Goal: Task Accomplishment & Management: Use online tool/utility

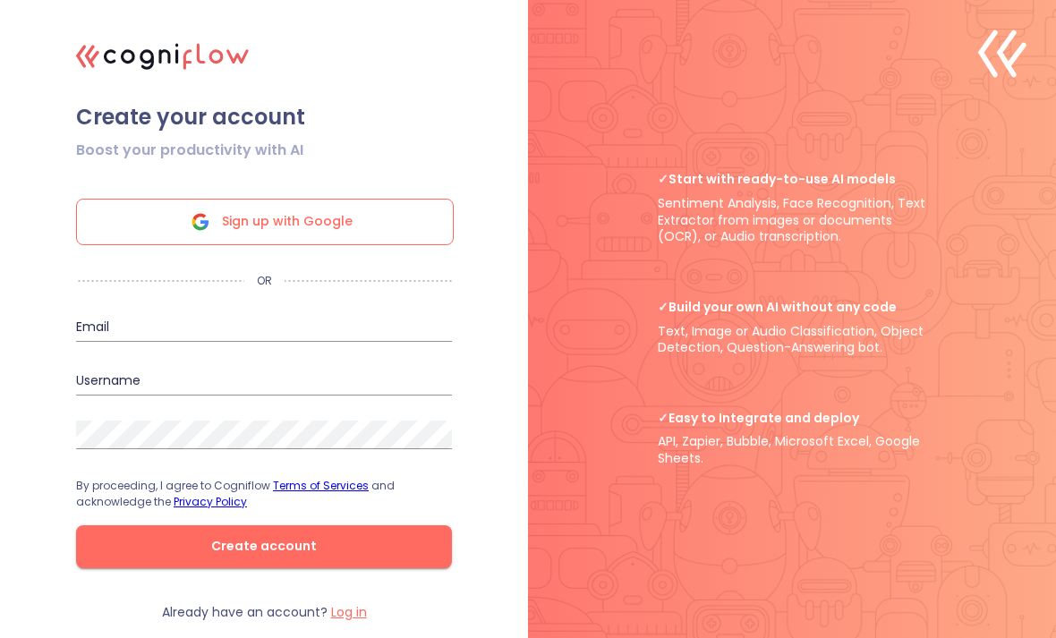
click at [386, 245] on div "Sign up with Google" at bounding box center [265, 222] width 378 height 47
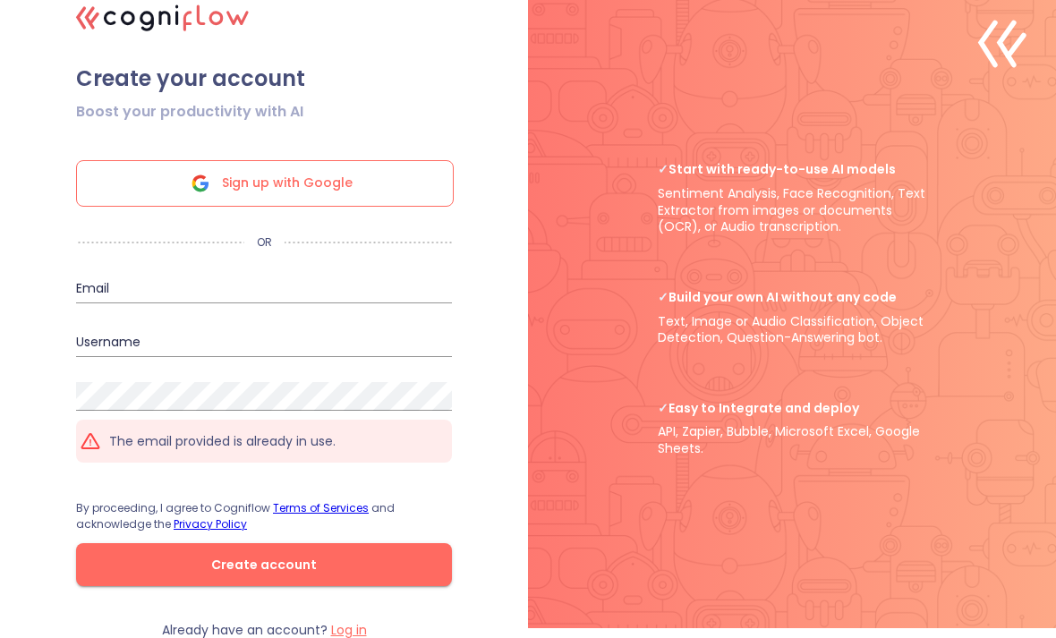
scroll to position [58, 0]
click at [118, 274] on input "email" at bounding box center [264, 288] width 376 height 29
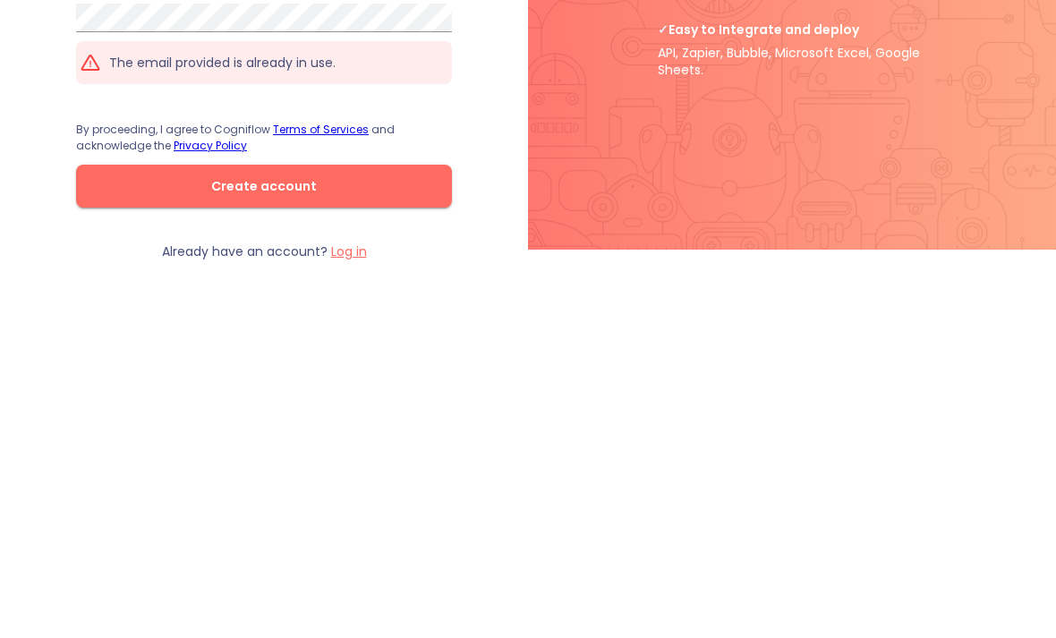
click at [361, 620] on label "Log in" at bounding box center [349, 629] width 36 height 18
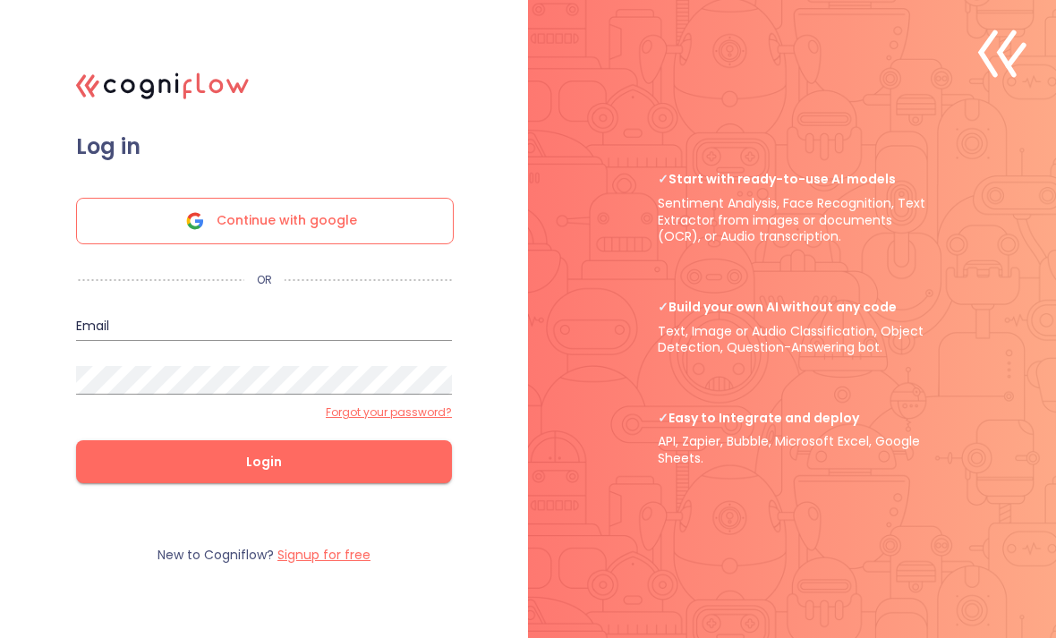
click at [352, 243] on span "Continue with google" at bounding box center [286, 221] width 140 height 45
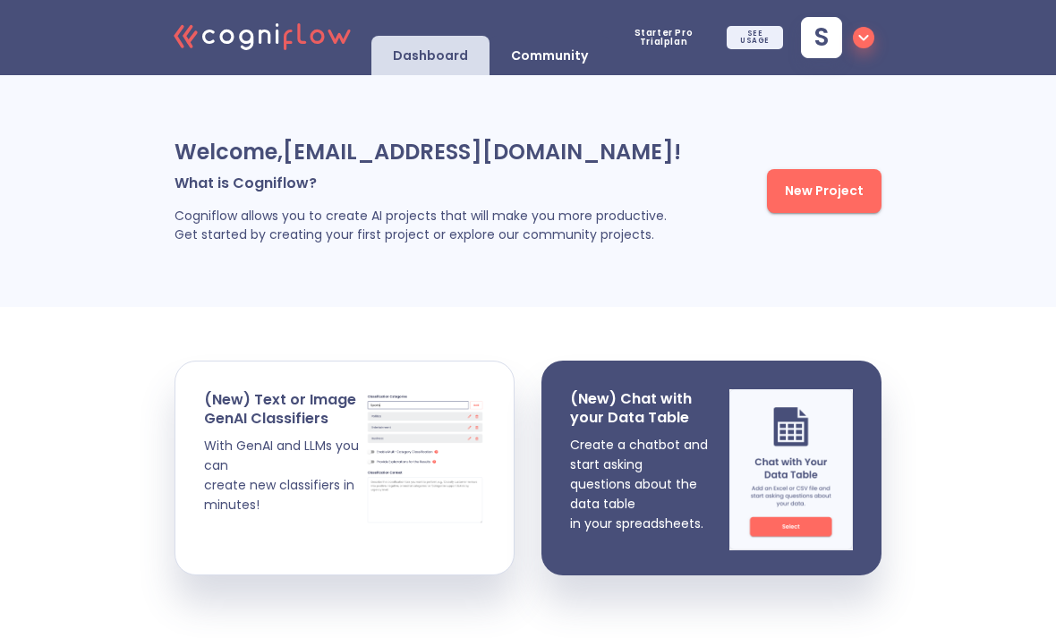
click at [832, 194] on span "New Project" at bounding box center [824, 191] width 79 height 22
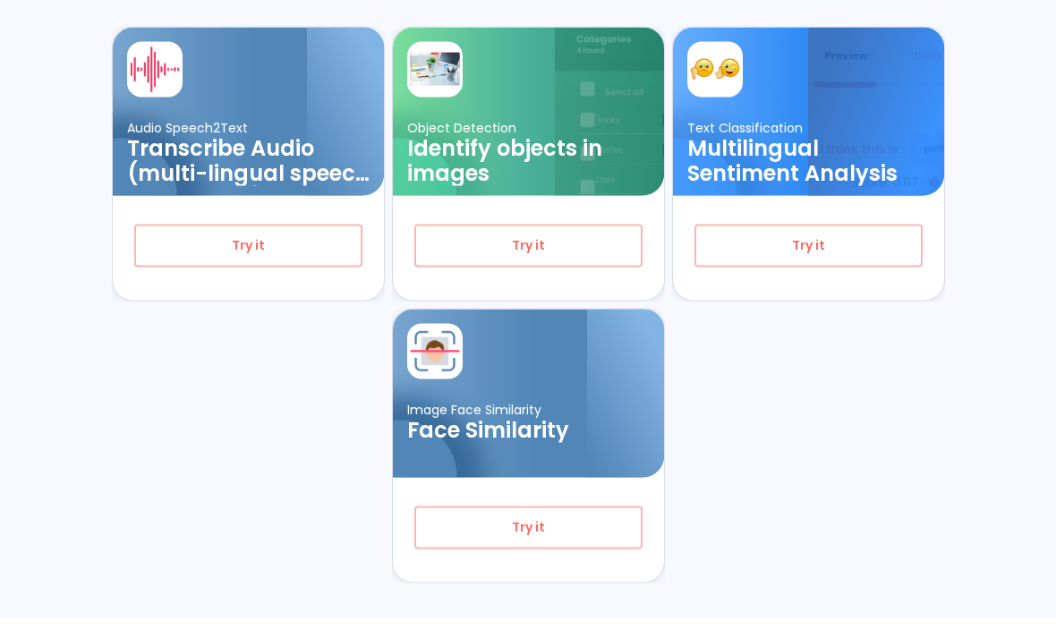
scroll to position [615, 0]
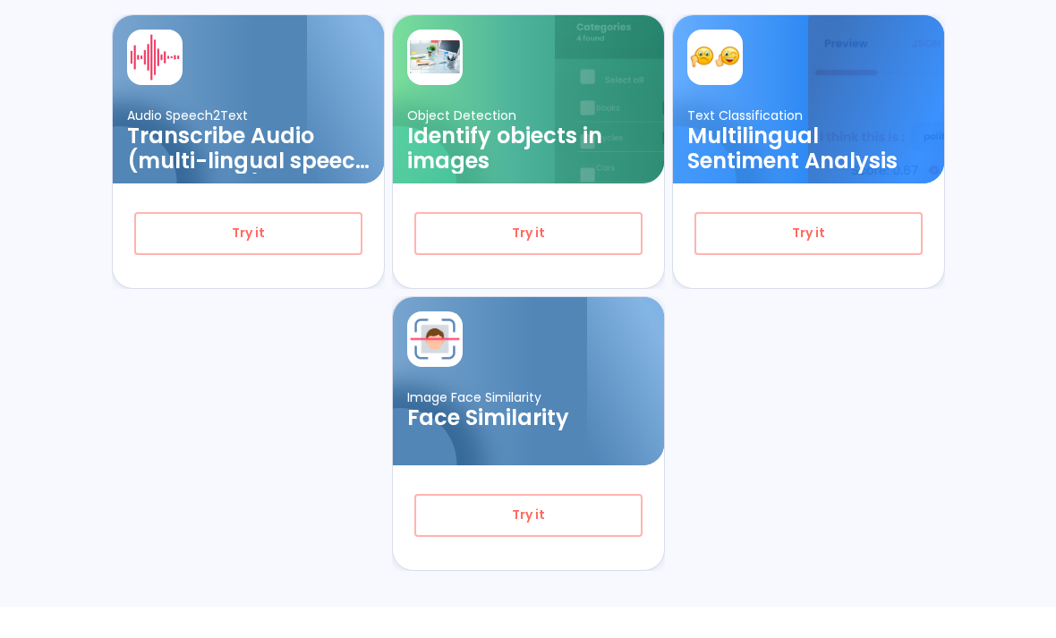
click at [590, 511] on span "Try it" at bounding box center [528, 515] width 167 height 22
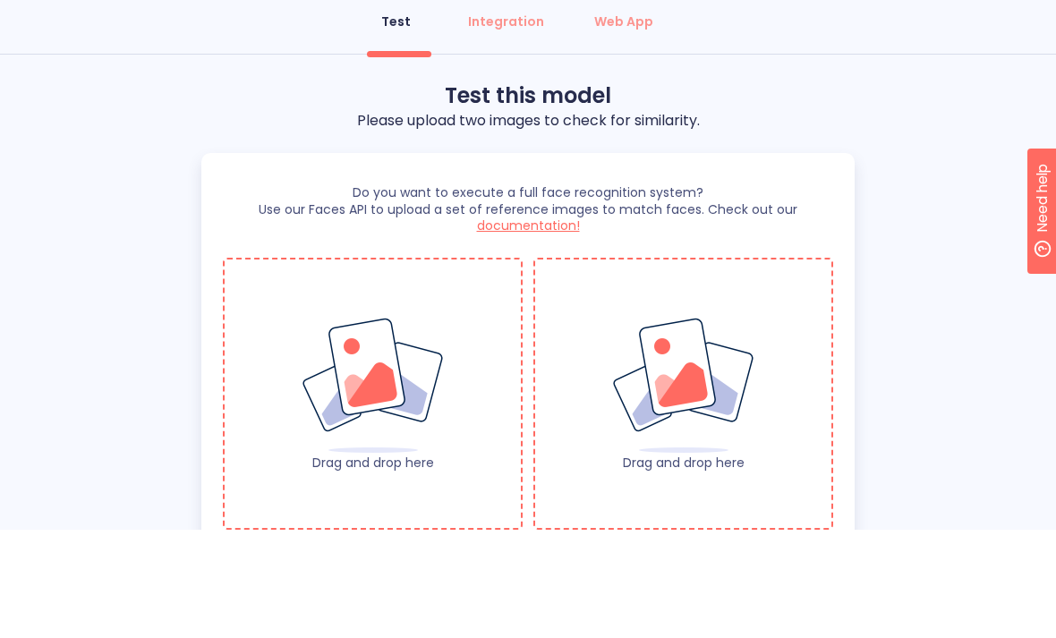
scroll to position [68, 0]
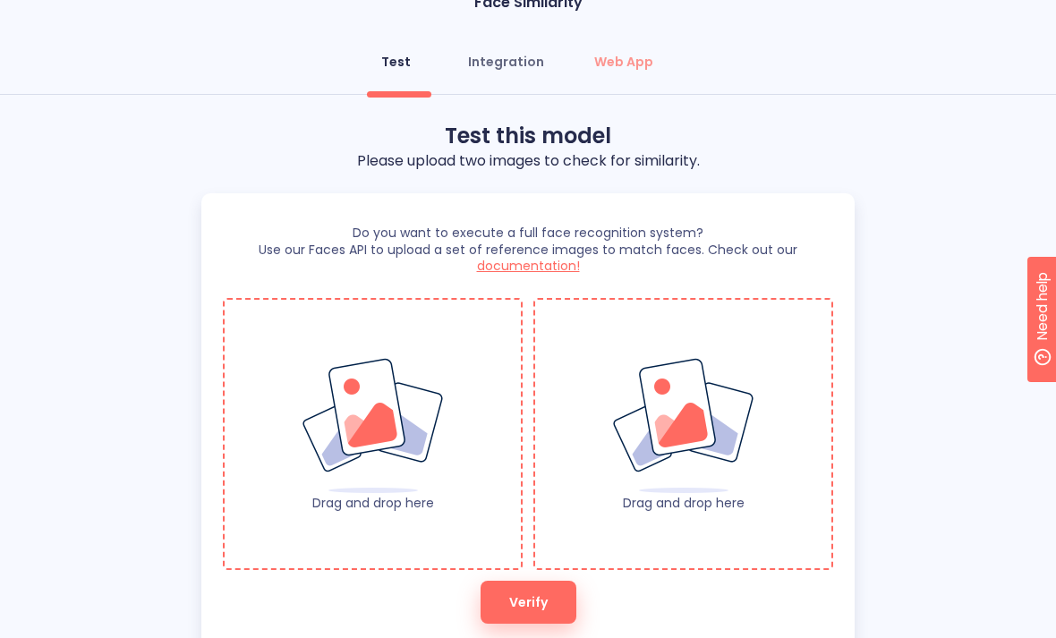
click at [510, 57] on div "Integration" at bounding box center [506, 62] width 76 height 18
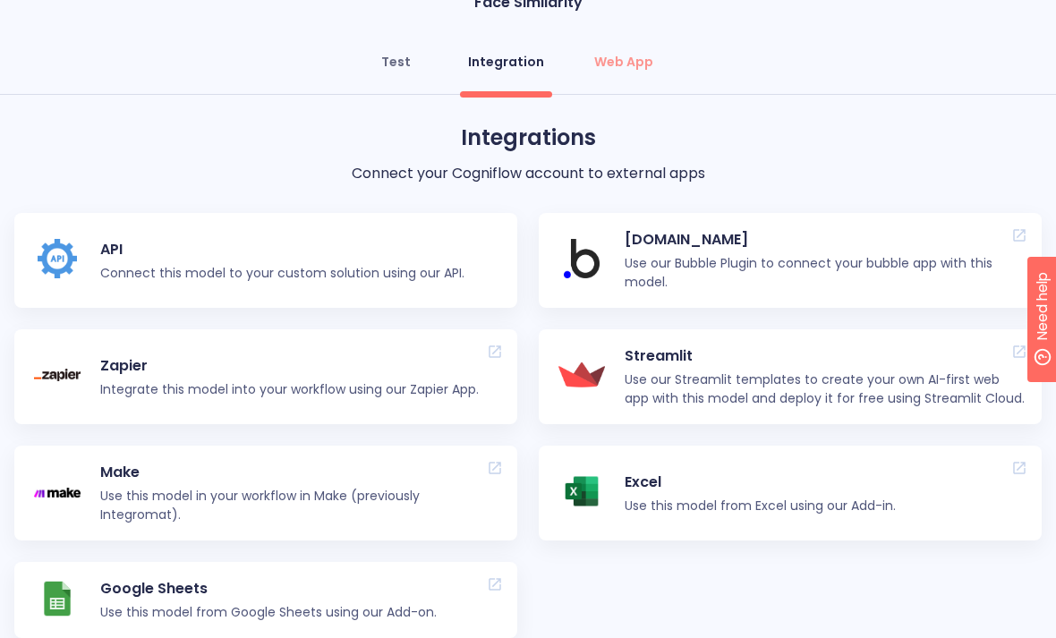
click at [390, 65] on div "Test" at bounding box center [396, 62] width 30 height 18
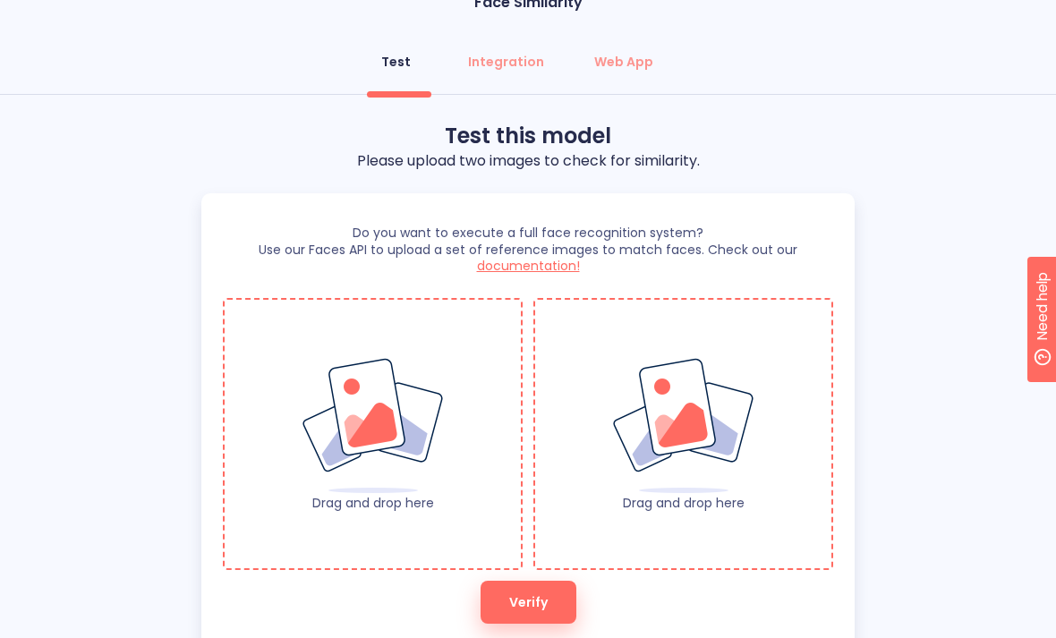
click at [368, 368] on img at bounding box center [373, 426] width 145 height 138
click at [385, 392] on img at bounding box center [373, 426] width 145 height 138
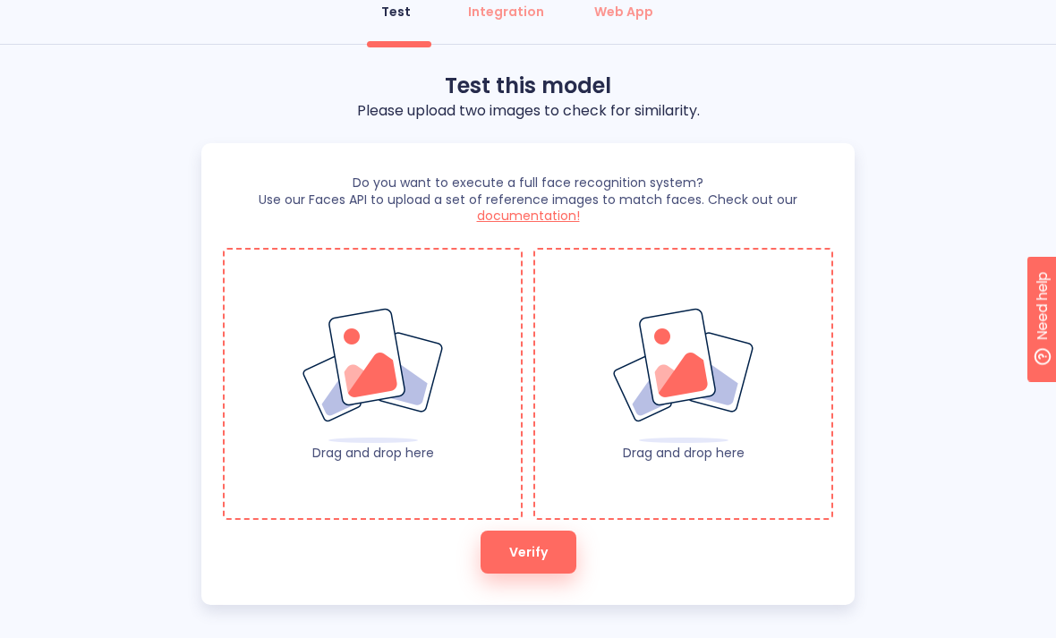
scroll to position [126, 0]
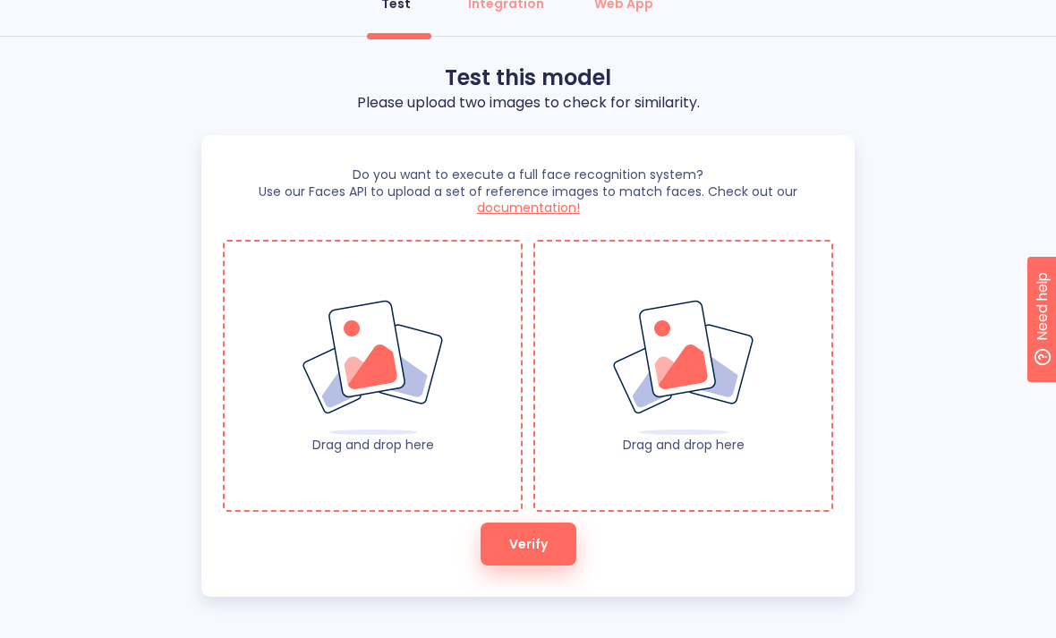
click at [327, 303] on img at bounding box center [373, 368] width 145 height 138
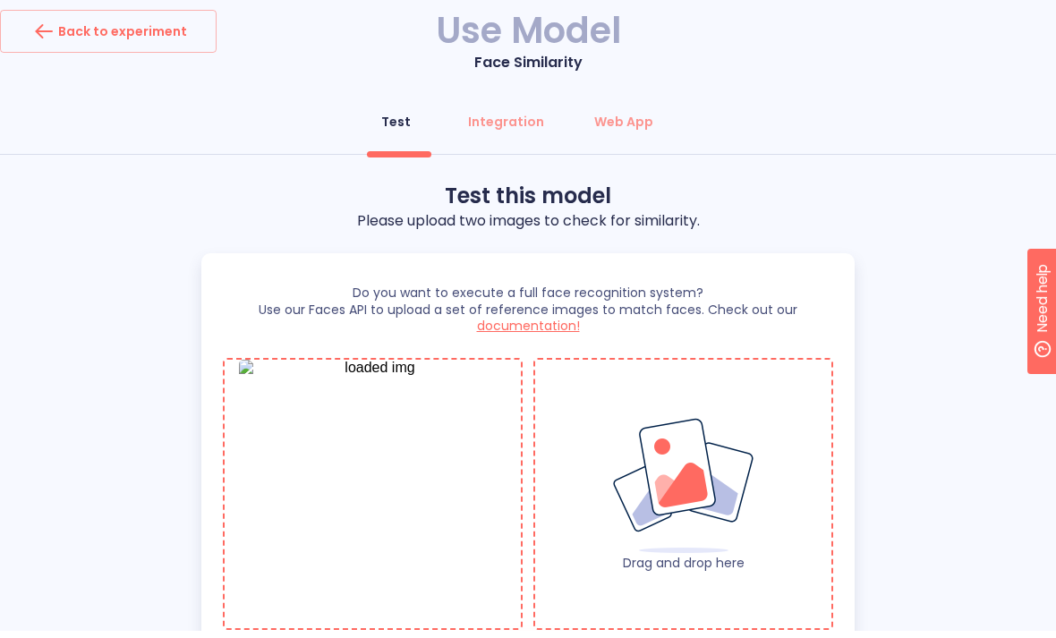
scroll to position [68, 0]
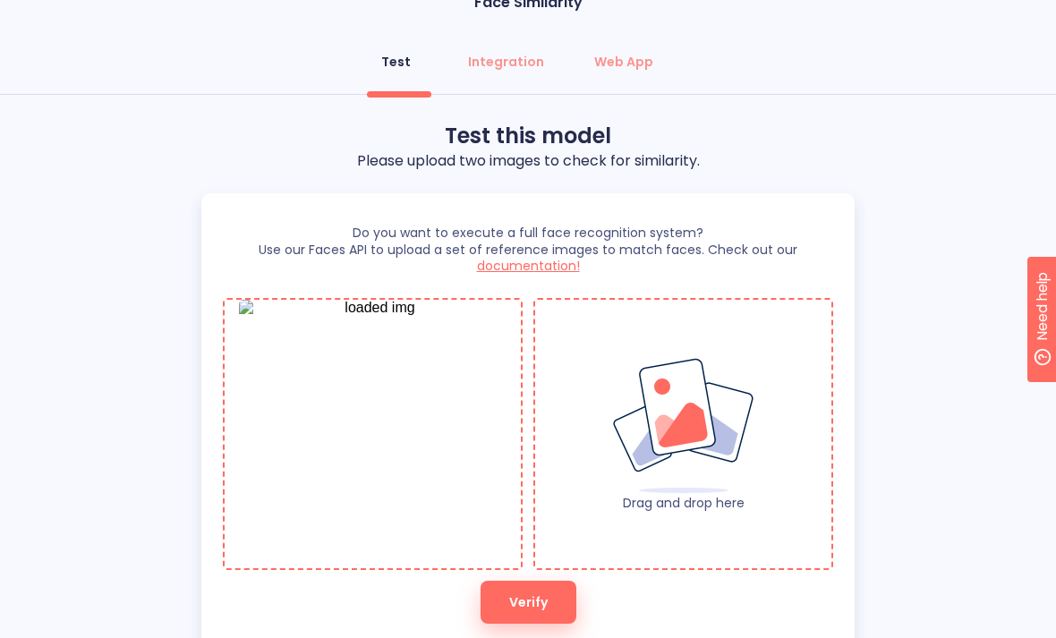
click at [723, 438] on img at bounding box center [683, 426] width 145 height 138
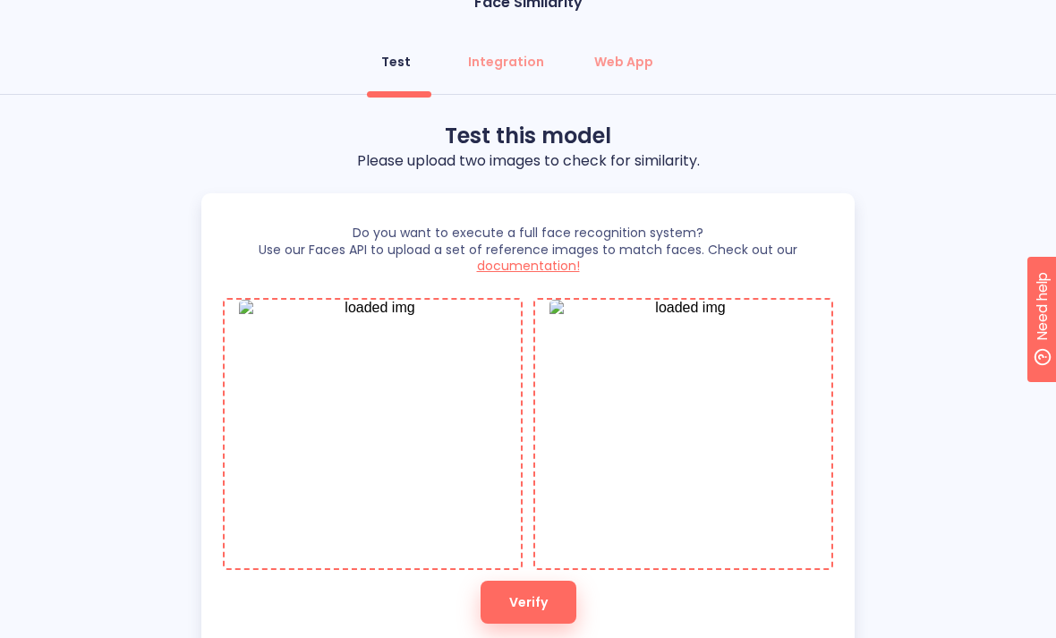
click at [547, 599] on button "Verify" at bounding box center [528, 602] width 96 height 43
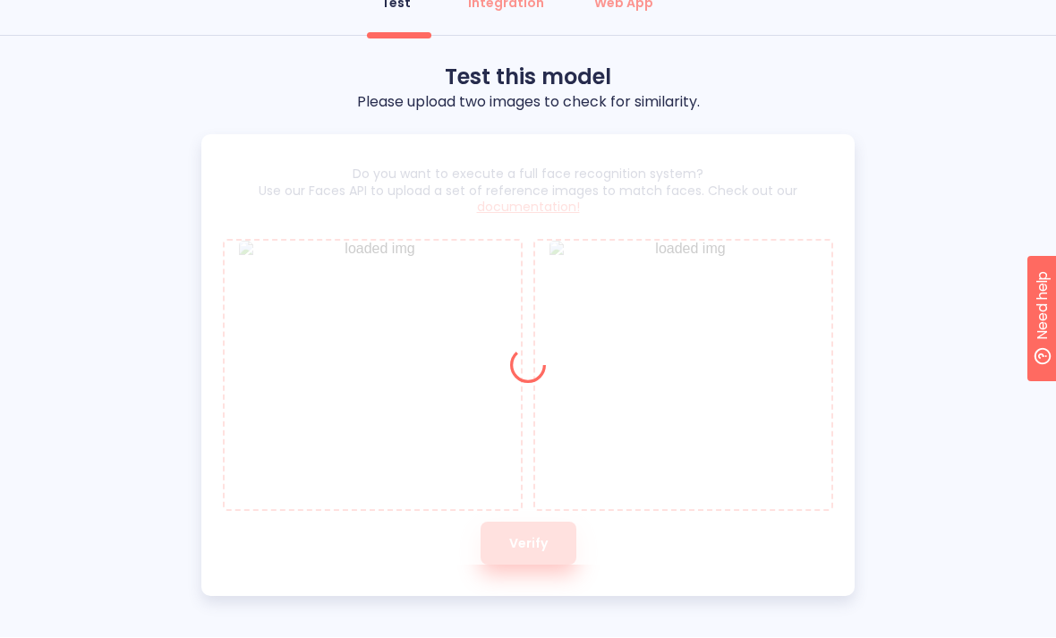
scroll to position [0, 0]
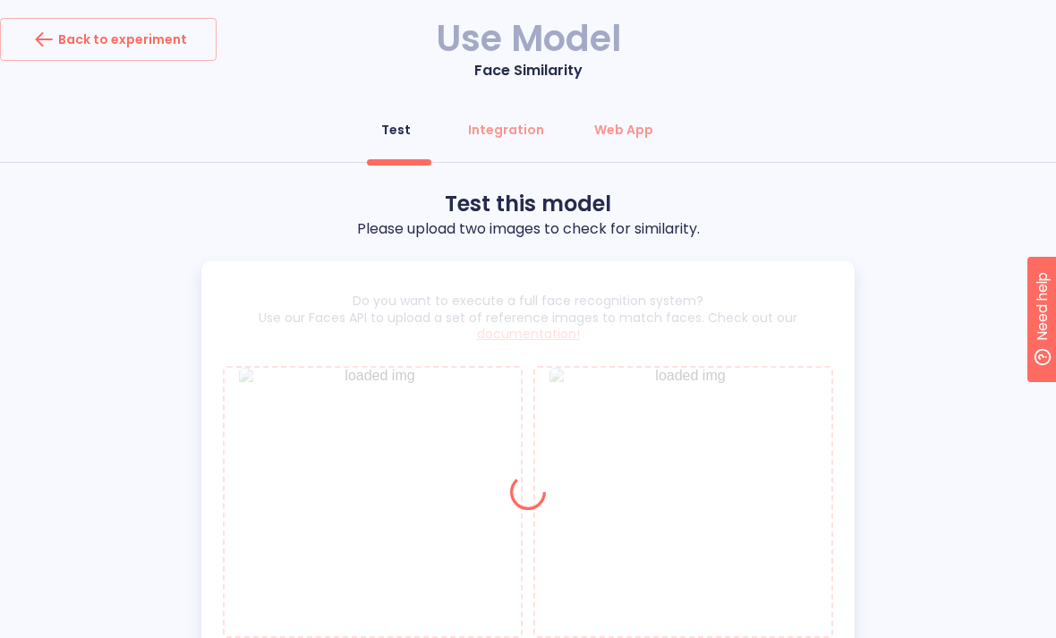
click at [909, 441] on div "Do you want to execute a full face recognition system? Use our Faces API to upl…" at bounding box center [528, 492] width 1056 height 462
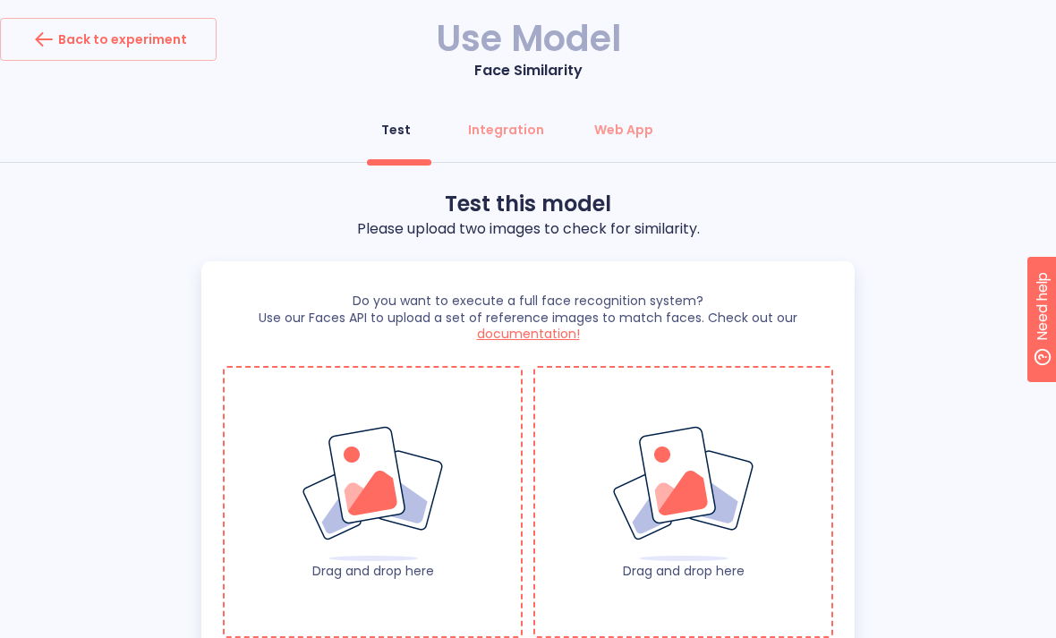
click at [82, 34] on div "Back to experiment" at bounding box center [108, 39] width 157 height 29
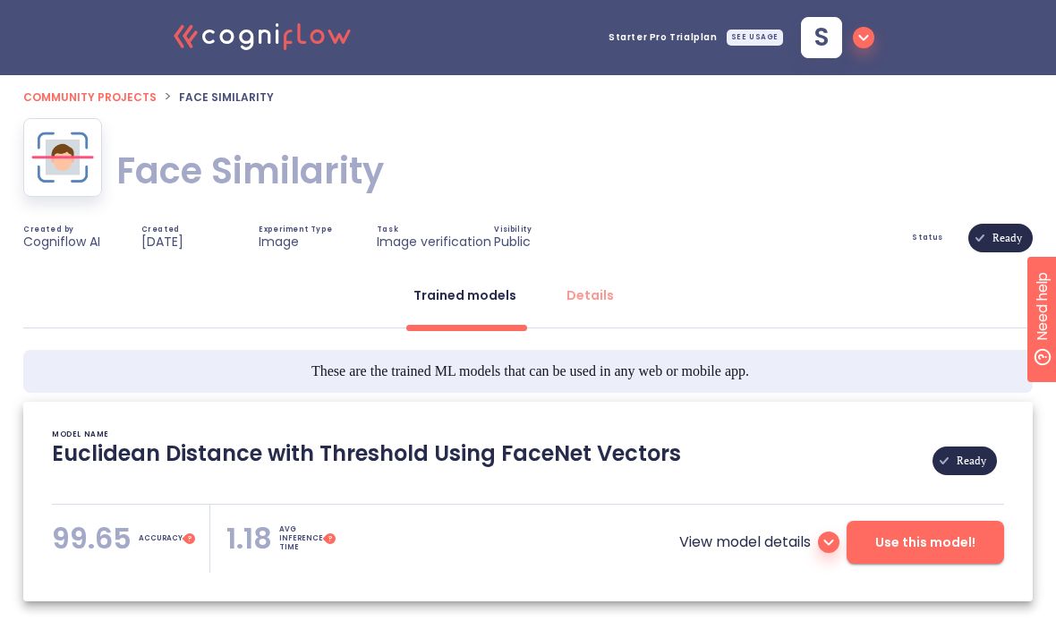
type textarea "[2023/02/22 17:49:35]- Pretrained Model: Facenet512 [2023/02/22 17:49:35]- Mode…"
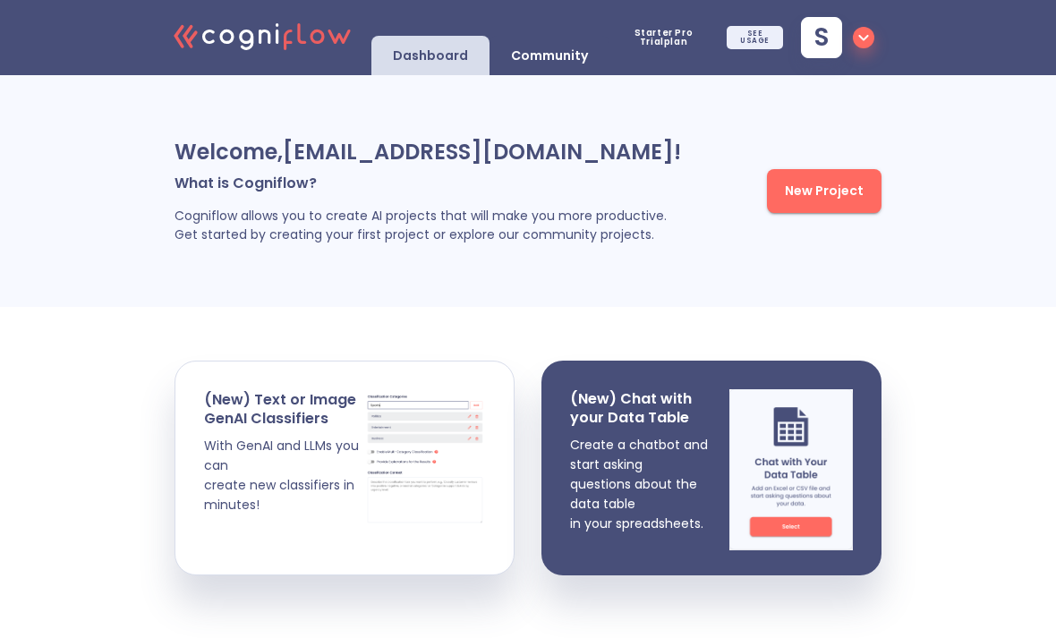
click at [280, 428] on div "(New) Text or Image GenAI Classifiers With GenAI and LLMs you can create new cl…" at bounding box center [284, 491] width 161 height 203
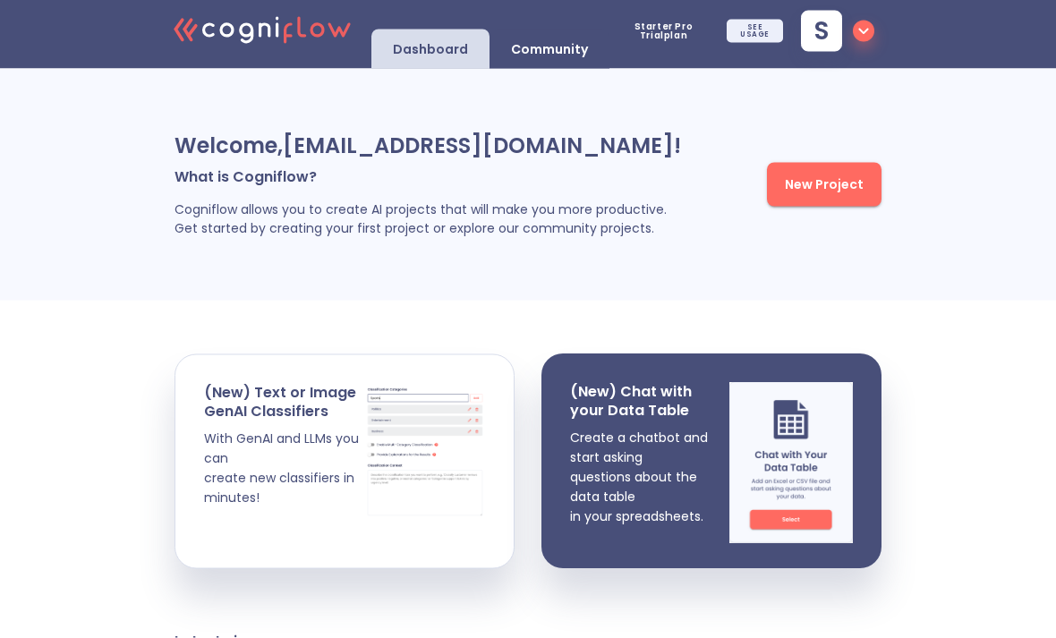
scroll to position [8, 0]
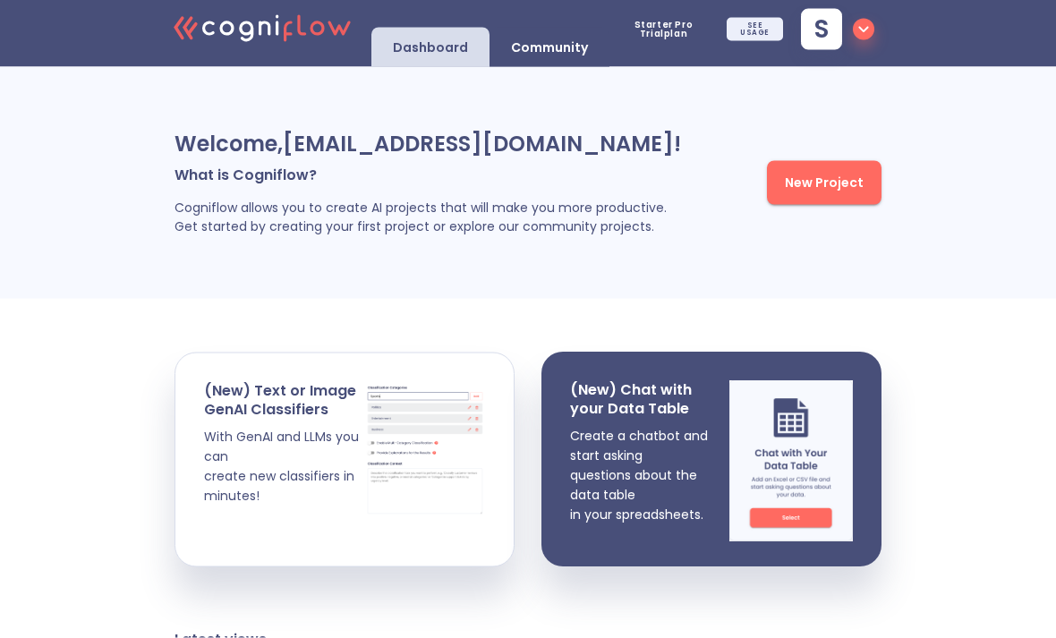
click at [844, 181] on span "New Project" at bounding box center [824, 183] width 79 height 22
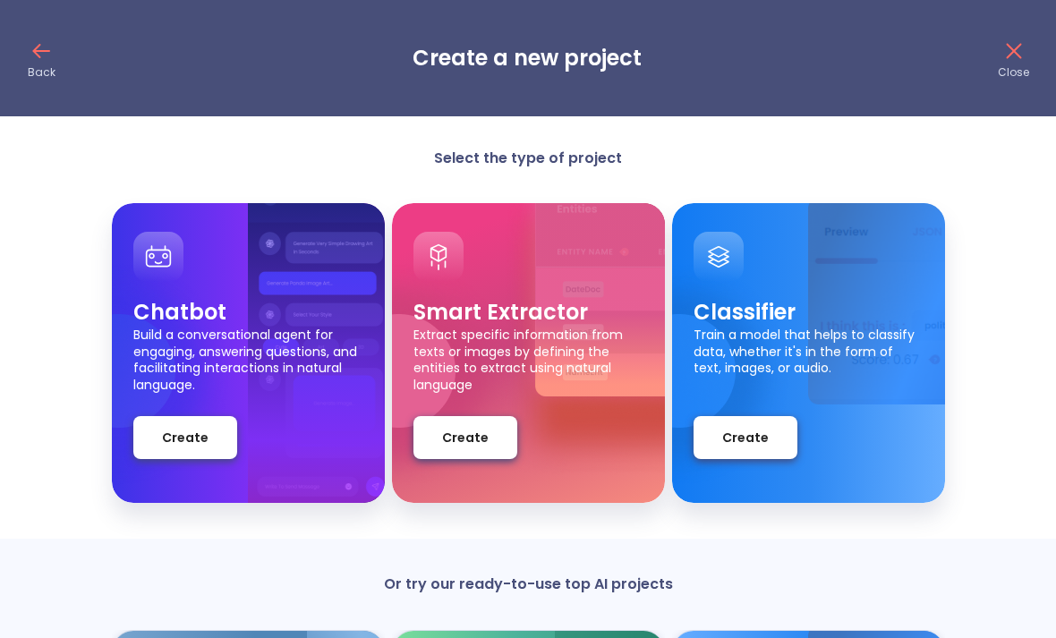
click at [31, 48] on icon at bounding box center [41, 51] width 29 height 29
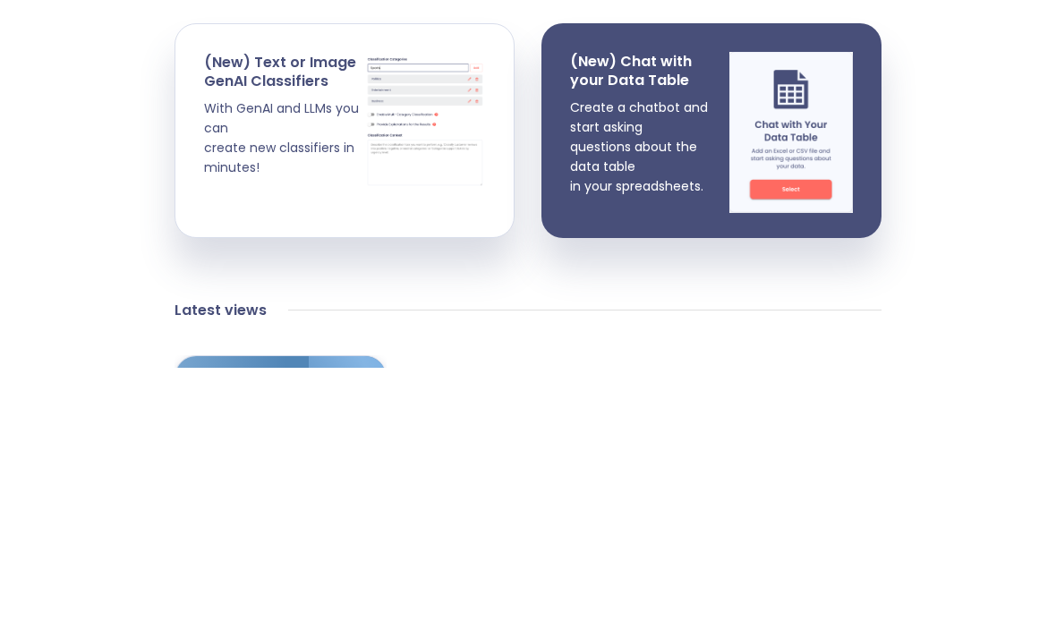
scroll to position [284, 0]
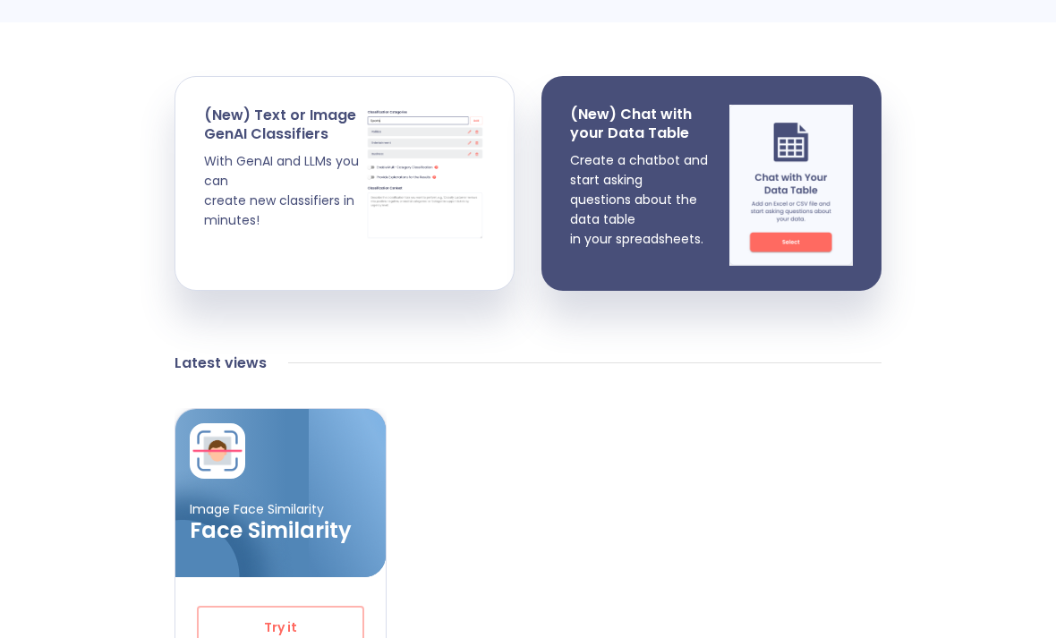
click at [225, 182] on p "With GenAI and LLMs you can create new classifiers in minutes! Click here to le…" at bounding box center [284, 229] width 161 height 157
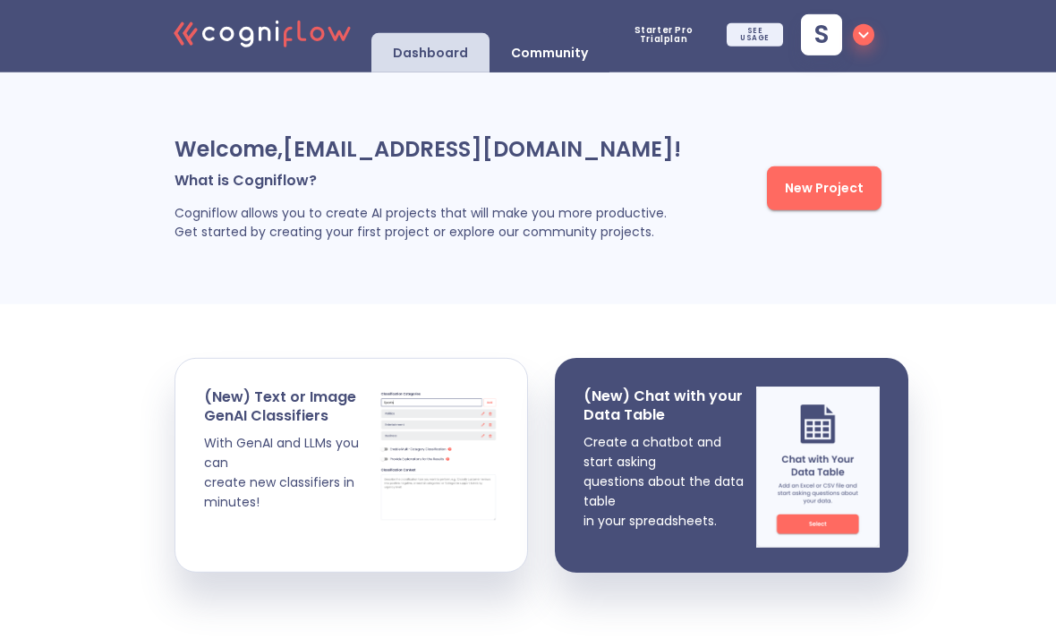
scroll to position [0, 0]
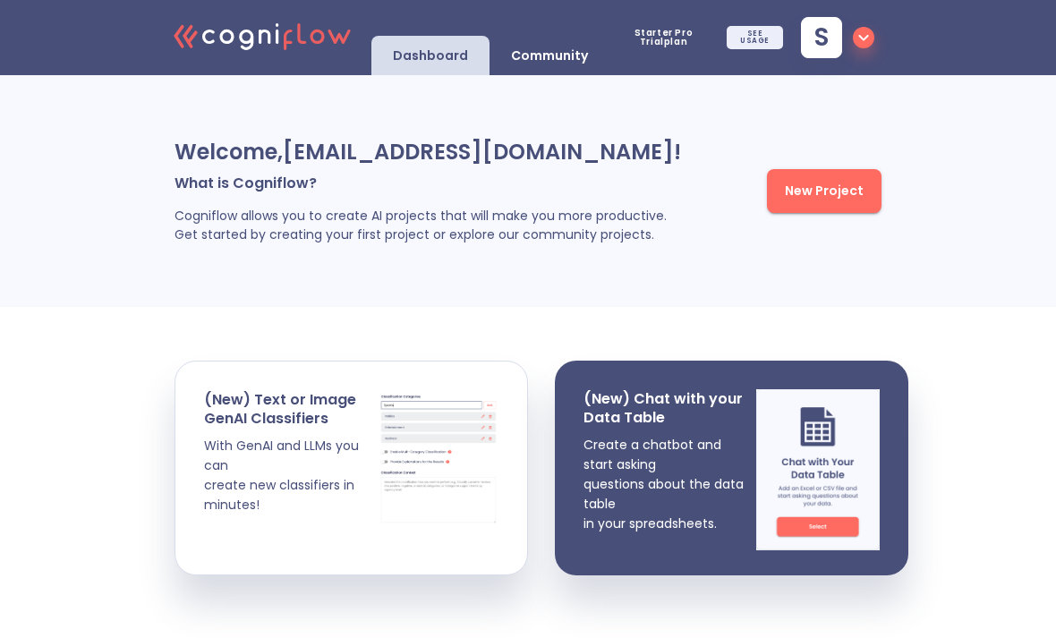
click at [844, 191] on span "New Project" at bounding box center [824, 191] width 79 height 22
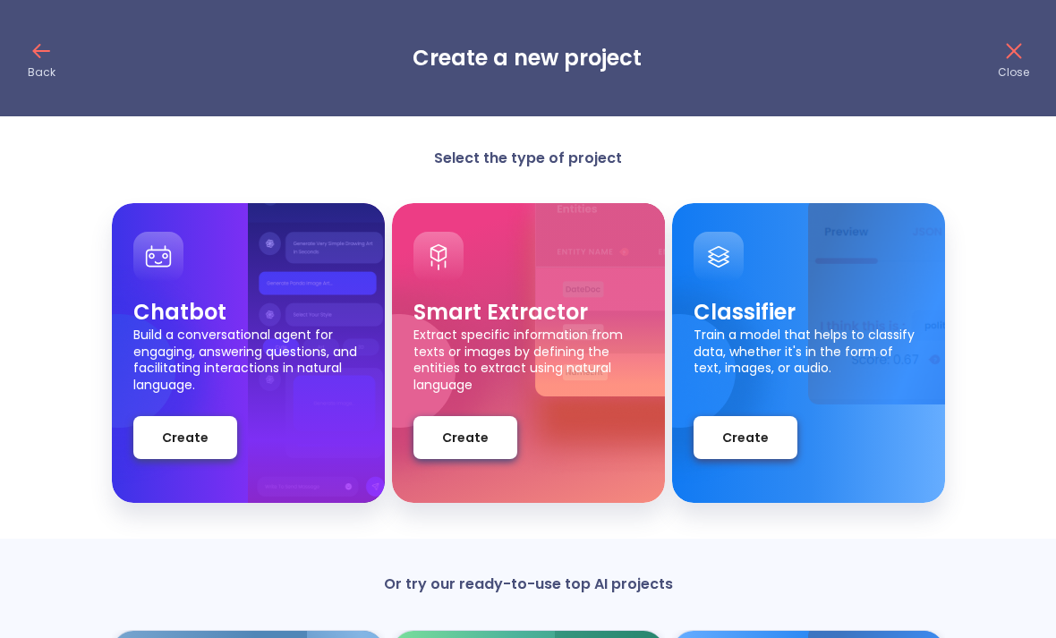
click at [30, 47] on icon at bounding box center [41, 51] width 29 height 29
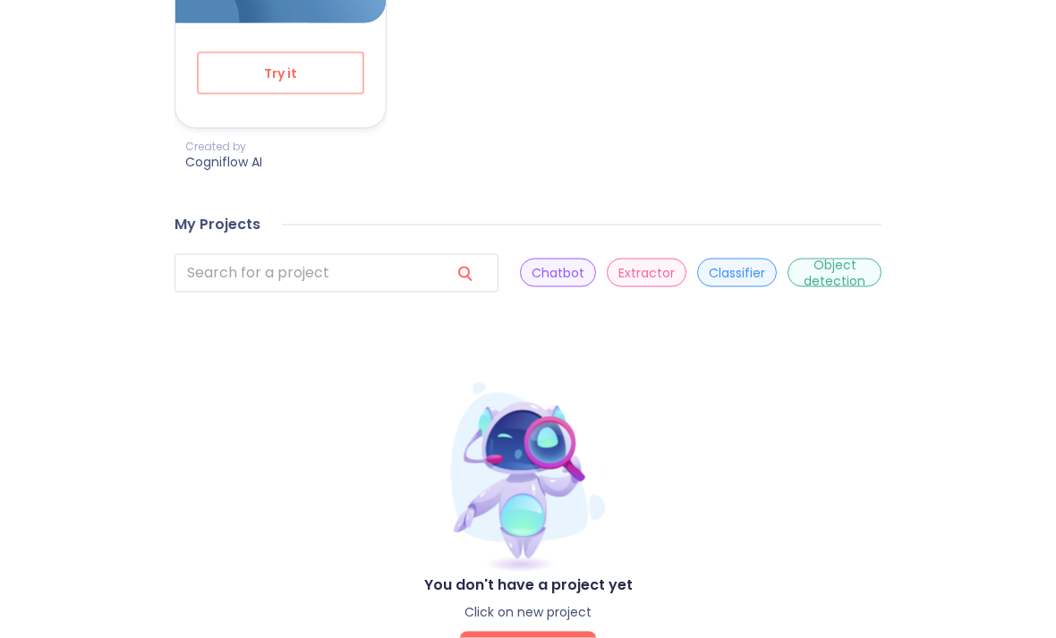
scroll to position [858, 0]
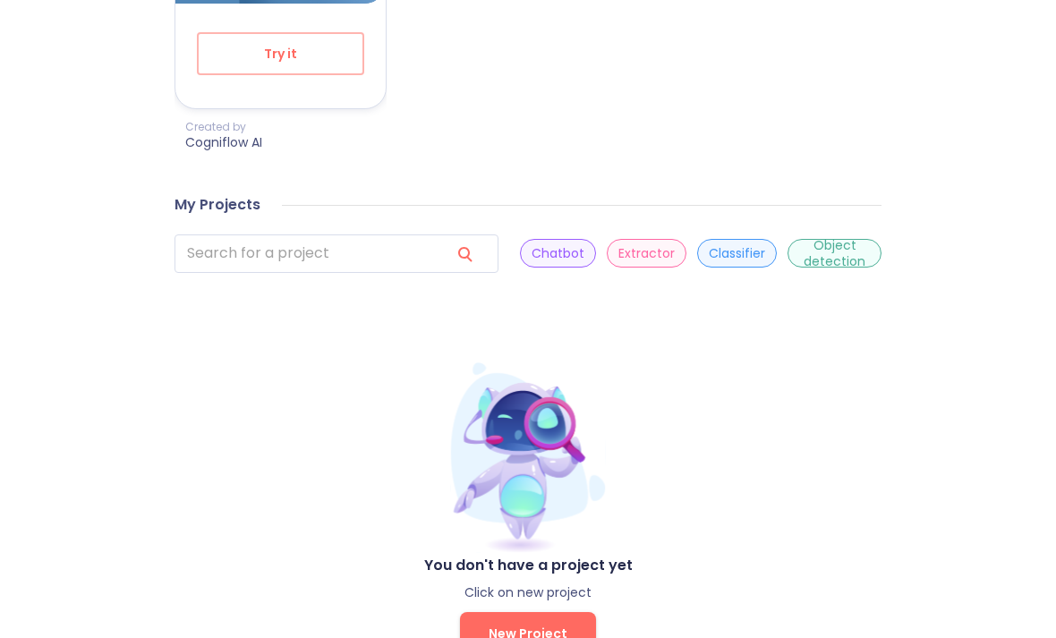
click at [548, 634] on span "New Project" at bounding box center [527, 634] width 79 height 22
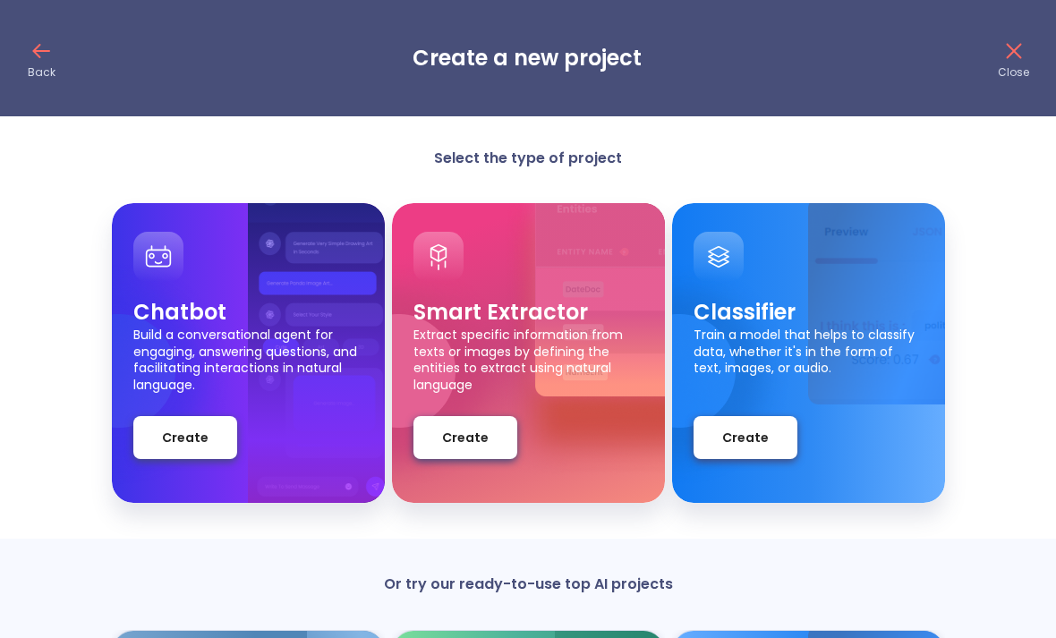
click at [39, 47] on icon at bounding box center [41, 51] width 29 height 29
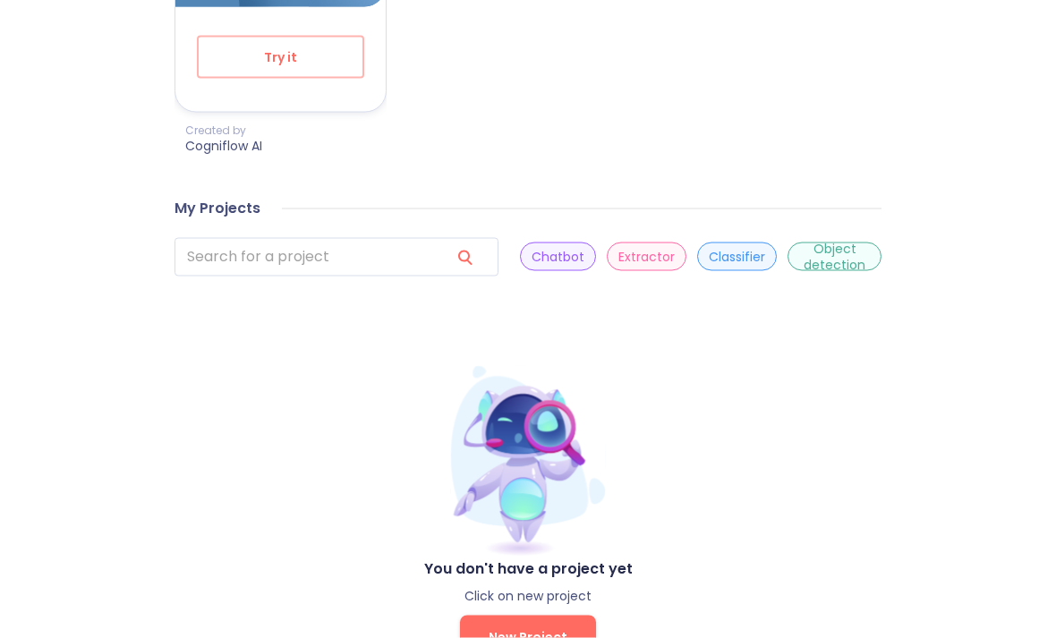
scroll to position [855, 0]
click at [729, 248] on p "Classifier" at bounding box center [737, 256] width 56 height 17
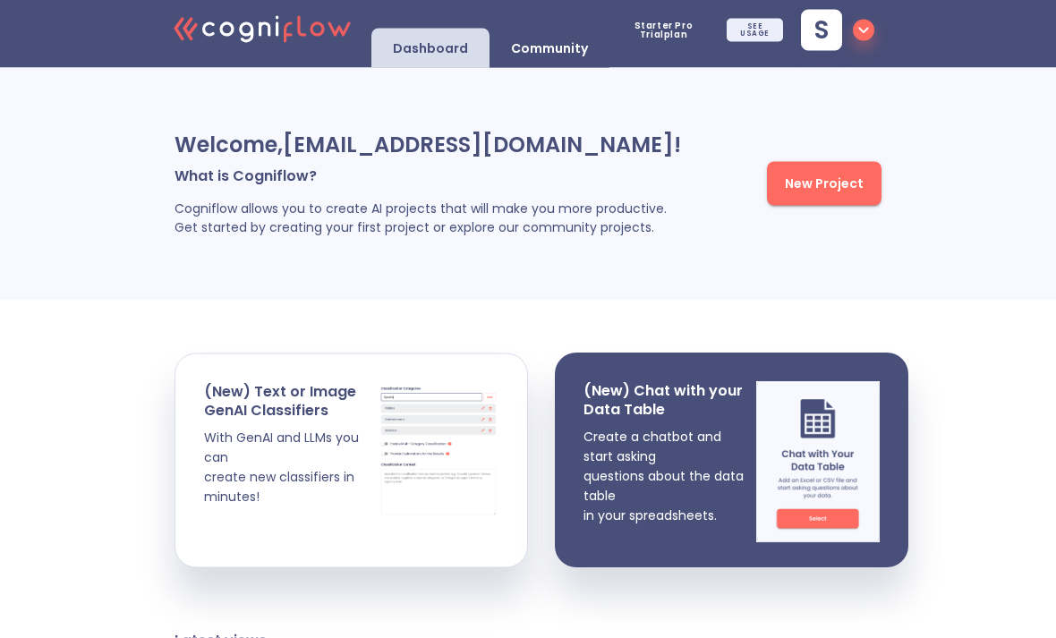
scroll to position [0, 0]
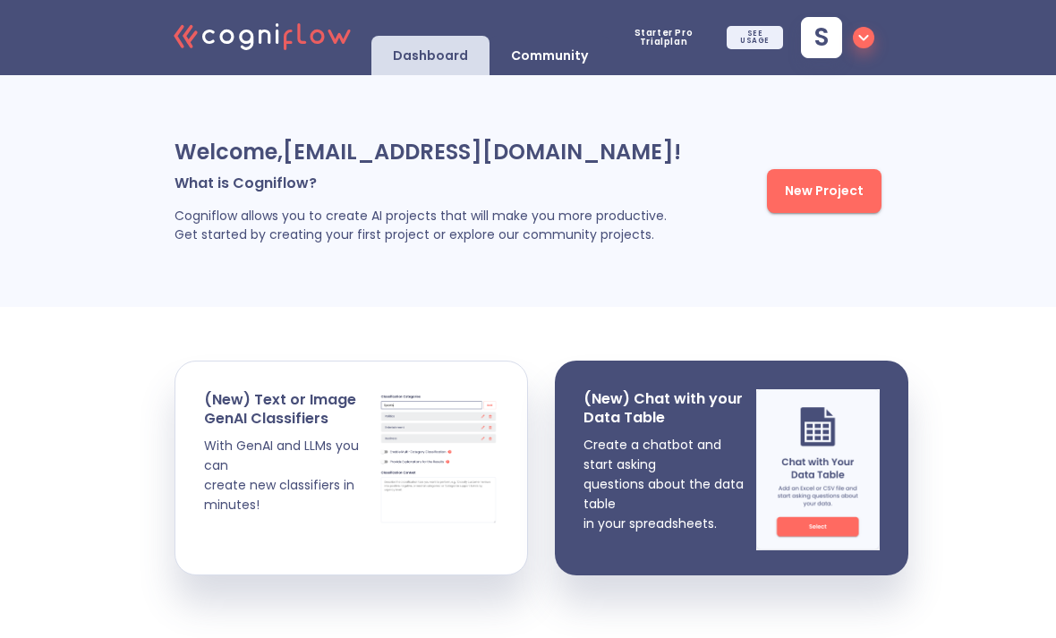
click at [836, 191] on span "New Project" at bounding box center [824, 191] width 79 height 22
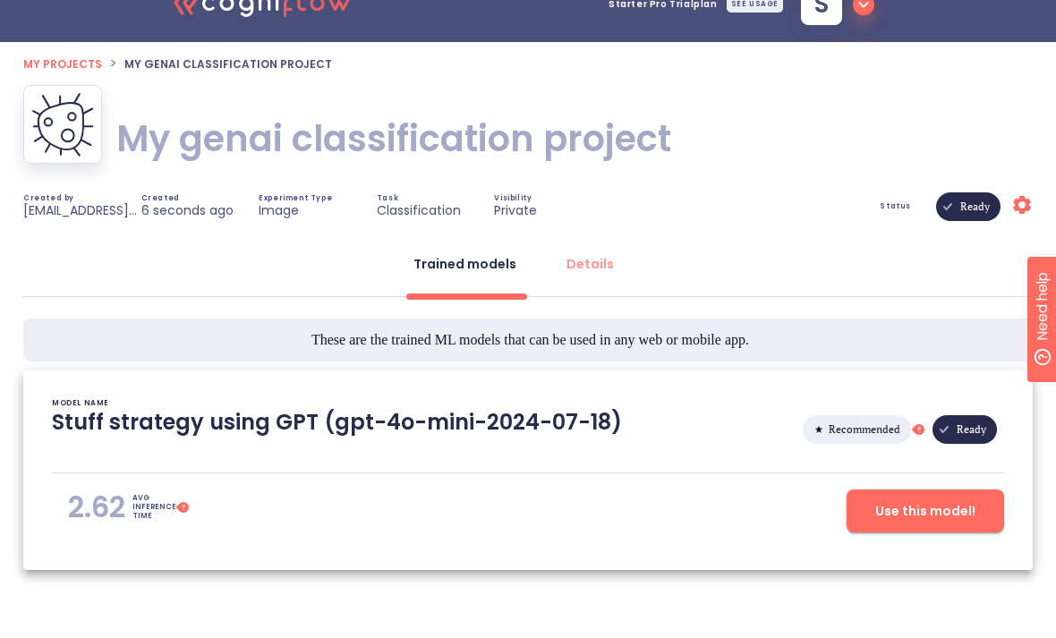
scroll to position [34, 0]
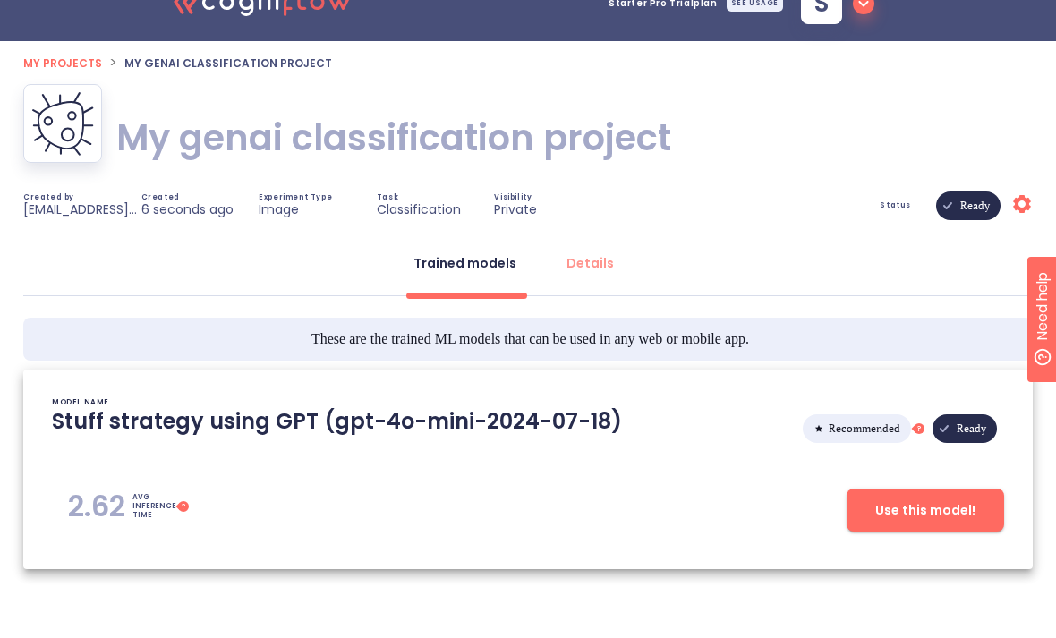
click at [89, 416] on p "Stuff strategy using GPT (gpt-4o-mini-2024-07-18)" at bounding box center [337, 428] width 570 height 43
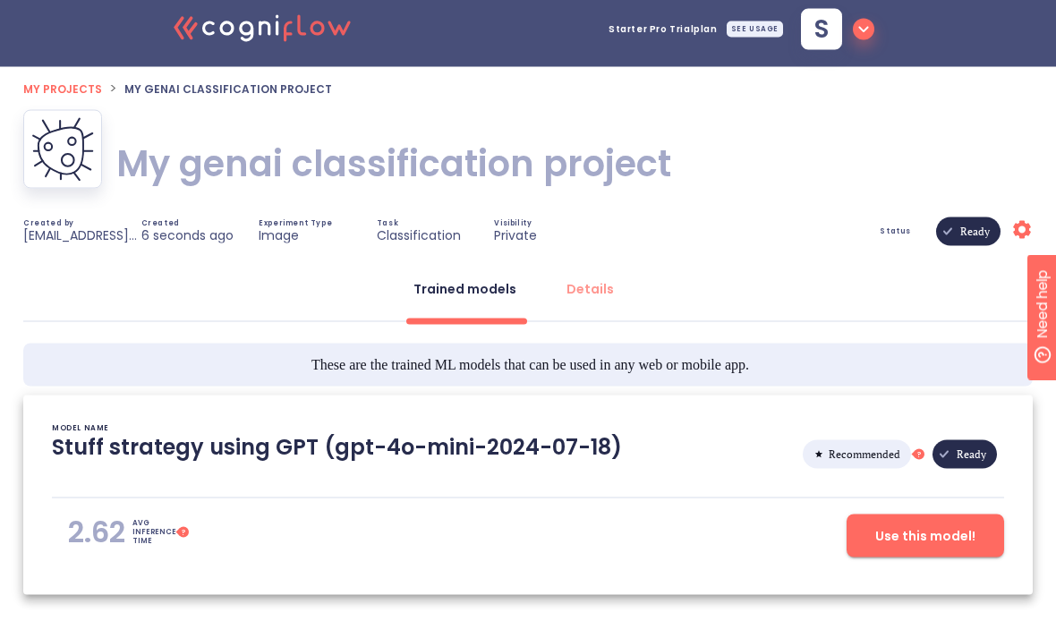
scroll to position [0, 0]
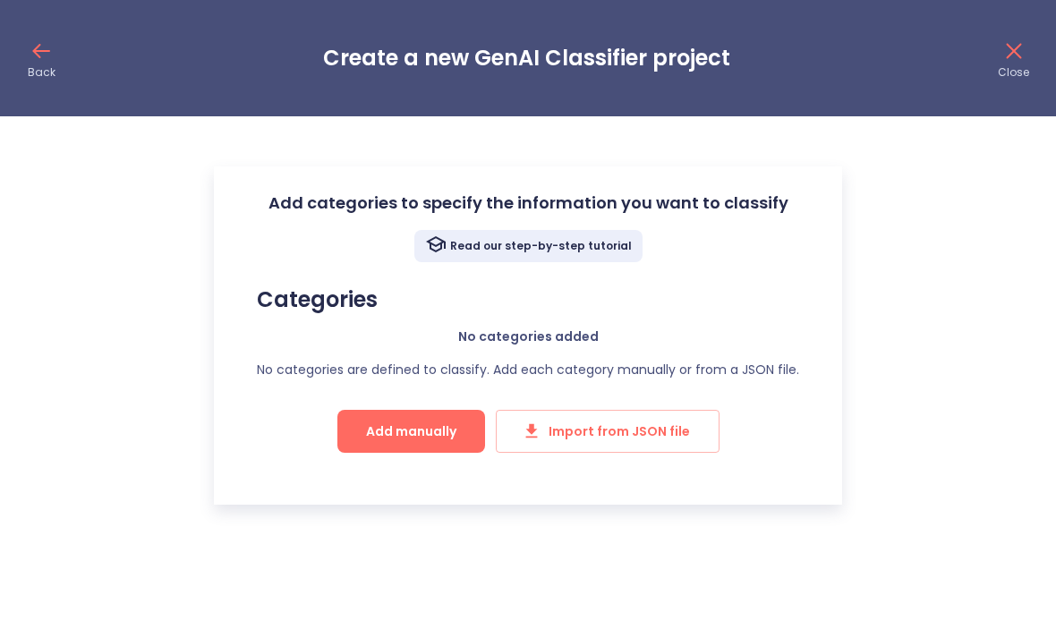
click at [319, 296] on h3 "Categories" at bounding box center [528, 299] width 542 height 25
click at [715, 200] on h3 "Add categories to specify the information you want to classify" at bounding box center [528, 202] width 520 height 19
click at [435, 445] on button "Add manually" at bounding box center [411, 431] width 148 height 43
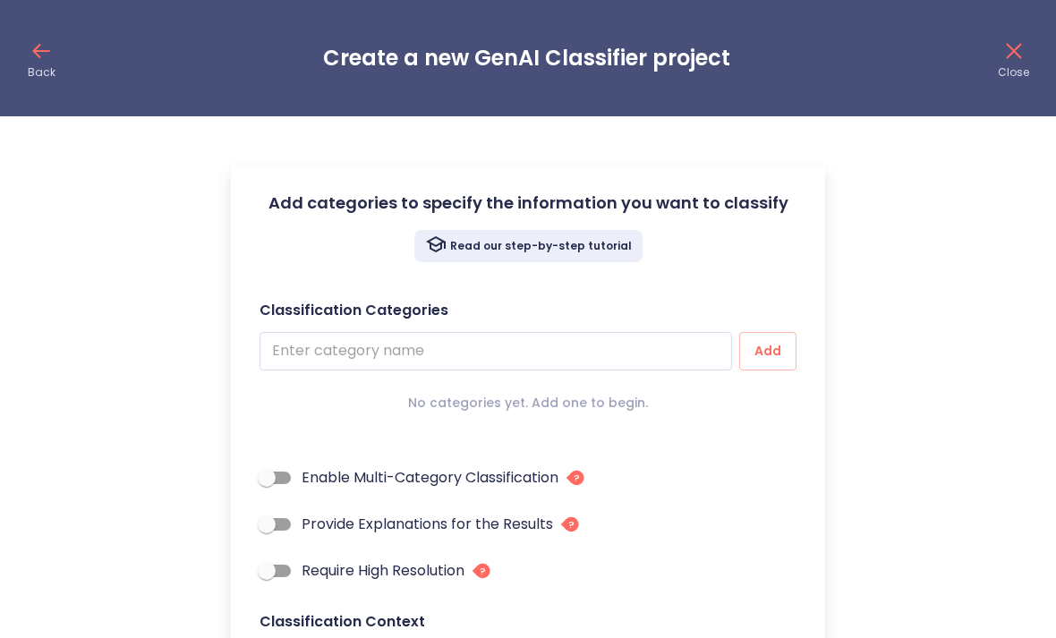
click at [294, 187] on div "Add categories to specify the information you want to classify Read our step-by…" at bounding box center [528, 564] width 594 height 797
click at [300, 193] on h3 "Add categories to specify the information you want to classify" at bounding box center [528, 202] width 520 height 19
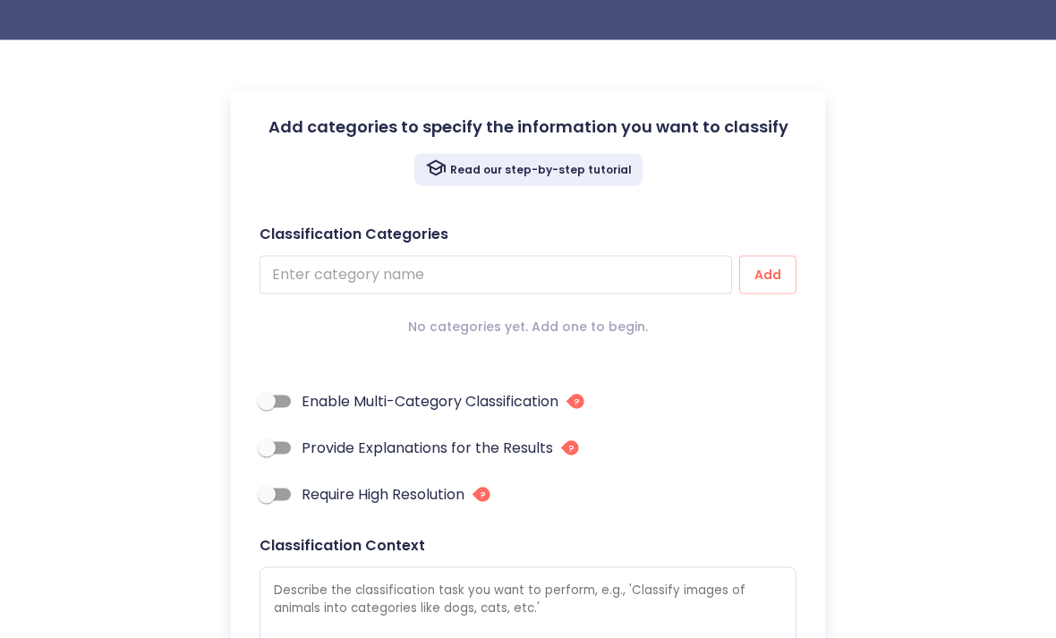
type textarea "x"
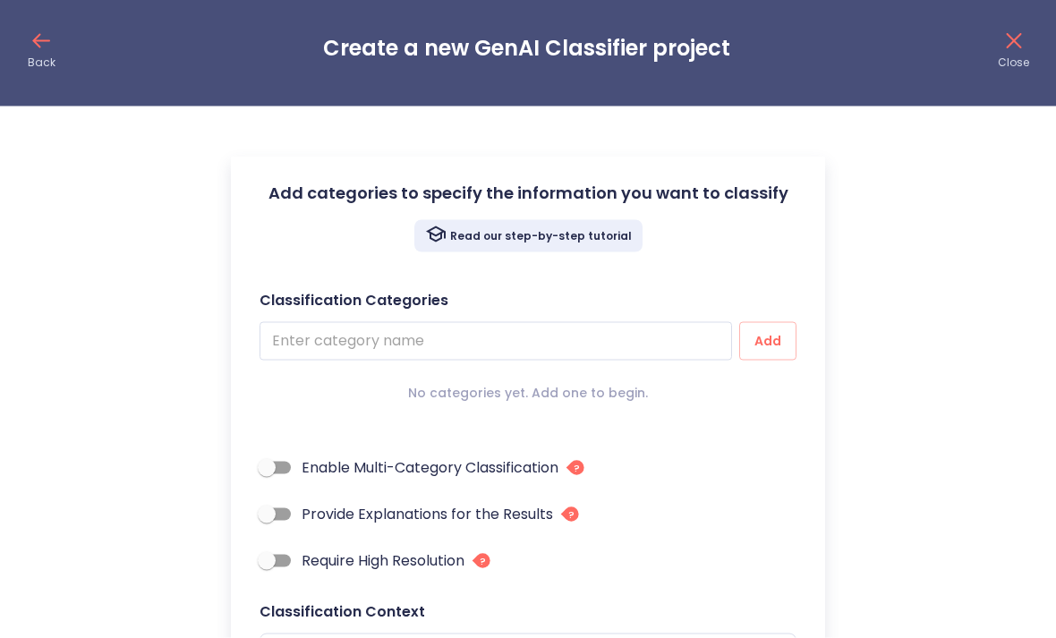
click at [293, 325] on input "text" at bounding box center [495, 341] width 472 height 38
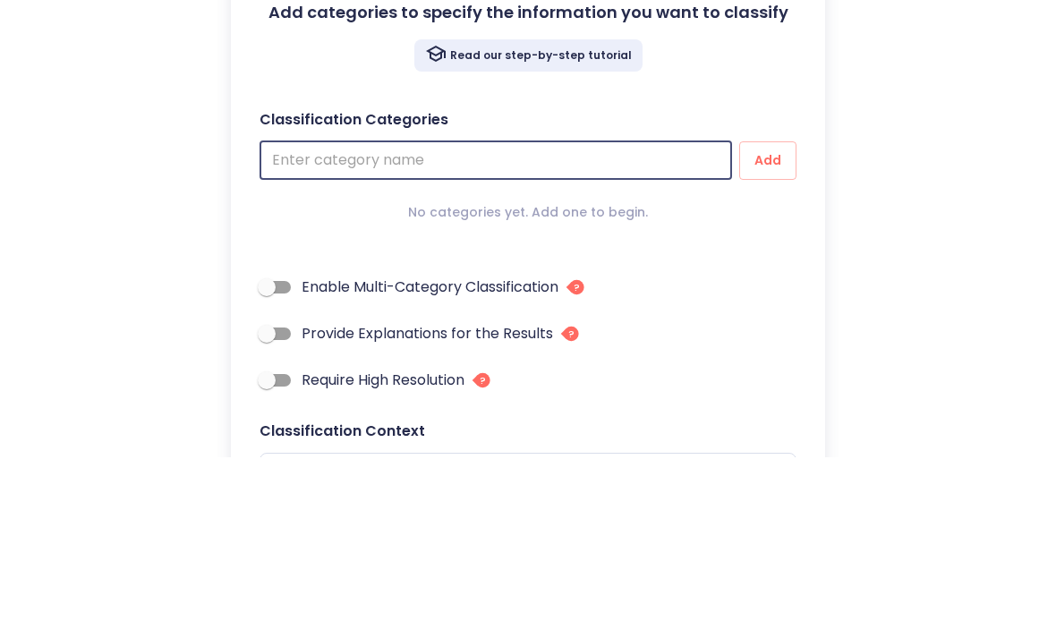
type input "H"
type textarea "x"
type input "Ha"
type textarea "x"
type input "Hap"
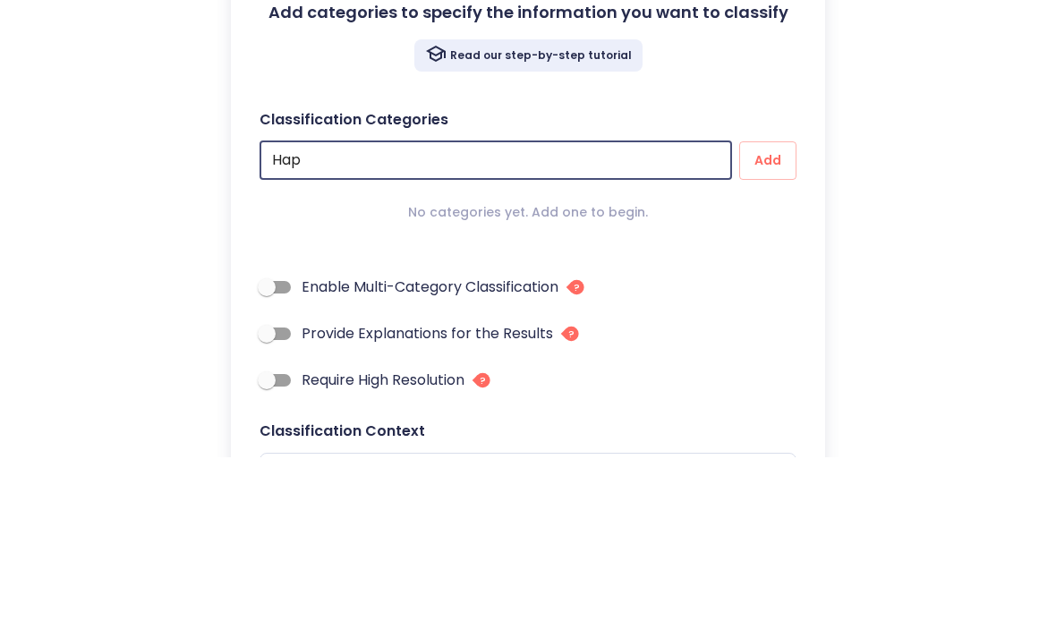
type textarea "x"
type input "Happ"
type textarea "x"
type input "Happy"
type textarea "x"
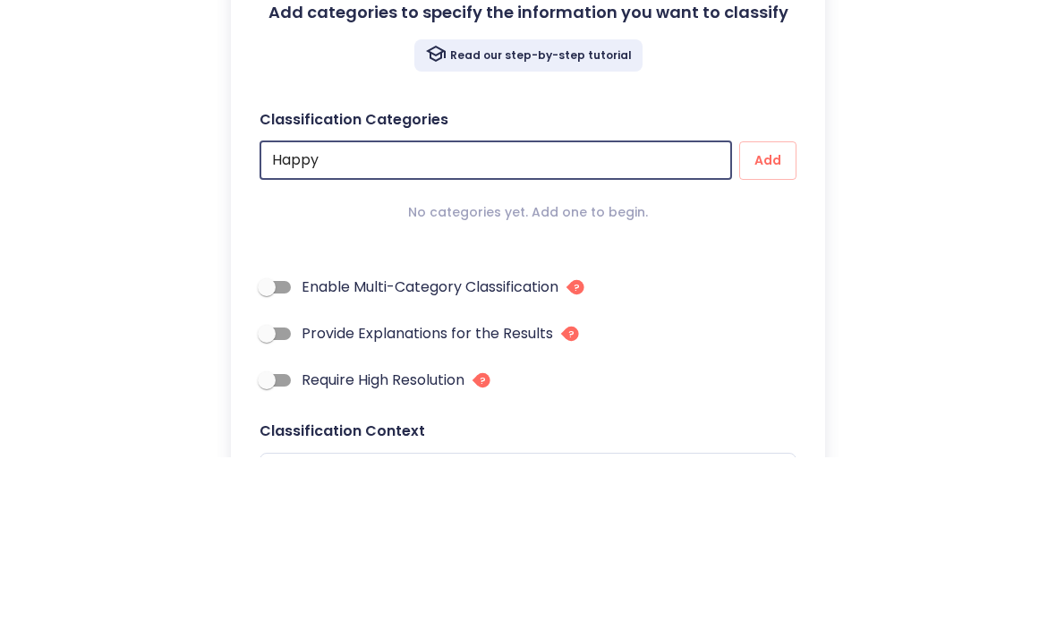
type input "Happy"
type textarea "x"
type input "Happy"
click at [768, 330] on span "Add" at bounding box center [767, 341] width 29 height 22
type textarea "x"
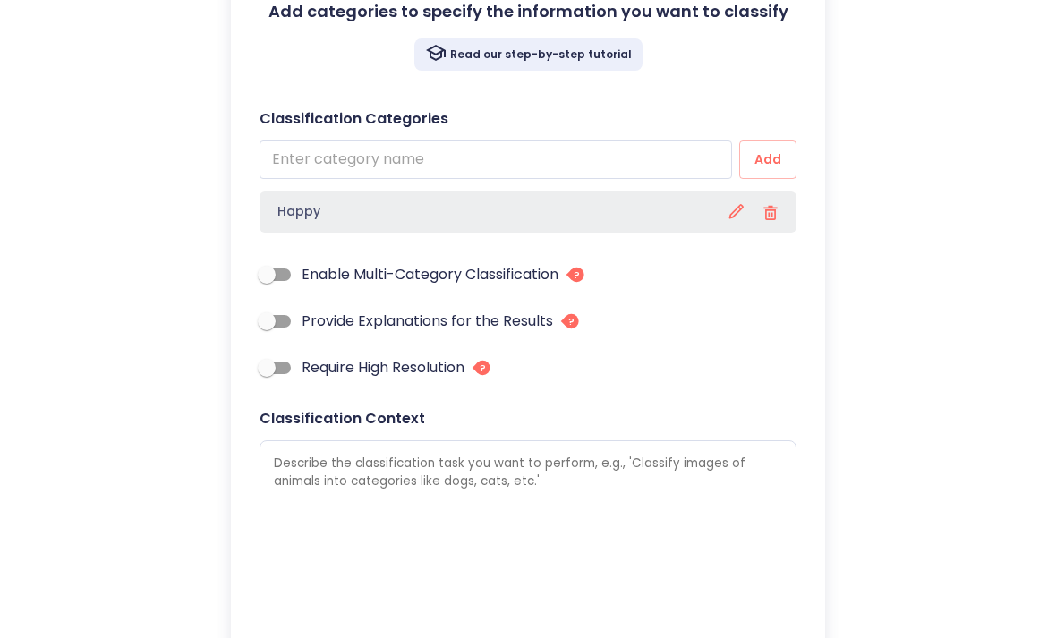
click at [293, 153] on input "text" at bounding box center [495, 159] width 472 height 38
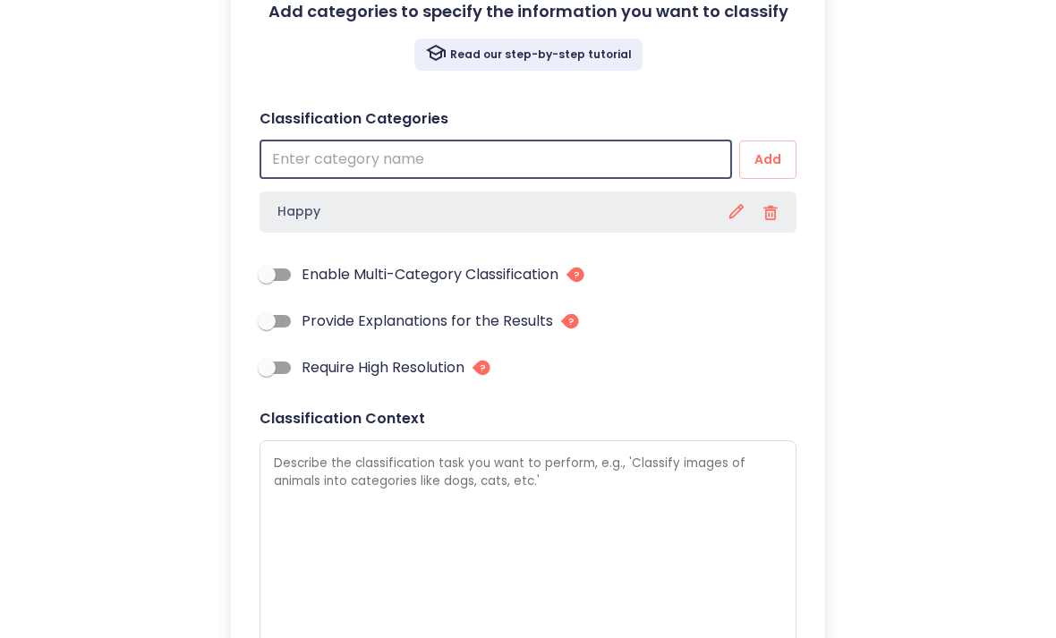
scroll to position [191, 0]
type input "S"
type textarea "x"
type input "Sa"
type textarea "x"
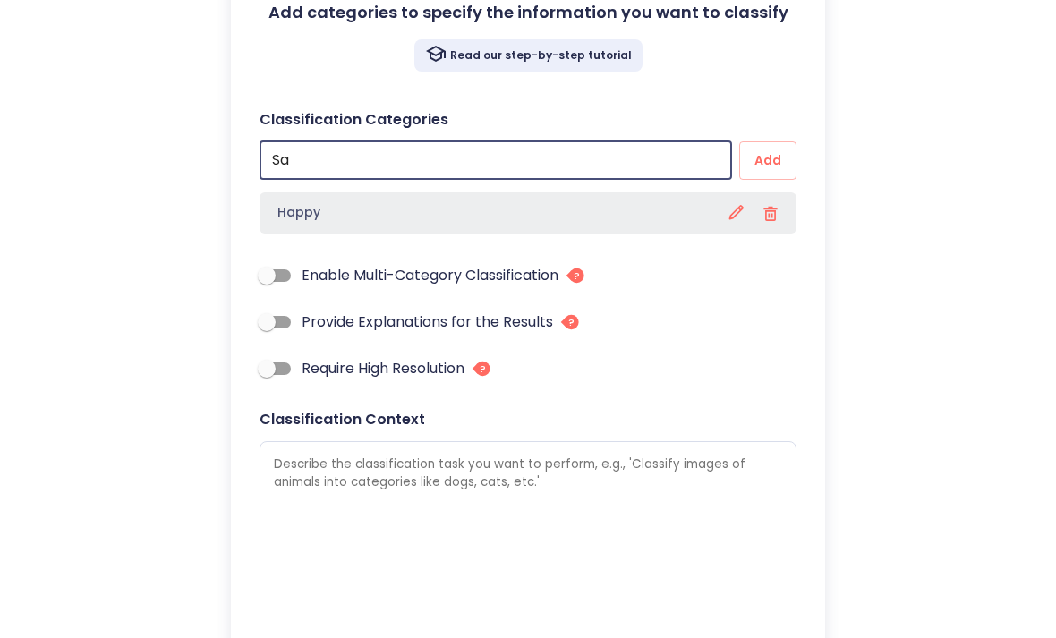
type input "Sad"
type textarea "x"
type input "Sad"
click at [773, 153] on span "Add" at bounding box center [767, 160] width 29 height 22
type textarea "x"
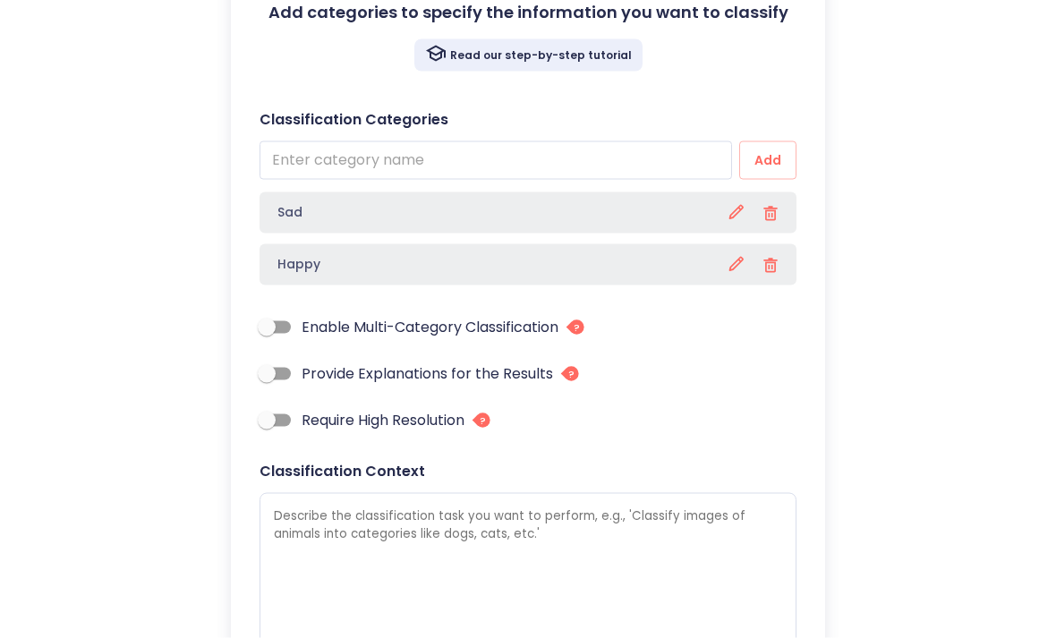
scroll to position [191, 0]
click at [270, 316] on input "Enable Multi-Category Classification" at bounding box center [267, 327] width 102 height 34
checkbox input "true"
type textarea "x"
click at [259, 363] on input "Provide Explanations for the Results" at bounding box center [267, 373] width 102 height 34
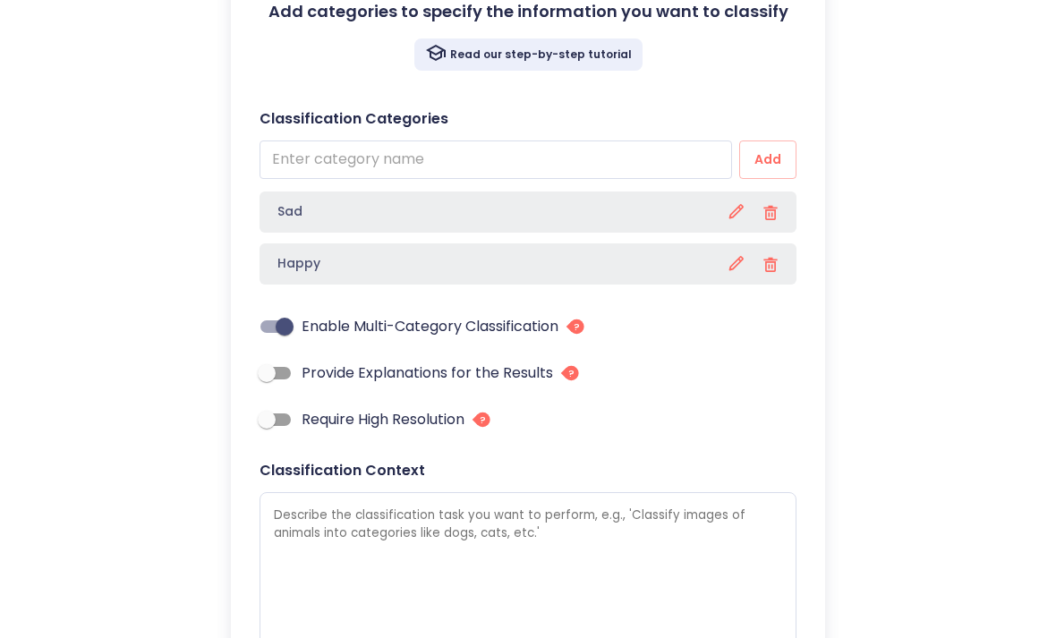
checkbox input "true"
type textarea "x"
click at [259, 412] on input "Require High Resolution" at bounding box center [267, 420] width 102 height 34
checkbox input "true"
type textarea "x"
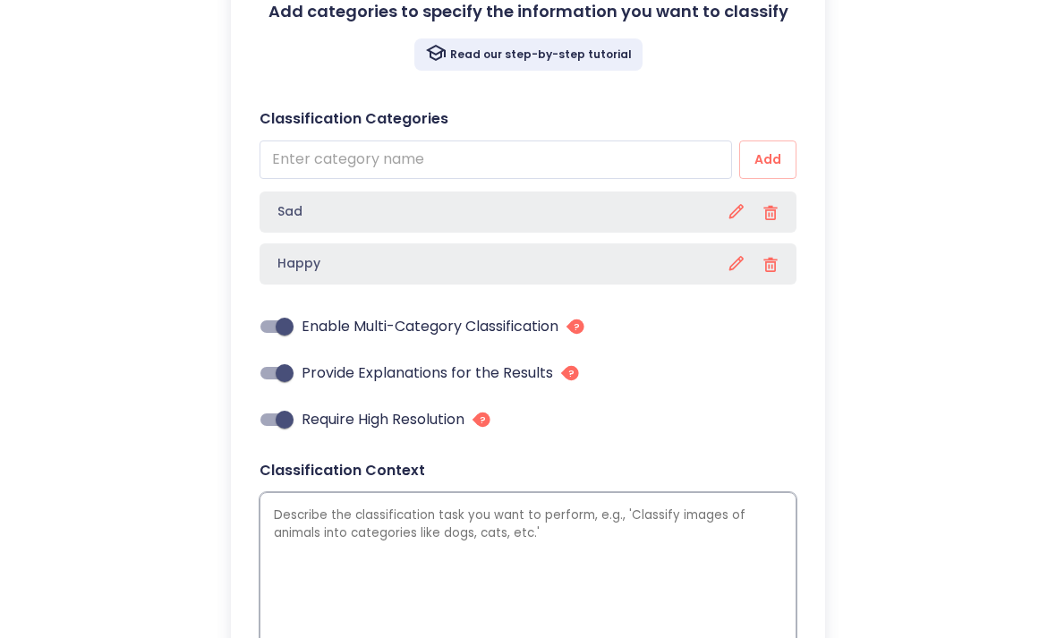
click at [709, 588] on textarea at bounding box center [527, 599] width 537 height 215
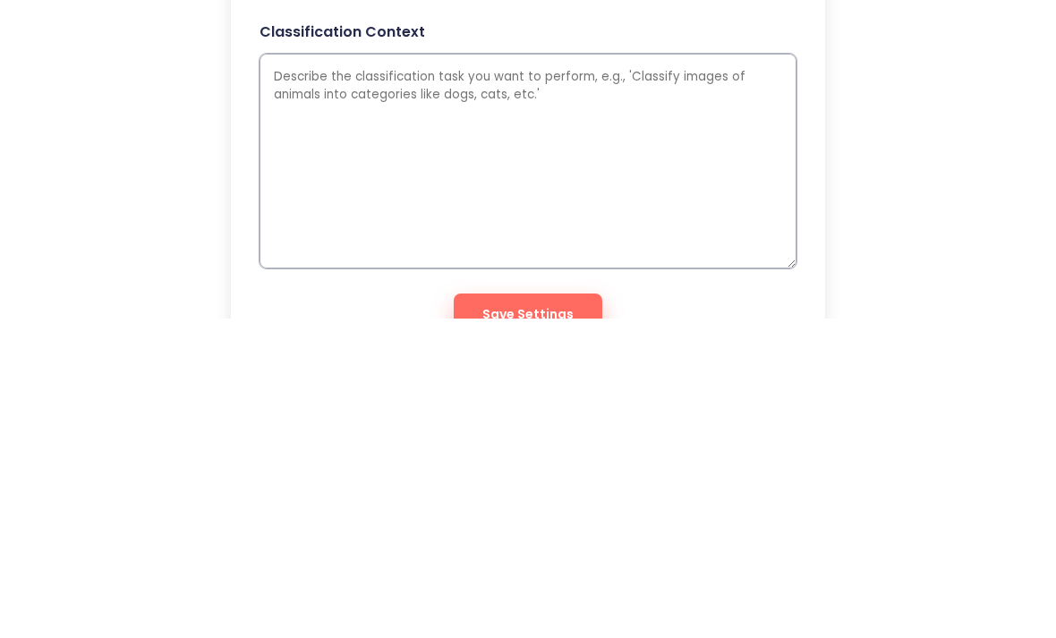
click at [299, 373] on textarea at bounding box center [527, 480] width 537 height 215
paste textarea "The model should classify images of human faces into two categories: Happy and …"
type textarea "The model should classify images of human faces into two categories: Happy and …"
type textarea "x"
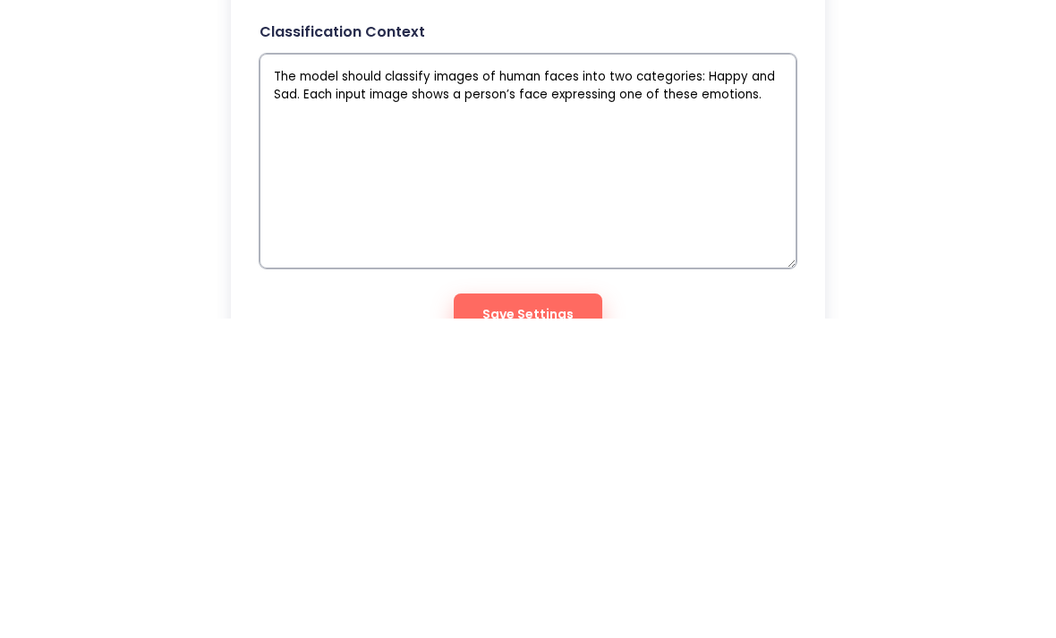
type textarea "The model should classify images of human faces into two categories: Happy and …"
click at [567, 623] on span "Save Settings" at bounding box center [527, 634] width 91 height 22
type textarea "x"
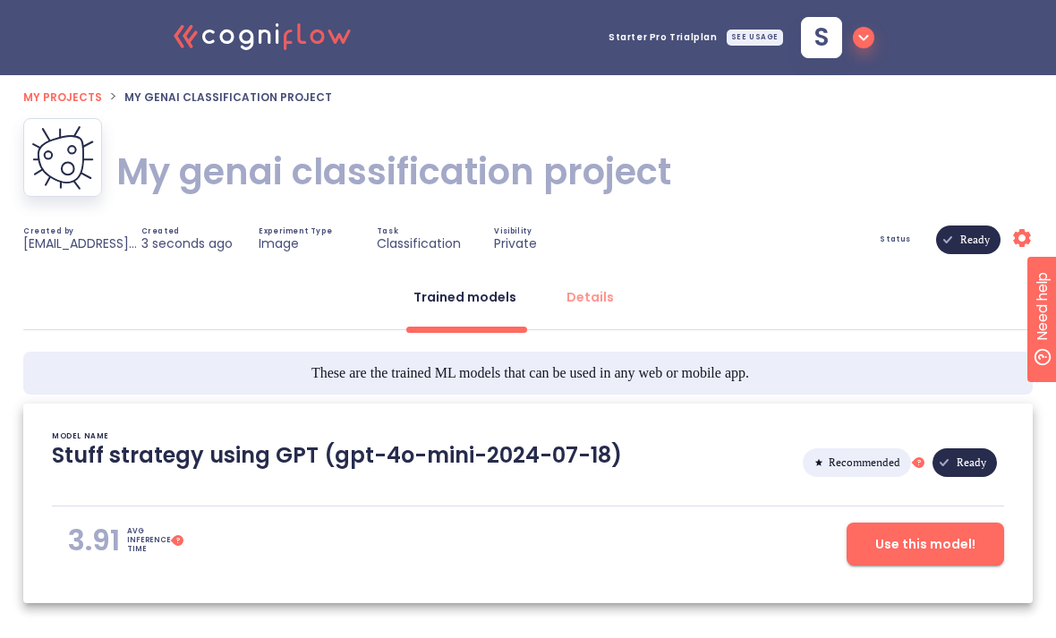
click at [928, 540] on span "Use this model!" at bounding box center [925, 544] width 100 height 22
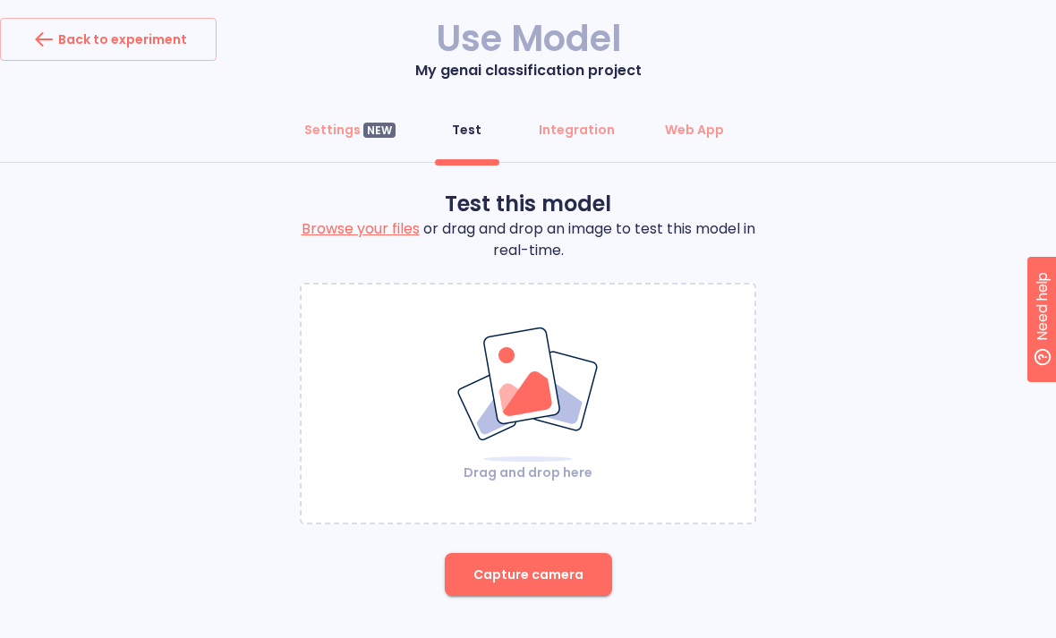
click at [701, 443] on div "Drag and drop here" at bounding box center [527, 404] width 453 height 156
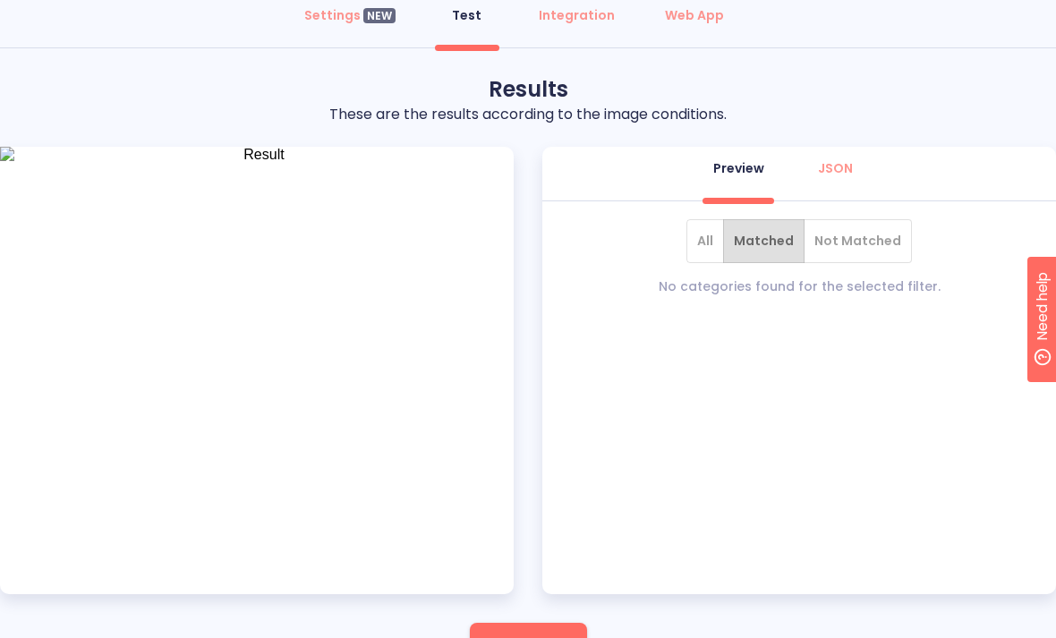
scroll to position [121, 0]
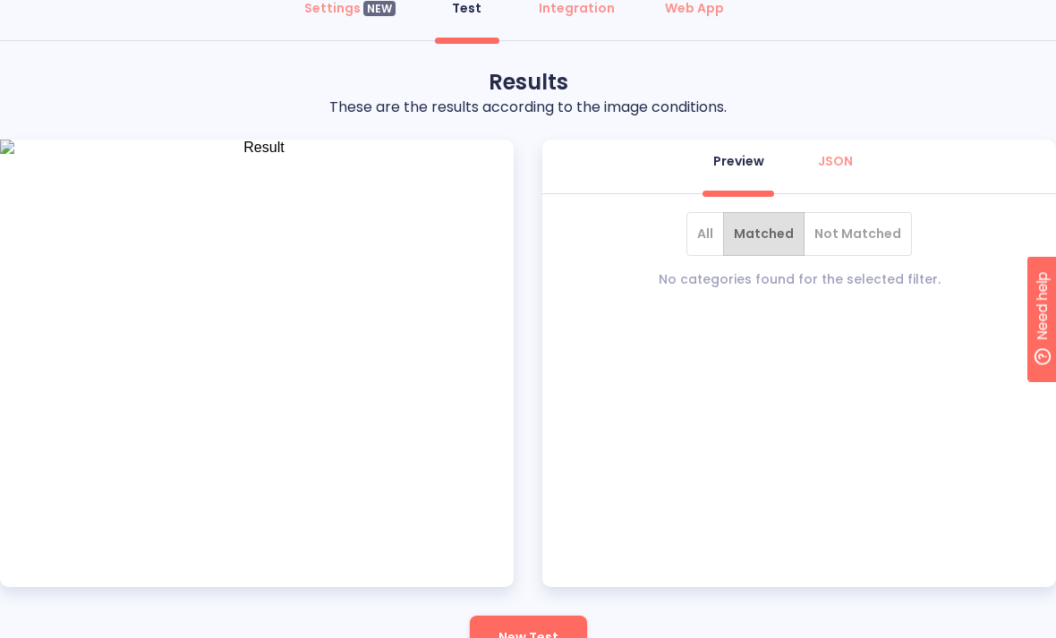
click at [545, 635] on span "New Test" at bounding box center [528, 638] width 60 height 22
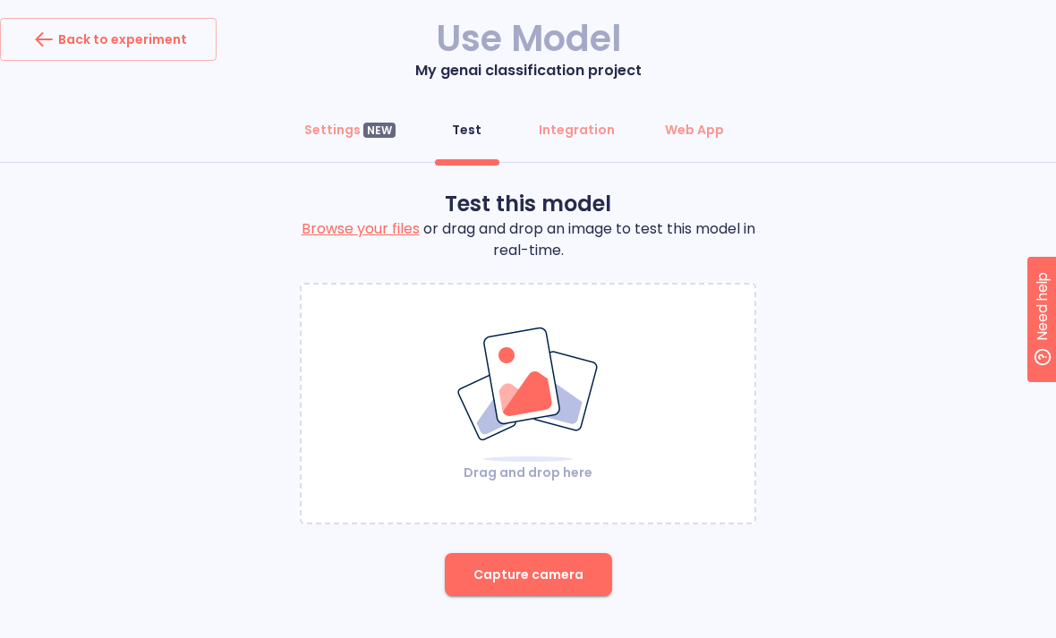
click at [348, 218] on label "Browse your files" at bounding box center [360, 228] width 118 height 21
click at [0, 0] on input "Browse your files" at bounding box center [0, 0] width 0 height 0
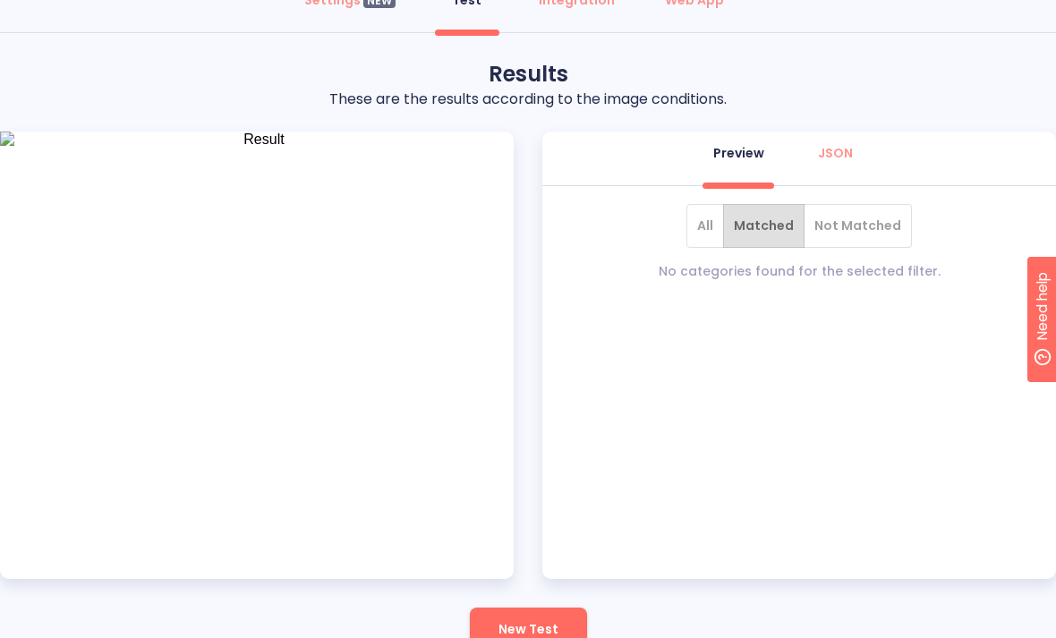
scroll to position [141, 0]
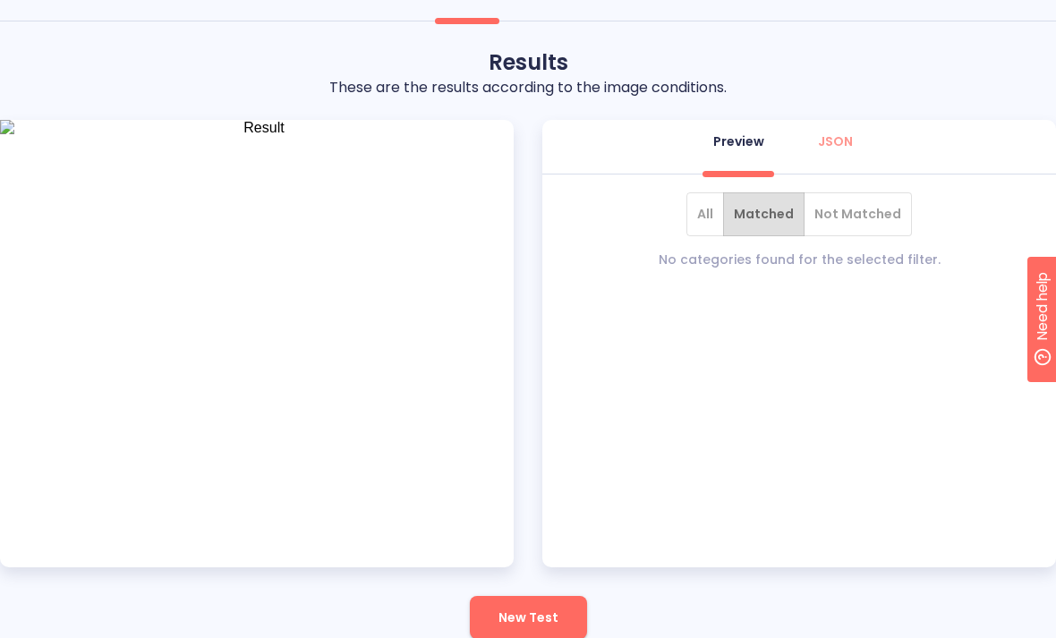
click at [784, 206] on span "Matched" at bounding box center [764, 214] width 60 height 22
click at [870, 199] on button "Not Matched" at bounding box center [857, 214] width 108 height 44
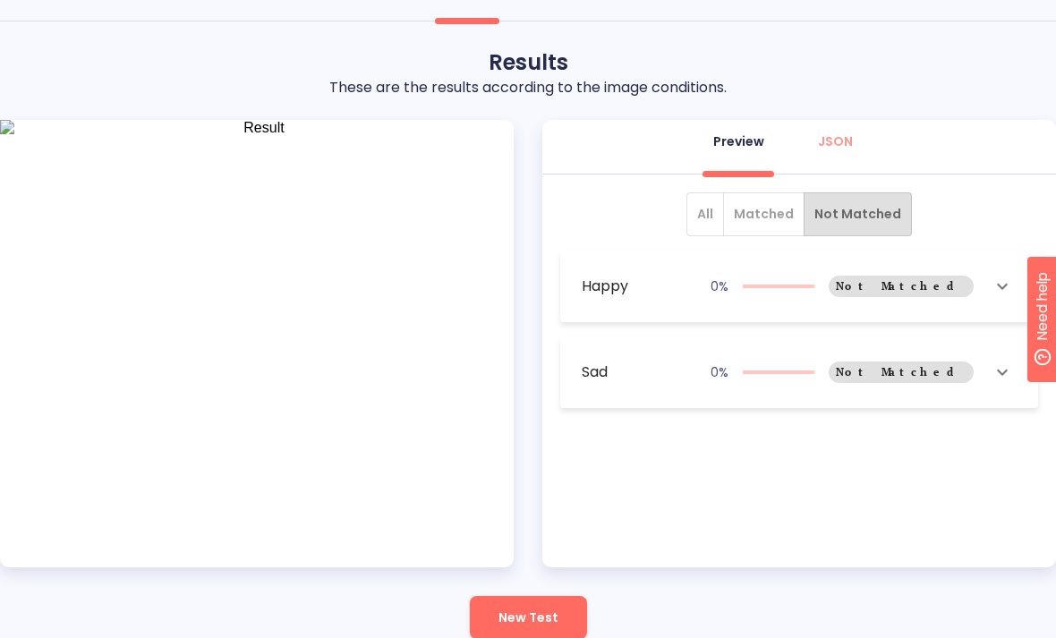
click at [719, 210] on button "All" at bounding box center [705, 214] width 38 height 44
click at [949, 278] on span "Not Matched" at bounding box center [900, 286] width 145 height 129
click at [542, 616] on span "New Test" at bounding box center [528, 618] width 60 height 22
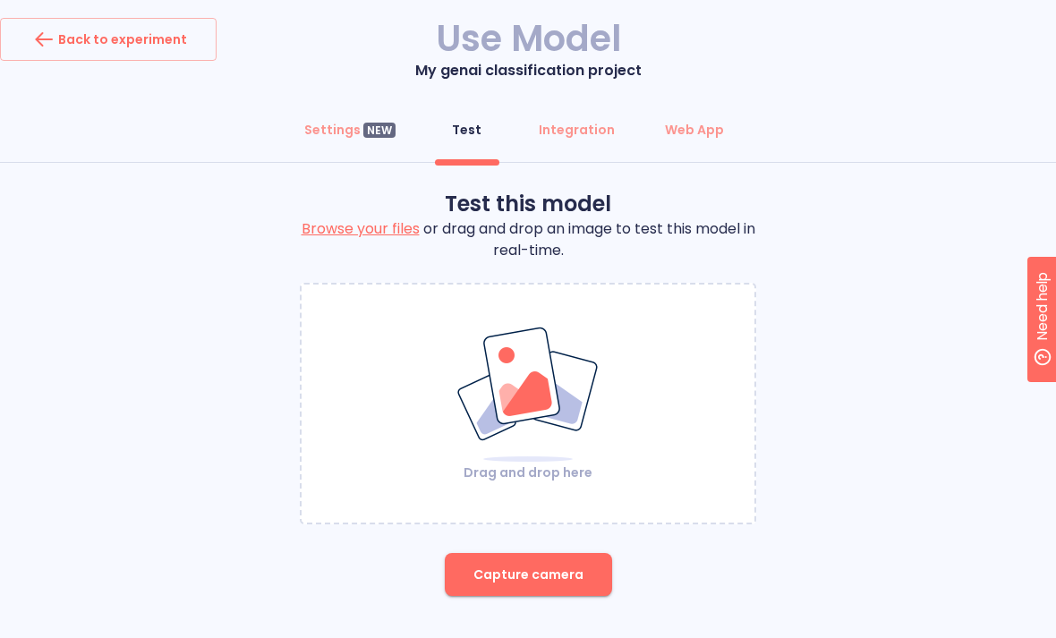
click at [561, 582] on span "Capture camera" at bounding box center [528, 575] width 110 height 22
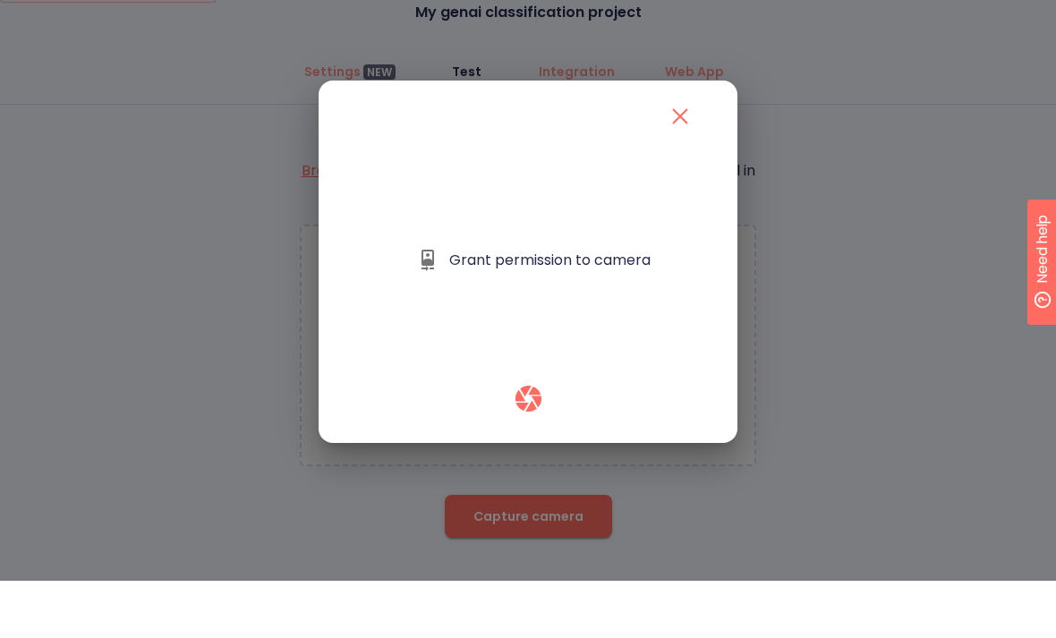
scroll to position [58, 0]
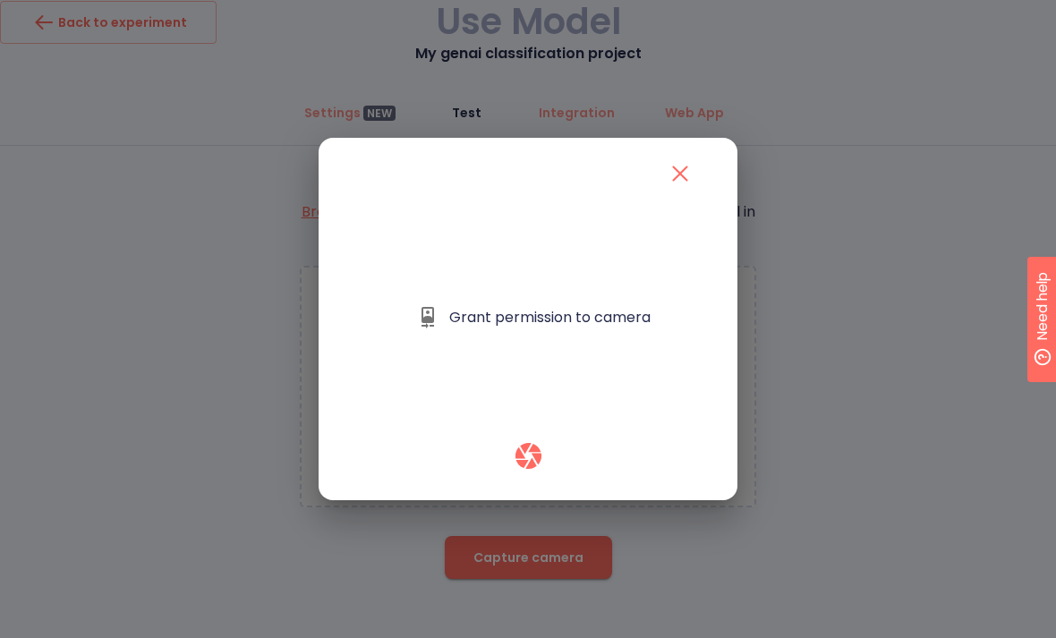
click at [684, 168] on icon "close" at bounding box center [680, 173] width 15 height 15
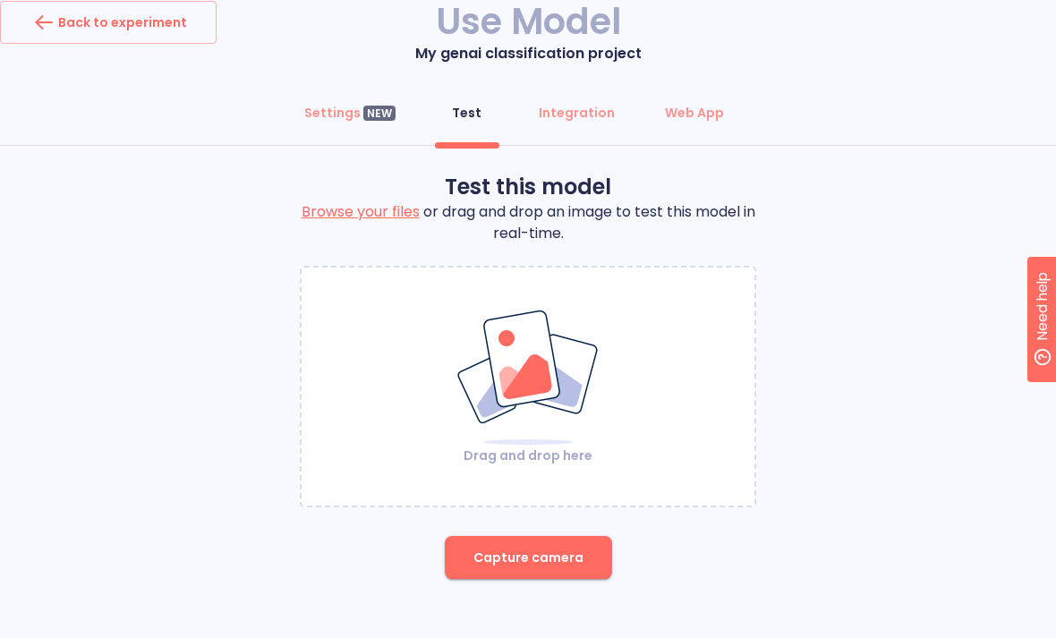
click at [508, 335] on img at bounding box center [527, 378] width 145 height 138
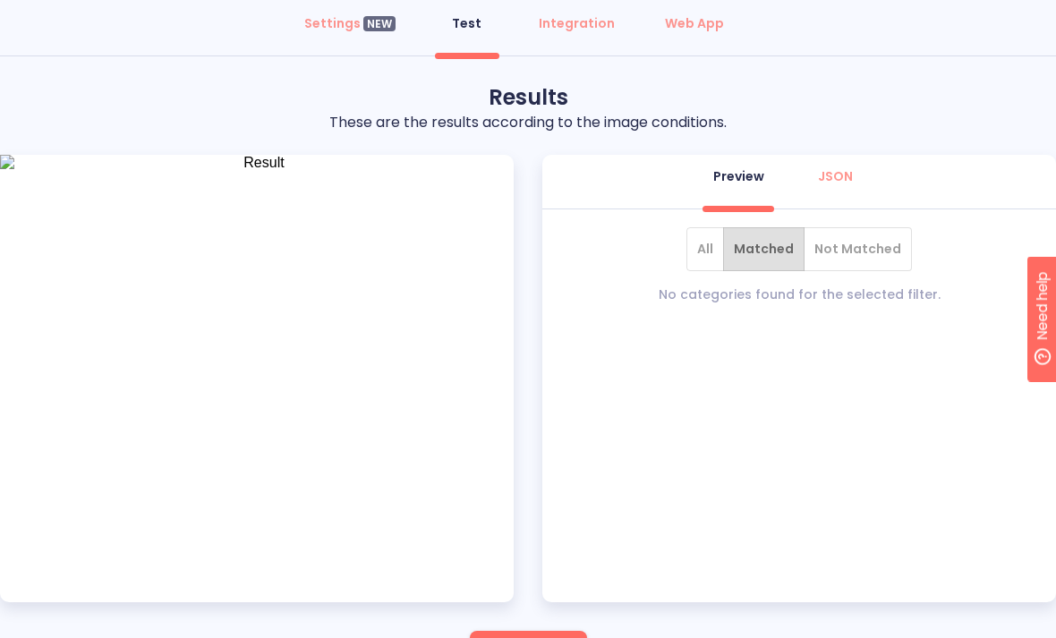
scroll to position [141, 0]
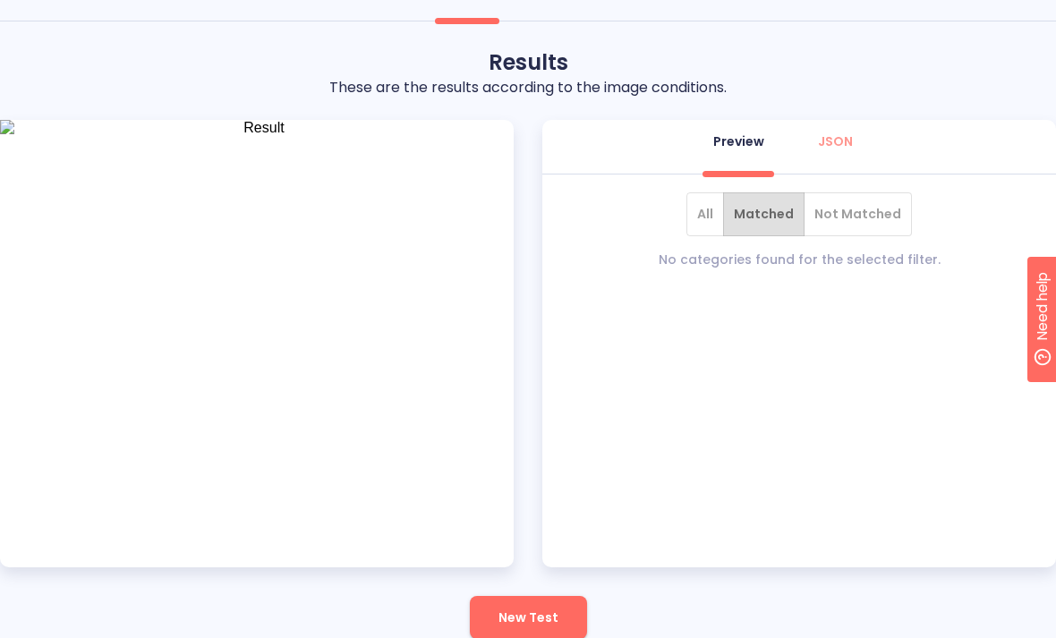
click at [860, 206] on span "Not Matched" at bounding box center [857, 214] width 87 height 22
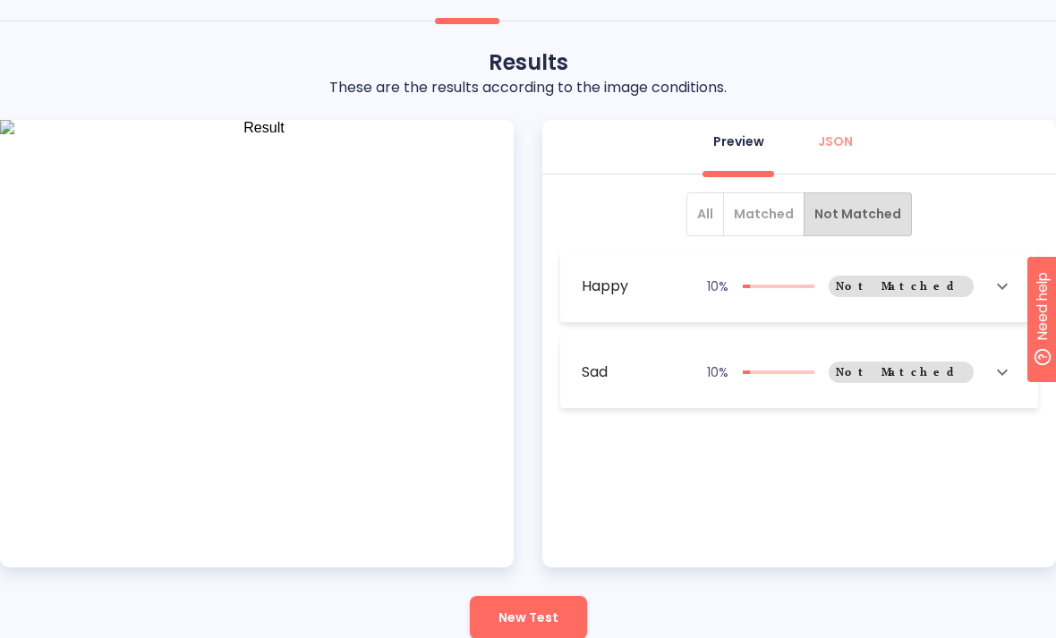
click at [709, 214] on span "All" at bounding box center [705, 214] width 16 height 22
click at [543, 619] on span "New Test" at bounding box center [528, 618] width 60 height 22
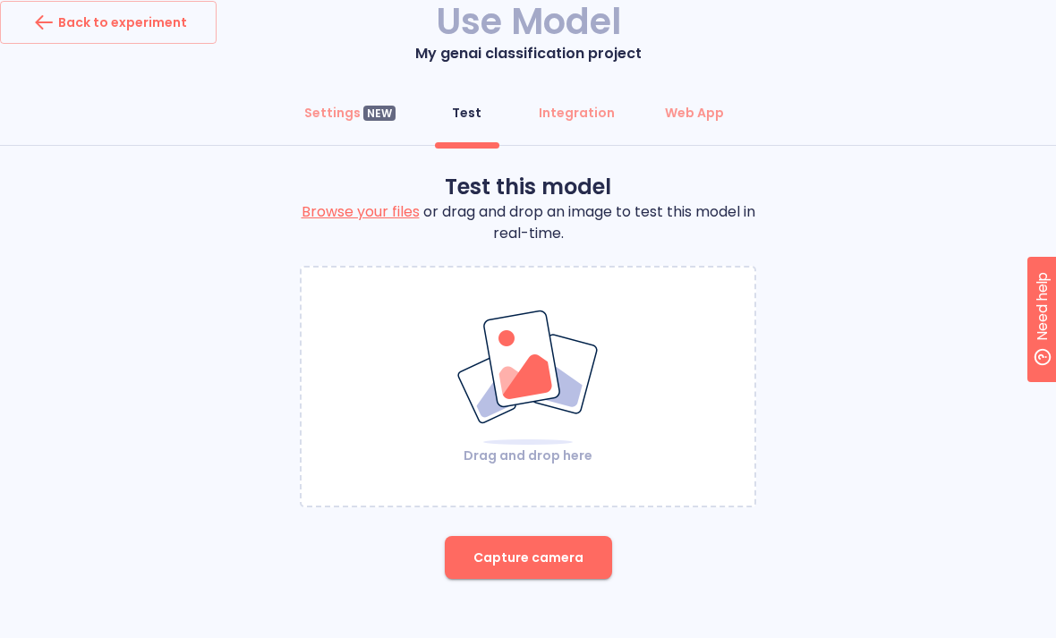
scroll to position [0, 0]
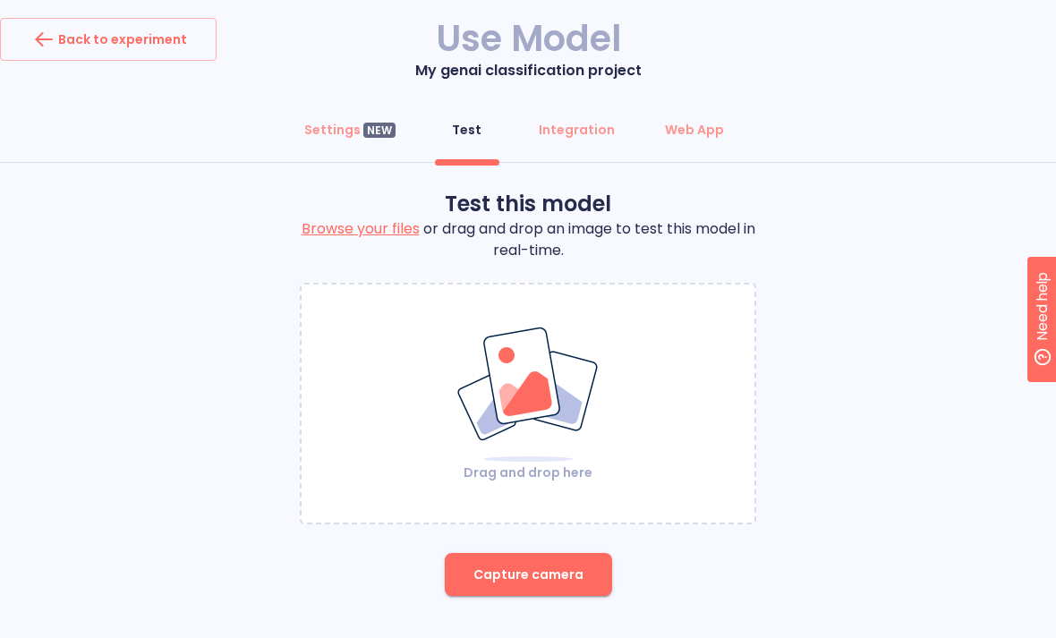
click at [521, 344] on img at bounding box center [527, 395] width 145 height 138
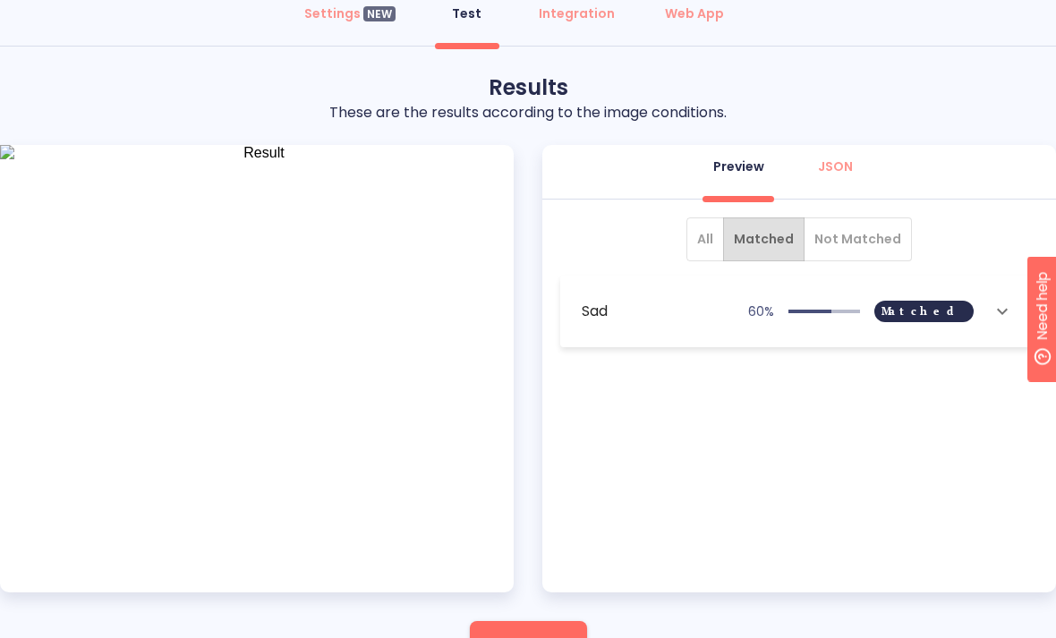
scroll to position [141, 0]
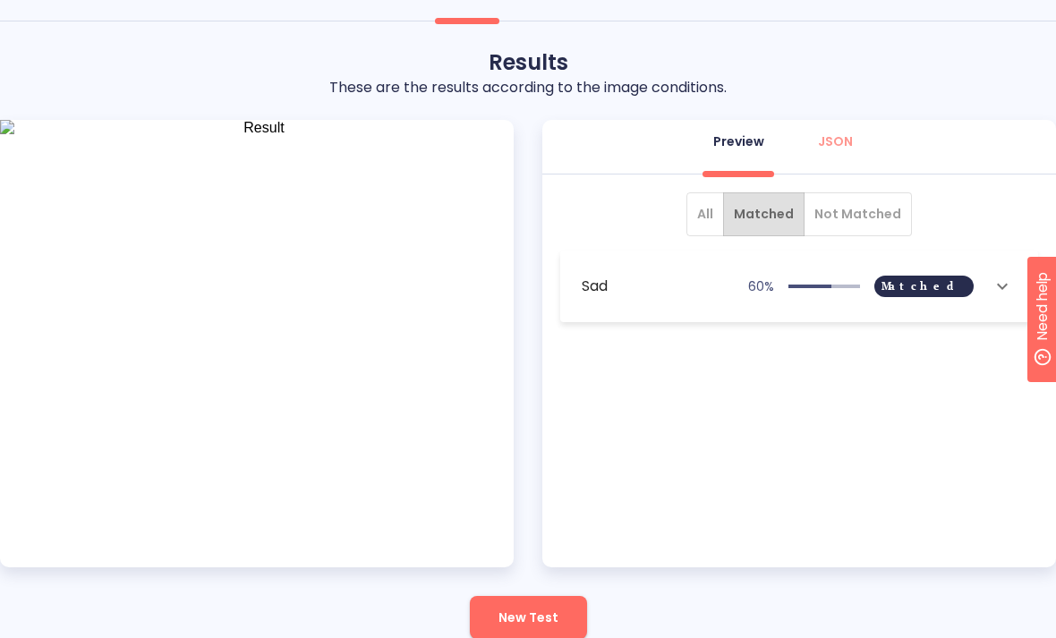
click at [535, 629] on button "New Test" at bounding box center [528, 617] width 117 height 43
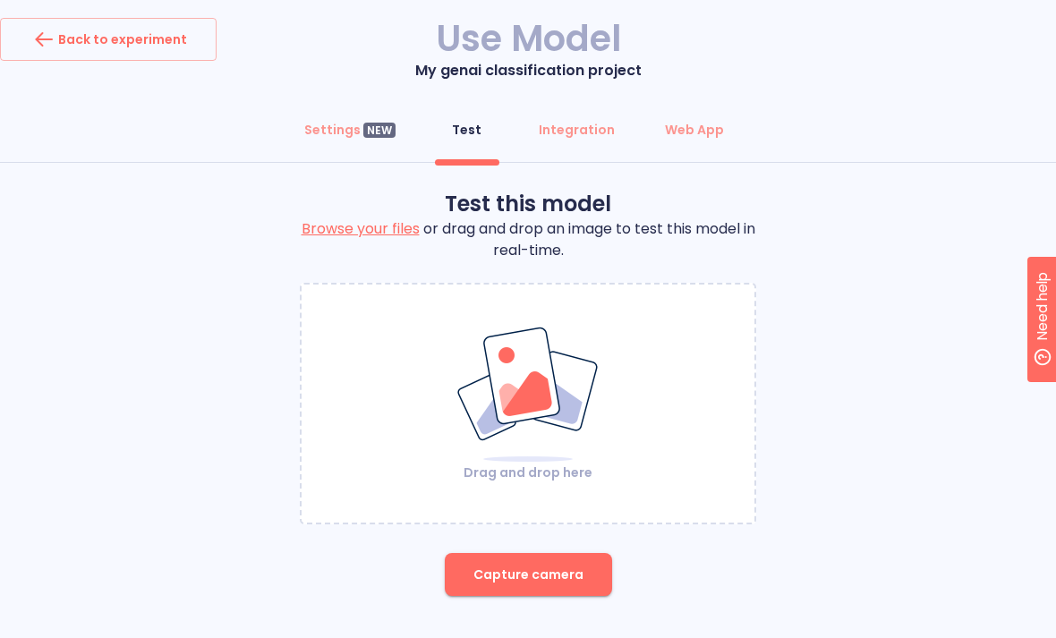
click at [610, 432] on div "Drag and drop here" at bounding box center [527, 404] width 453 height 156
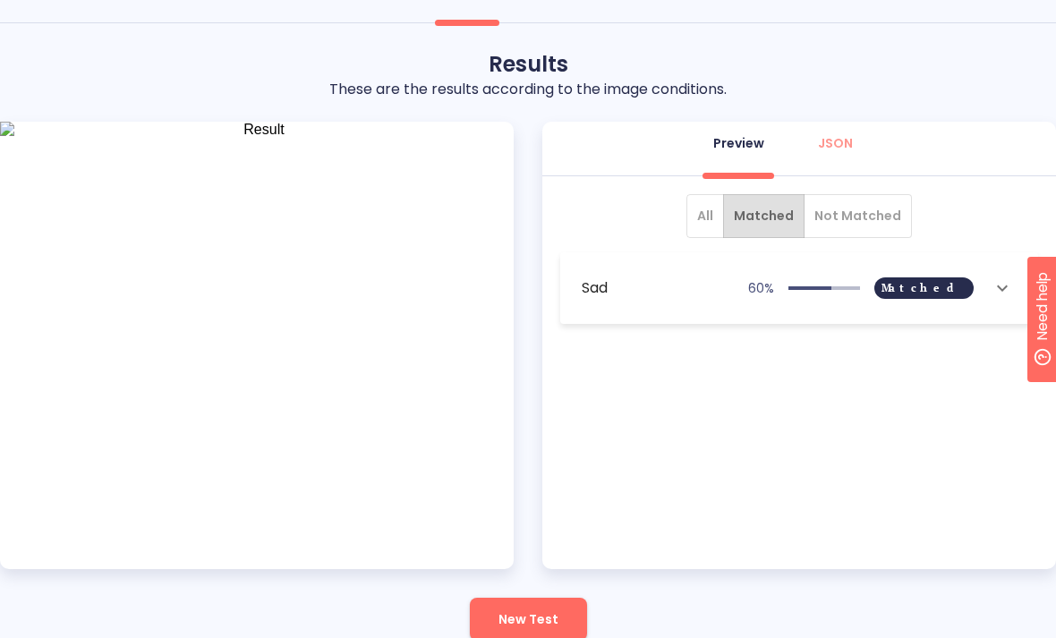
scroll to position [141, 0]
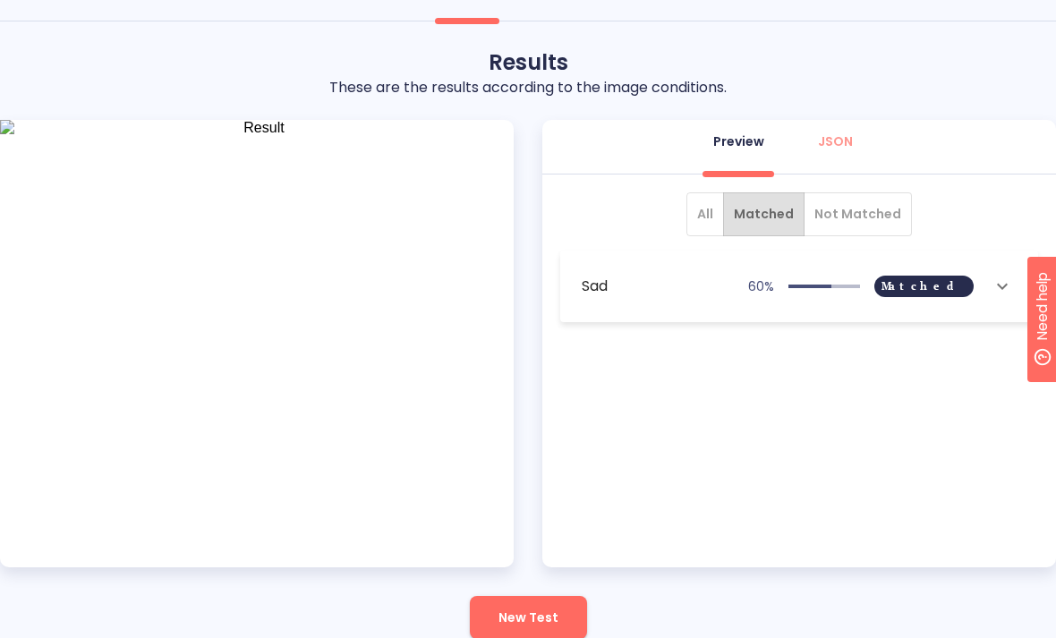
click at [539, 612] on span "New Test" at bounding box center [528, 618] width 60 height 22
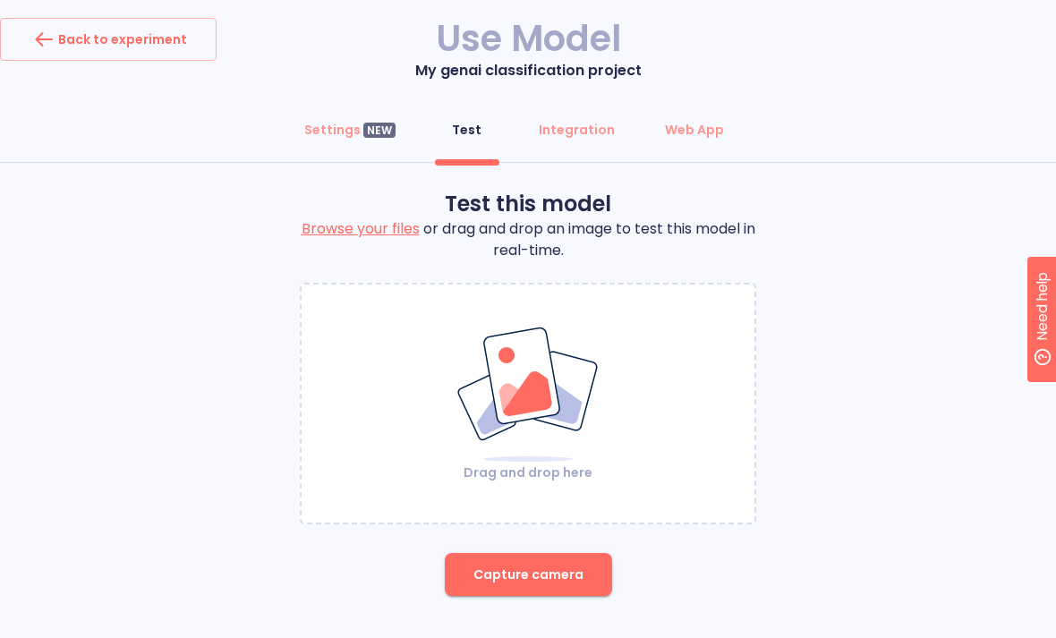
click at [615, 431] on div "Drag and drop here" at bounding box center [527, 404] width 453 height 156
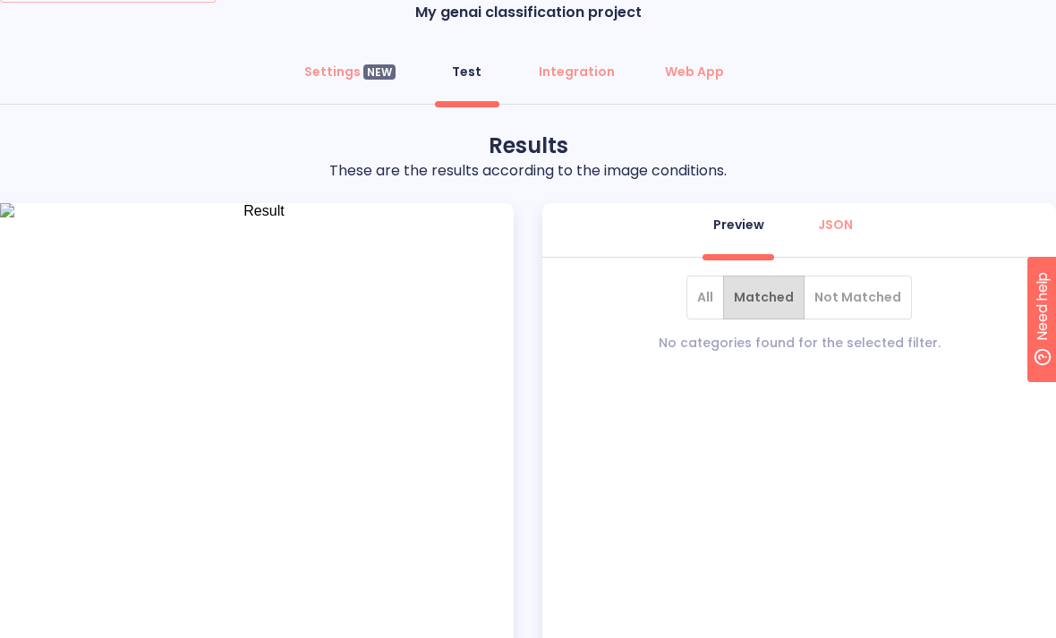
scroll to position [141, 0]
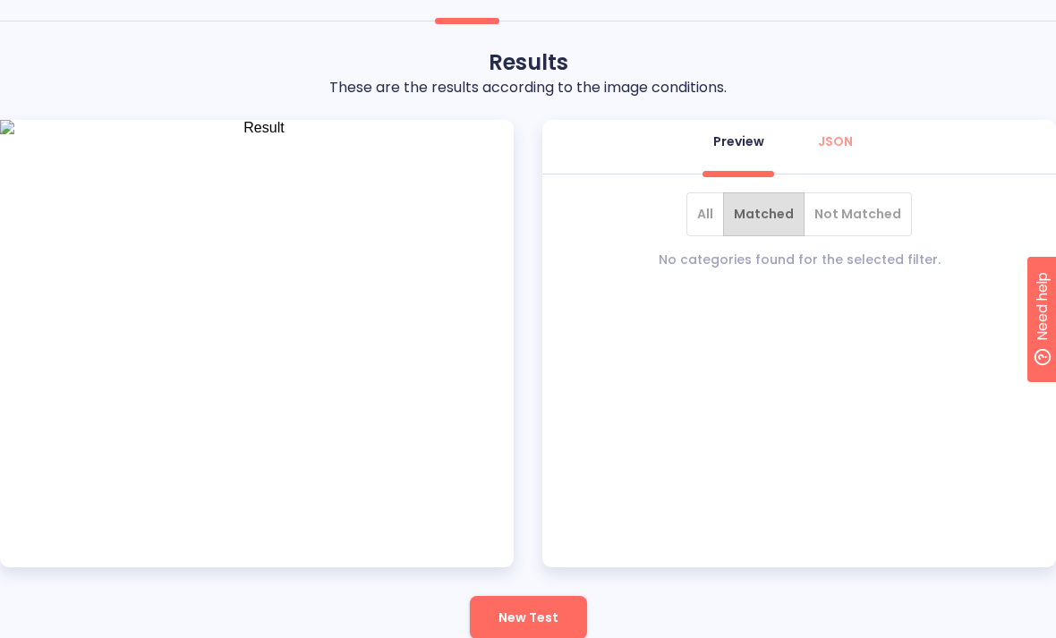
click at [859, 213] on span "Not Matched" at bounding box center [857, 214] width 87 height 22
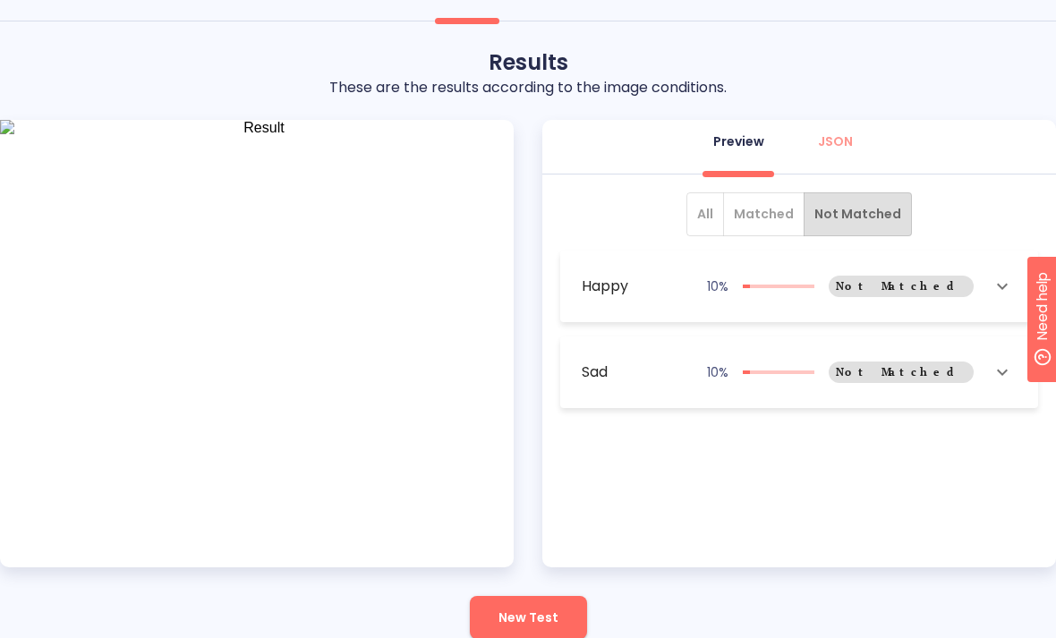
click at [769, 218] on span "Matched" at bounding box center [764, 214] width 60 height 22
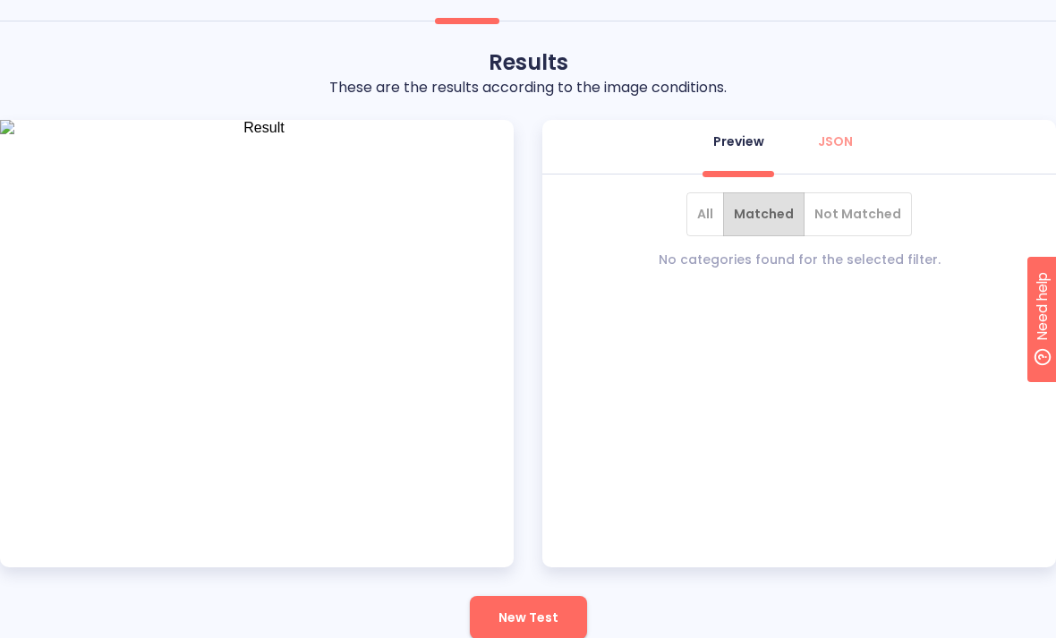
click at [719, 210] on button "All" at bounding box center [705, 214] width 38 height 44
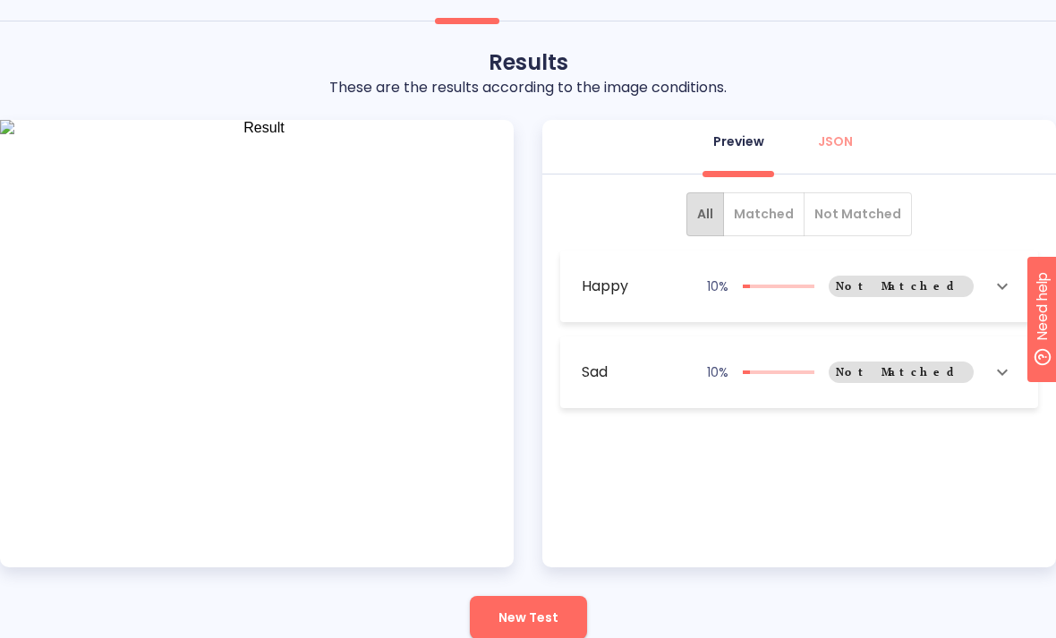
click at [556, 622] on span "New Test" at bounding box center [528, 618] width 60 height 22
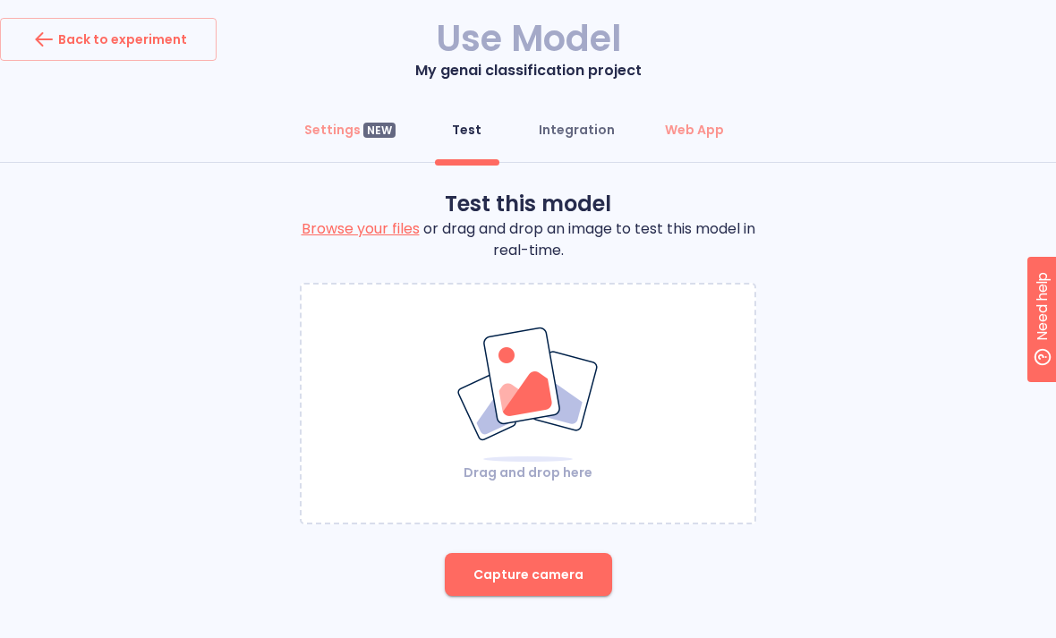
click at [587, 127] on div "Integration" at bounding box center [577, 130] width 76 height 18
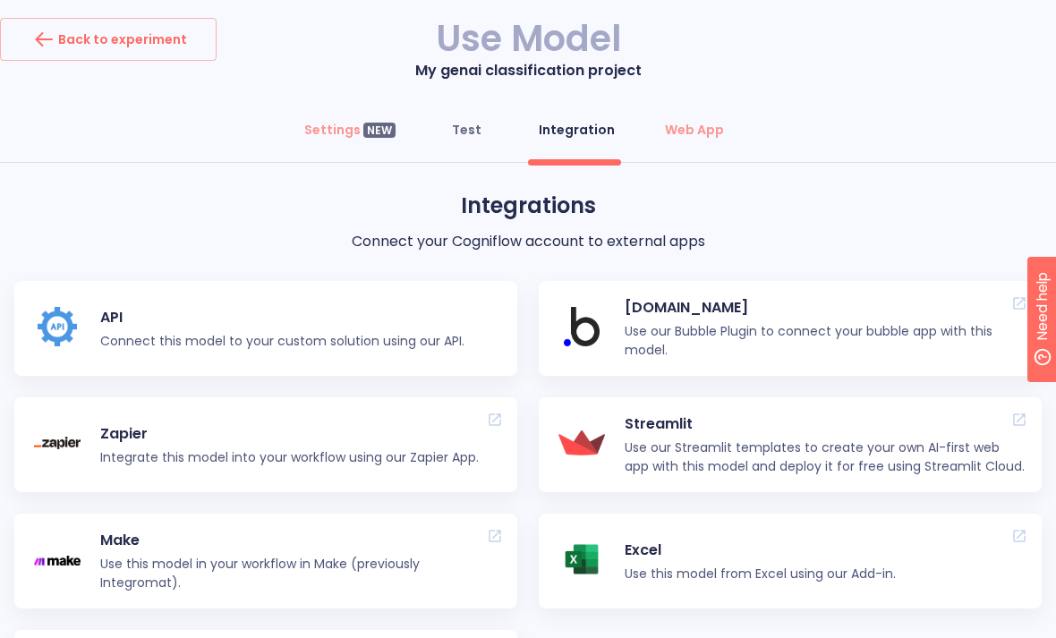
click at [480, 123] on div "Test" at bounding box center [467, 130] width 30 height 18
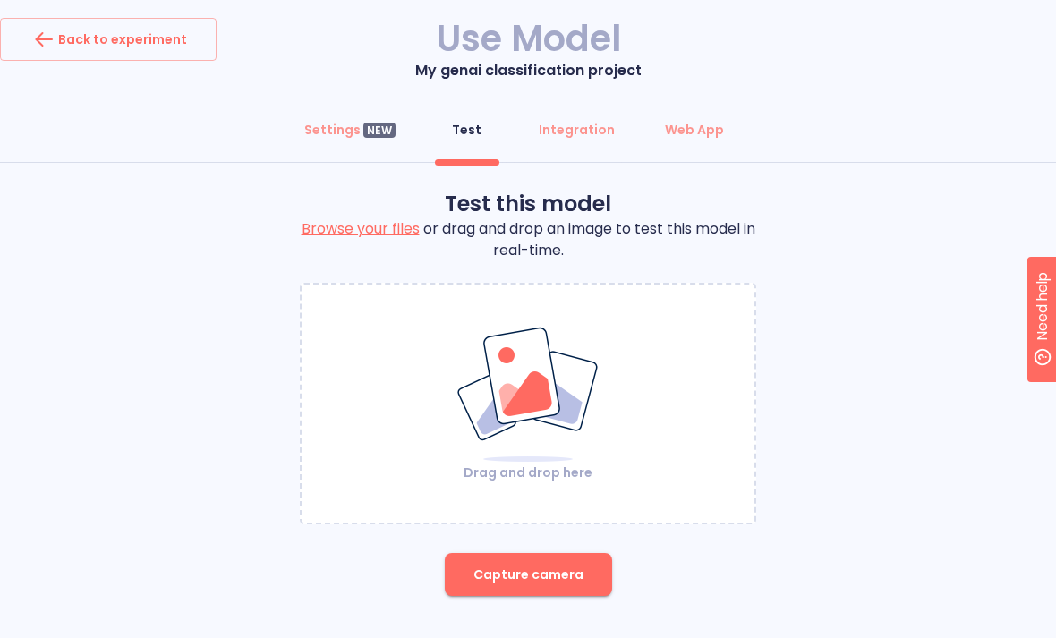
click at [548, 344] on img at bounding box center [527, 395] width 145 height 138
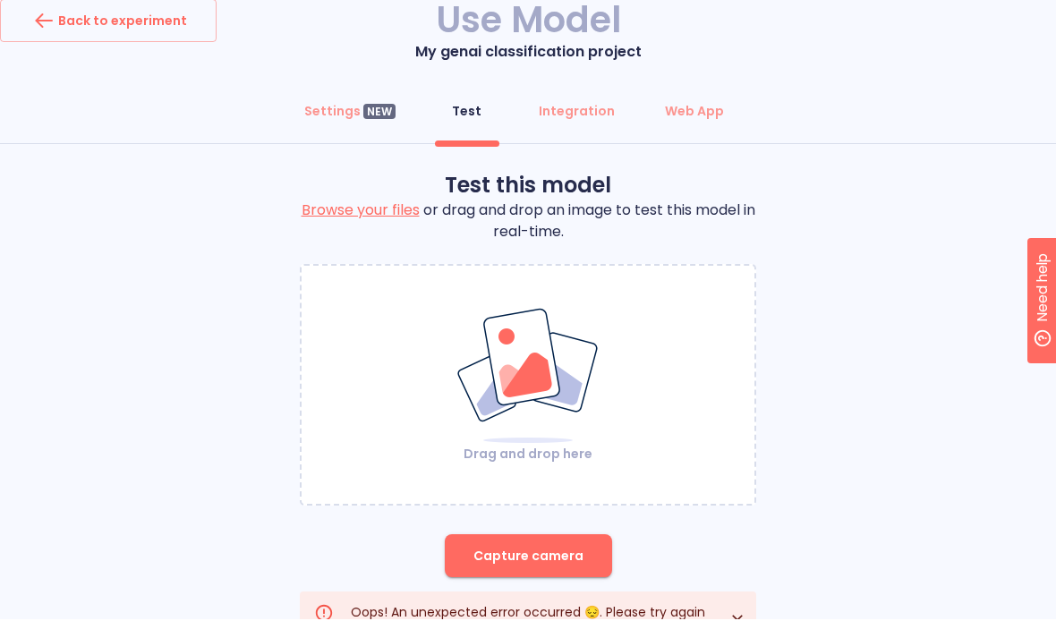
scroll to position [14, 0]
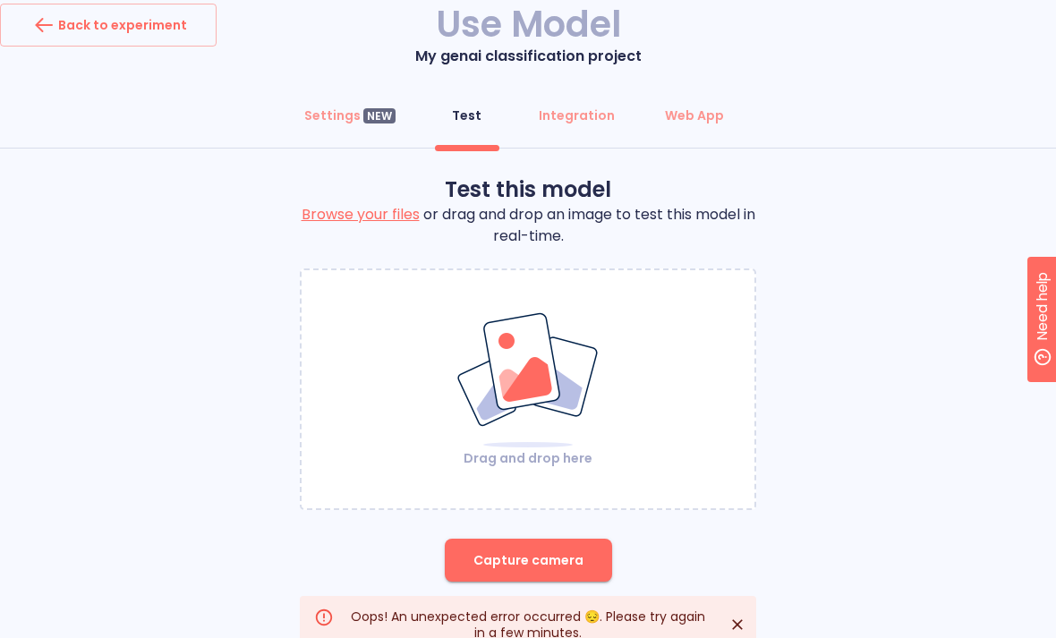
click at [744, 627] on icon "Close" at bounding box center [737, 624] width 18 height 18
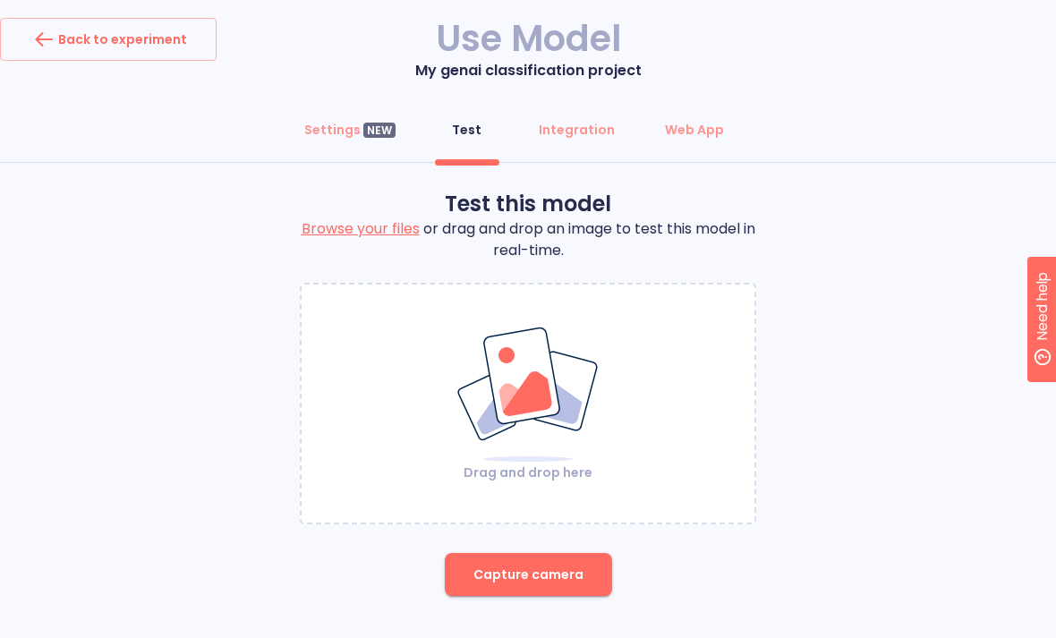
click at [50, 37] on icon "button" at bounding box center [44, 39] width 29 height 29
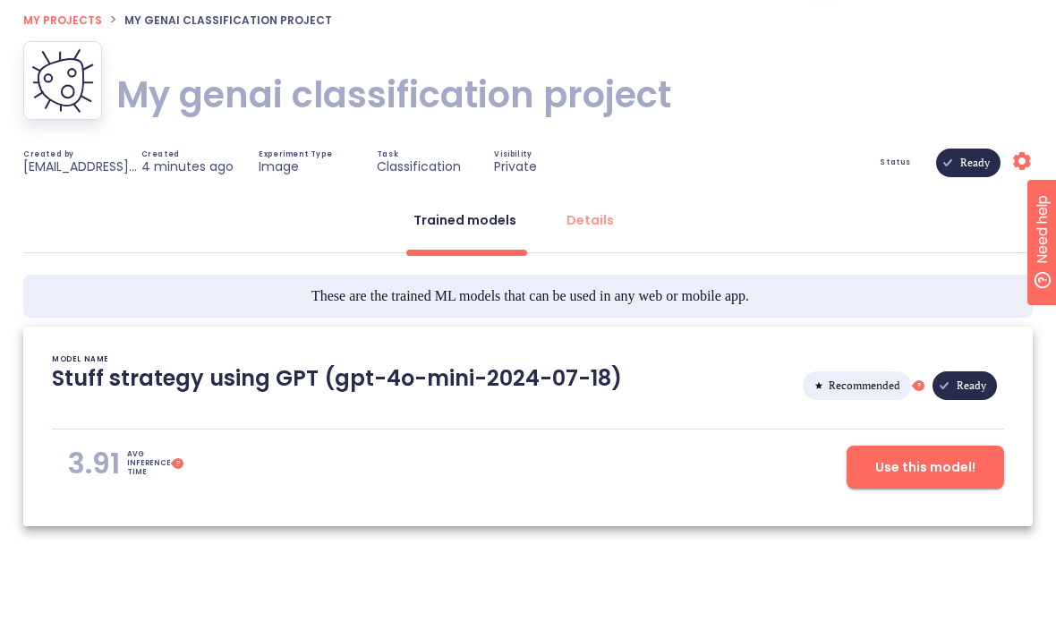
scroll to position [34, 0]
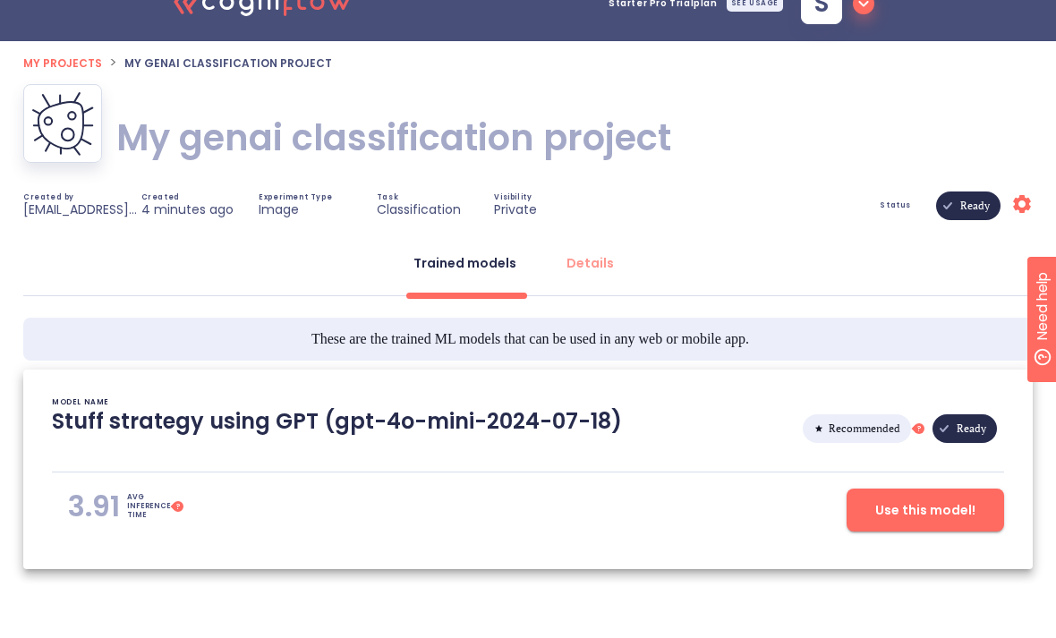
click at [92, 416] on p "Stuff strategy using GPT (gpt-4o-mini-2024-07-18)" at bounding box center [337, 428] width 570 height 43
click at [92, 415] on p "Stuff strategy using GPT (gpt-4o-mini-2024-07-18)" at bounding box center [337, 428] width 570 height 43
click at [89, 404] on p "MODEL NAME" at bounding box center [80, 402] width 57 height 9
click at [196, 334] on div "These are the trained ML models that can be used in any web or mobile app." at bounding box center [527, 339] width 1009 height 43
click at [200, 312] on div "Trained models Details These are the trained ML models that can be used in any …" at bounding box center [527, 413] width 1009 height 386
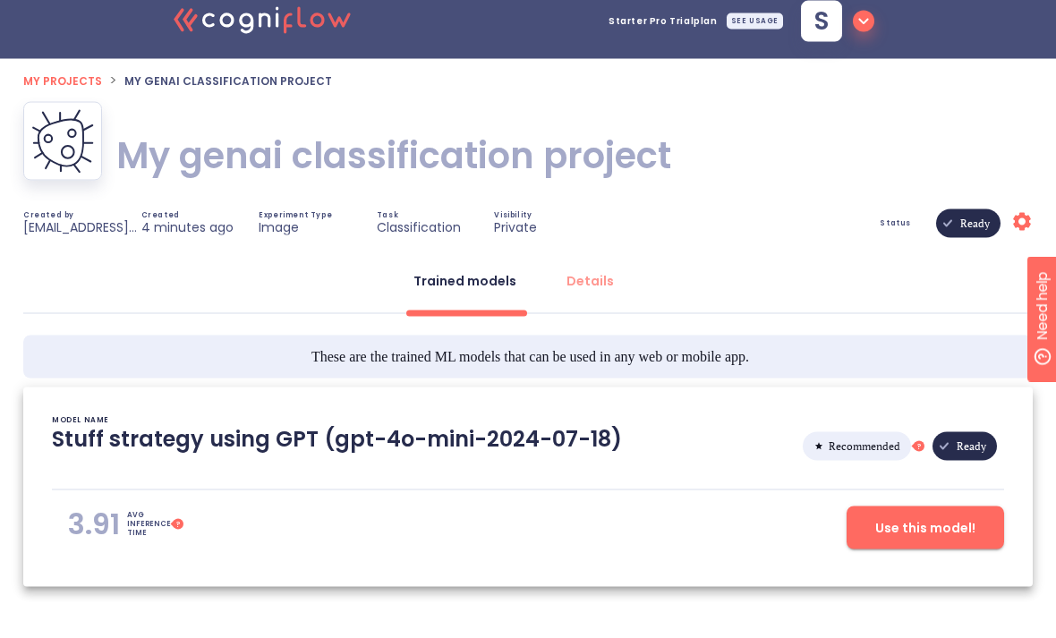
scroll to position [0, 0]
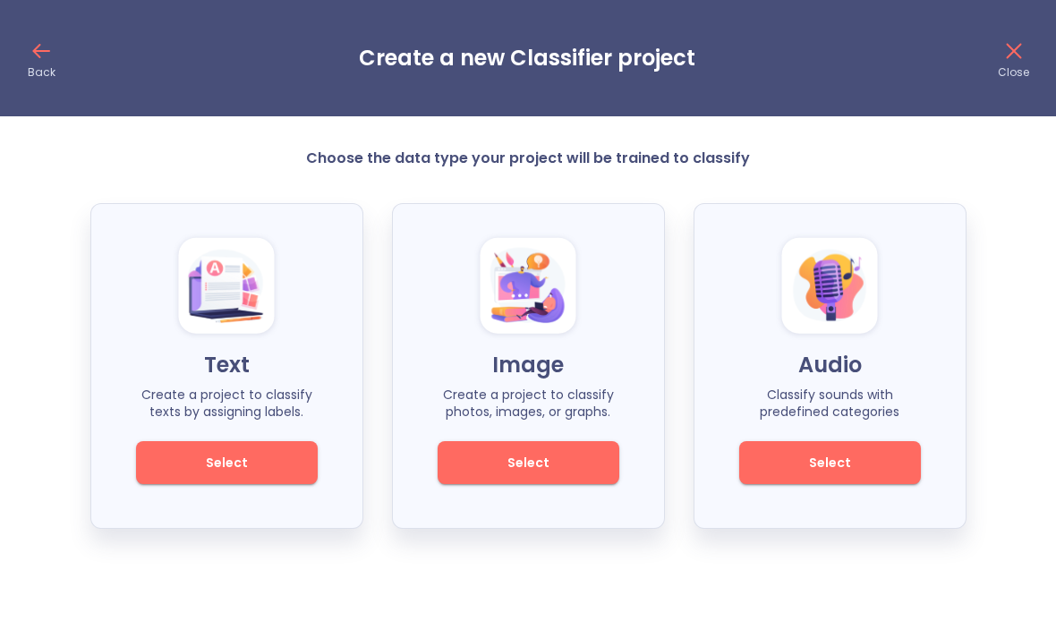
click at [561, 463] on span "Select" at bounding box center [528, 463] width 121 height 22
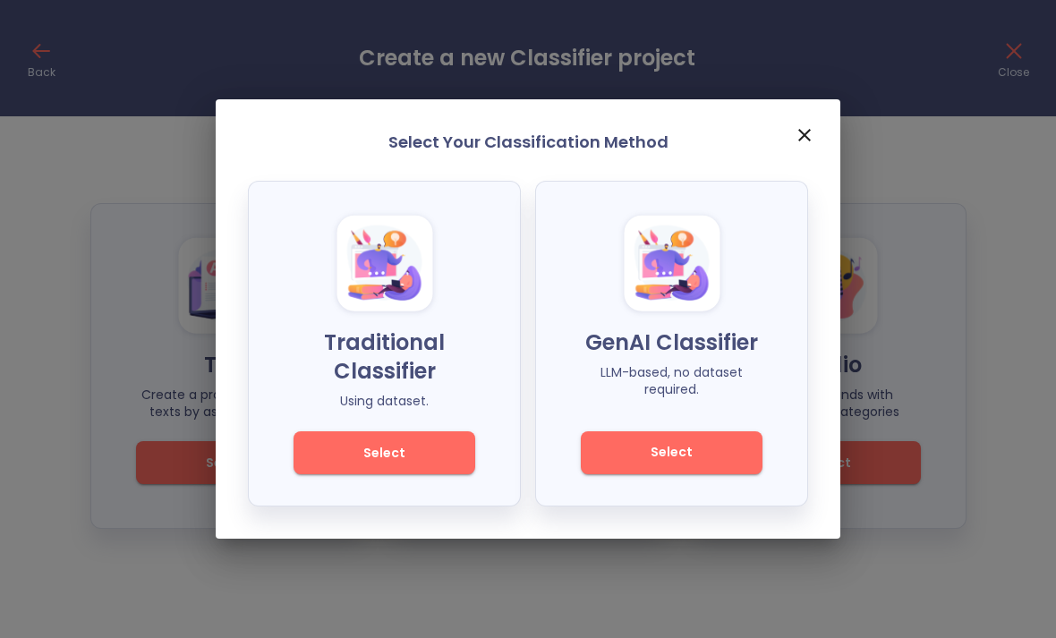
click at [390, 453] on span "Select" at bounding box center [384, 453] width 121 height 22
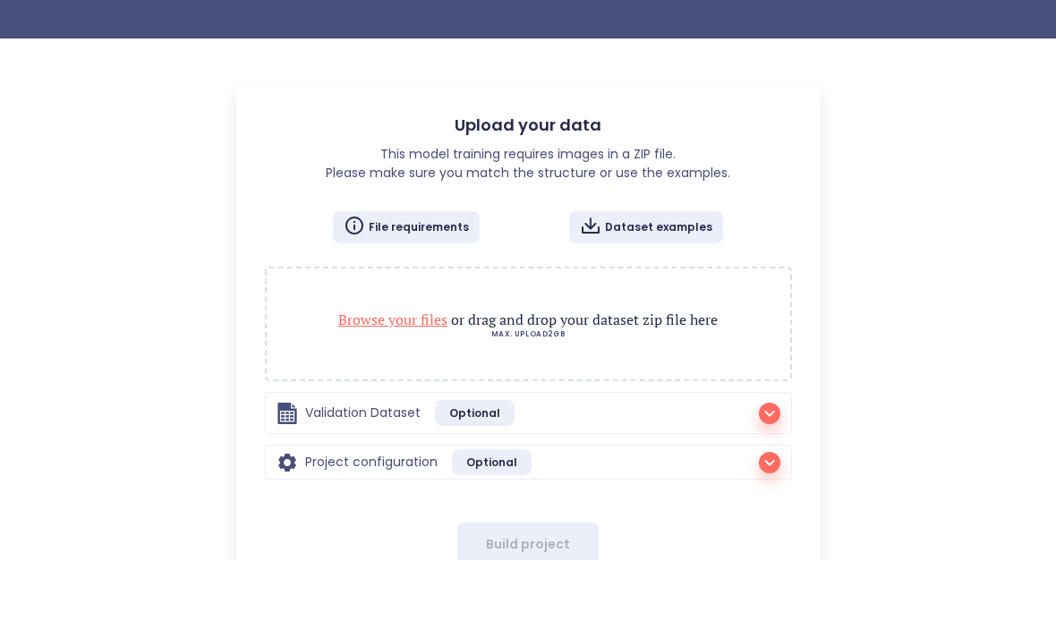
checkbox input "false"
radio input "true"
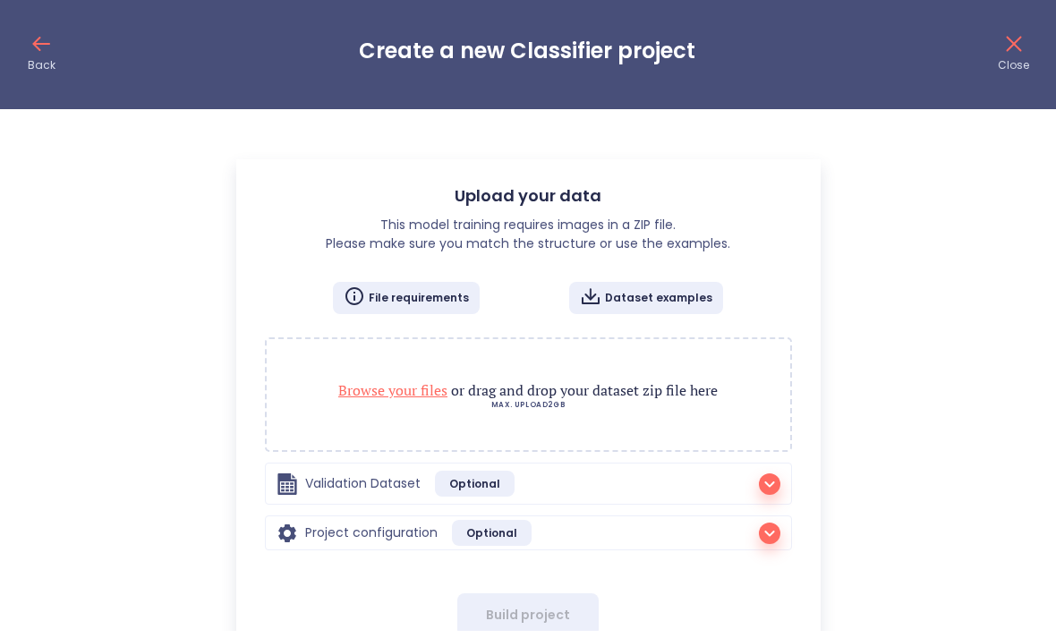
scroll to position [6, 0]
click at [714, 390] on p "Browse your files or drag and drop your dataset zip file here" at bounding box center [528, 390] width 488 height 21
click at [478, 499] on div "Validation Dataset Optional Upload a custom validation dataset Optional Browse …" at bounding box center [528, 484] width 527 height 42
click at [647, 474] on div "Validation Dataset Optional" at bounding box center [528, 484] width 504 height 26
click at [777, 484] on icon "button" at bounding box center [769, 484] width 21 height 21
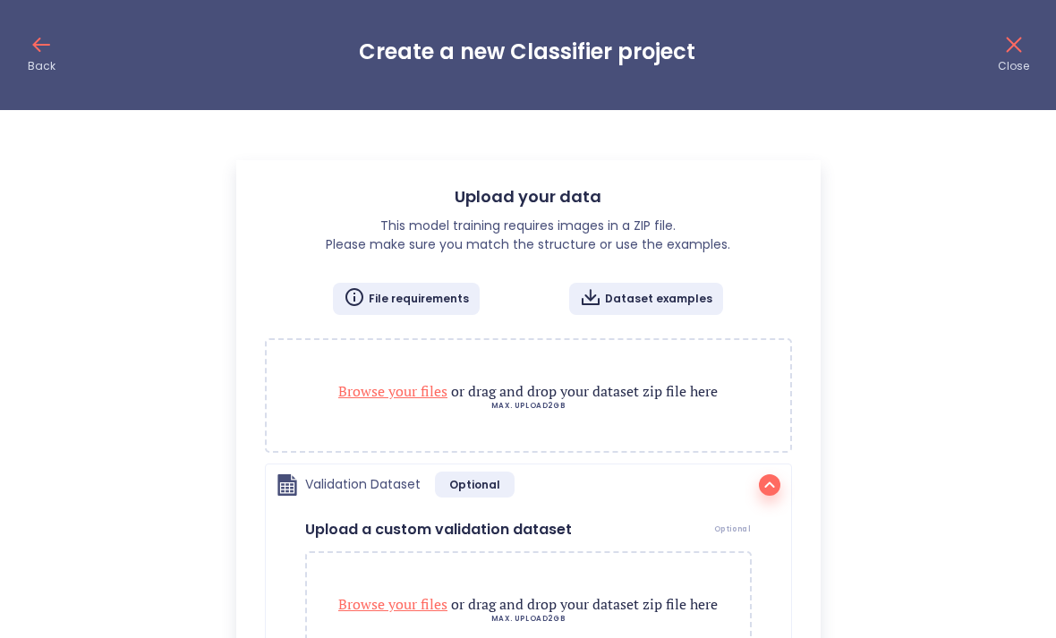
click at [777, 476] on icon "button" at bounding box center [769, 484] width 21 height 21
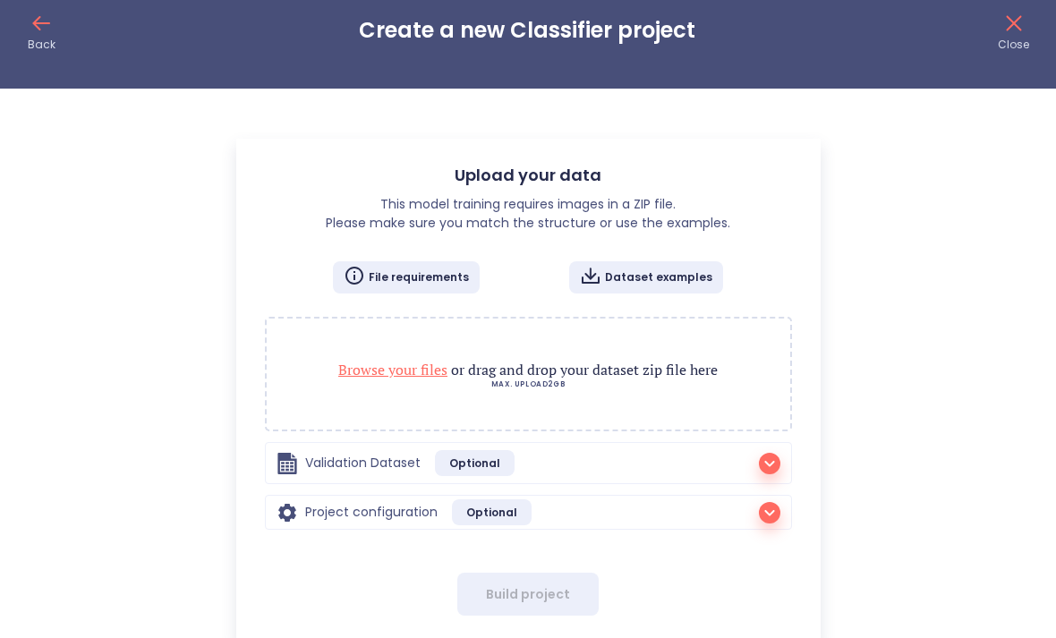
scroll to position [64, 0]
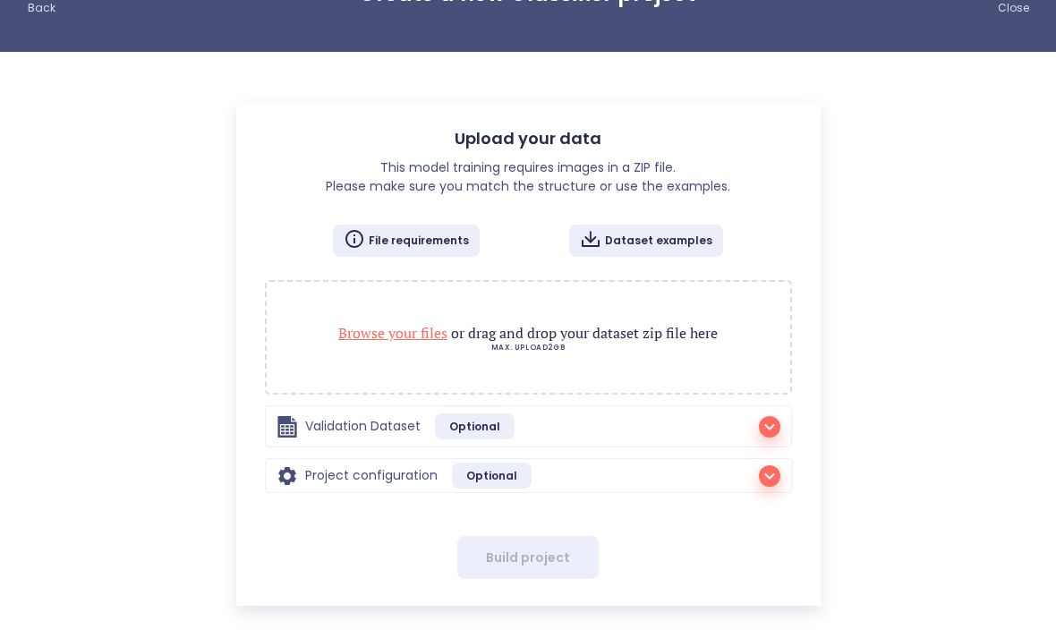
click at [441, 348] on p "MAX. UPLOAD 2GB" at bounding box center [528, 348] width 488 height 9
click at [412, 346] on p "MAX. UPLOAD 2GB" at bounding box center [528, 348] width 488 height 9
click at [650, 236] on p "Dataset examples" at bounding box center [658, 240] width 107 height 14
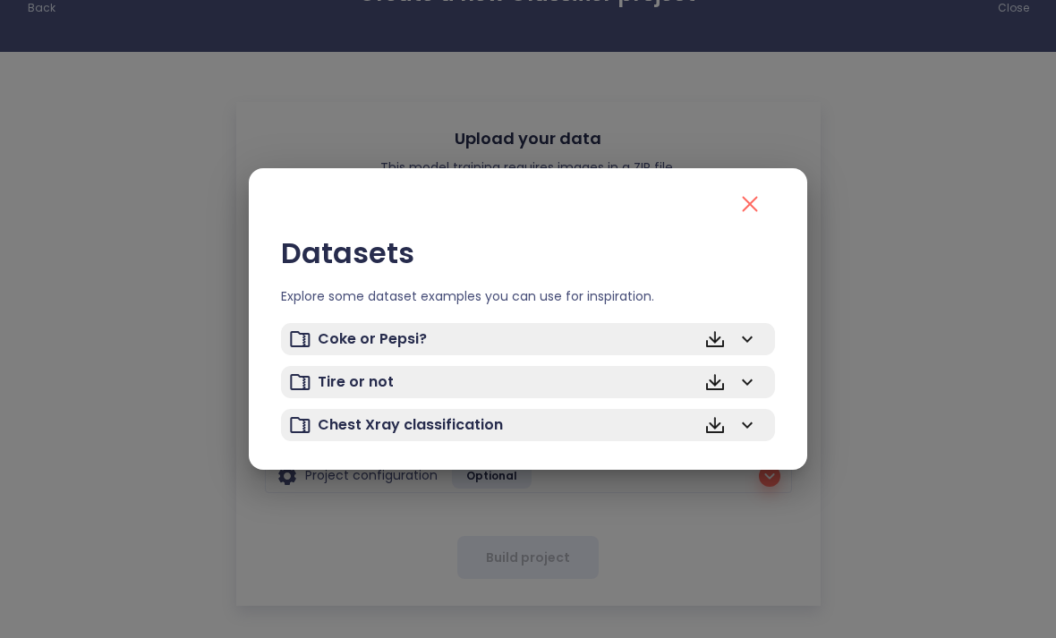
click at [951, 277] on div "Datasets Explore some dataset examples you can use for inspiration. Coke or Pep…" at bounding box center [528, 319] width 1056 height 638
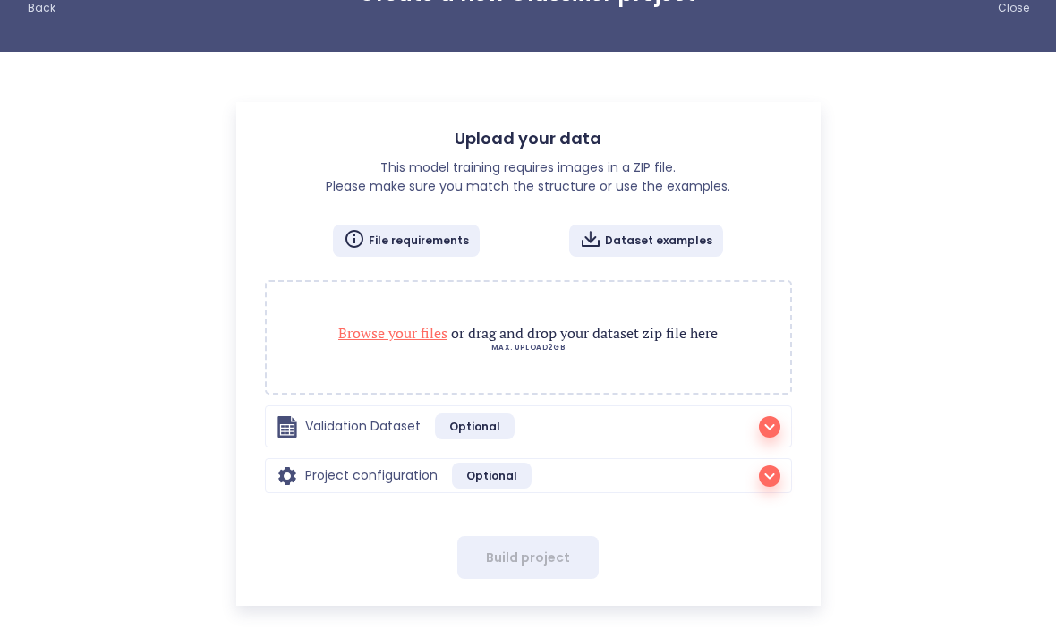
click at [437, 248] on p "File requirements" at bounding box center [419, 240] width 100 height 14
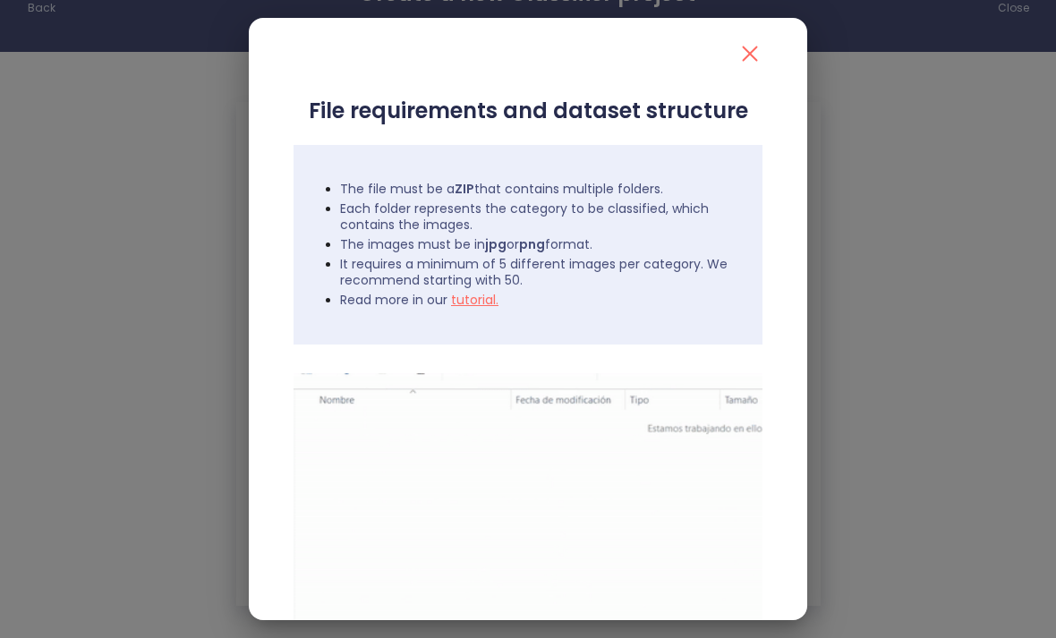
click at [745, 55] on icon "close" at bounding box center [749, 53] width 29 height 29
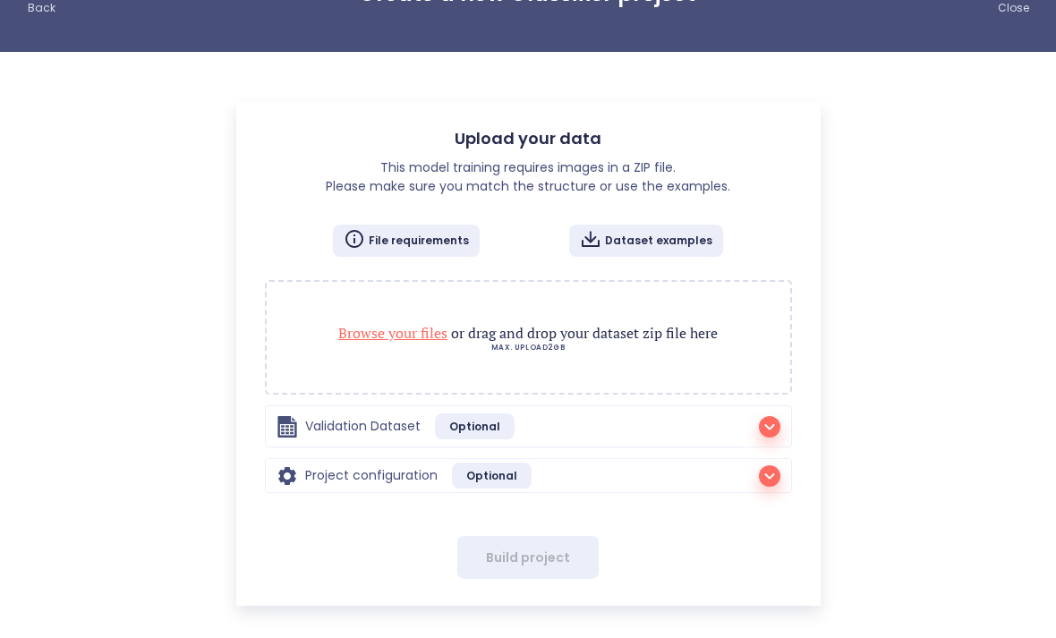
click at [374, 335] on span "Browse your files" at bounding box center [392, 333] width 109 height 20
click at [386, 332] on span "Browse your files" at bounding box center [392, 333] width 109 height 20
click at [636, 320] on div "Browse your files or drag and drop your dataset zip file here MAX. UPLOAD 2GB" at bounding box center [528, 337] width 527 height 115
click at [351, 336] on span "Browse your files" at bounding box center [392, 333] width 109 height 20
click at [671, 236] on p "Dataset examples" at bounding box center [658, 240] width 107 height 14
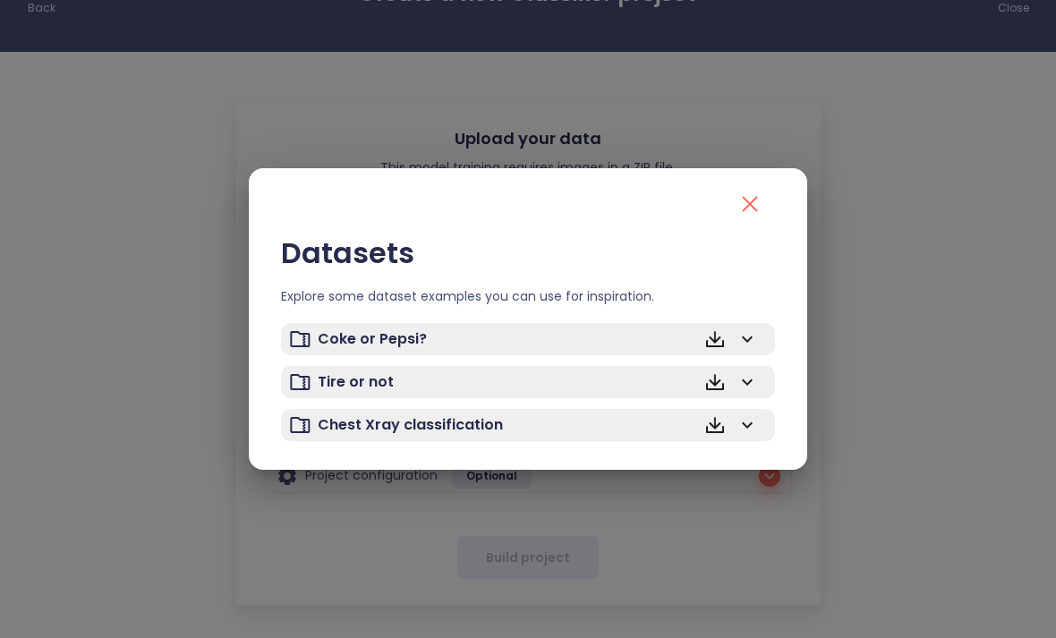
click at [116, 128] on div "Datasets Explore some dataset examples you can use for inspiration. Coke or Pep…" at bounding box center [528, 319] width 1056 height 638
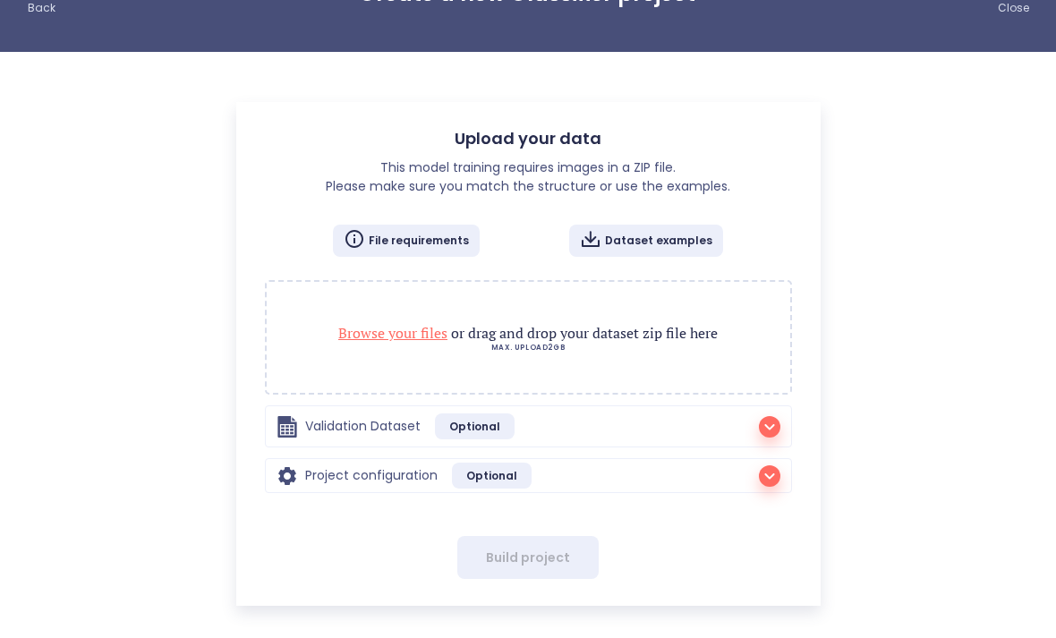
click at [679, 233] on p "Dataset examples" at bounding box center [658, 240] width 107 height 14
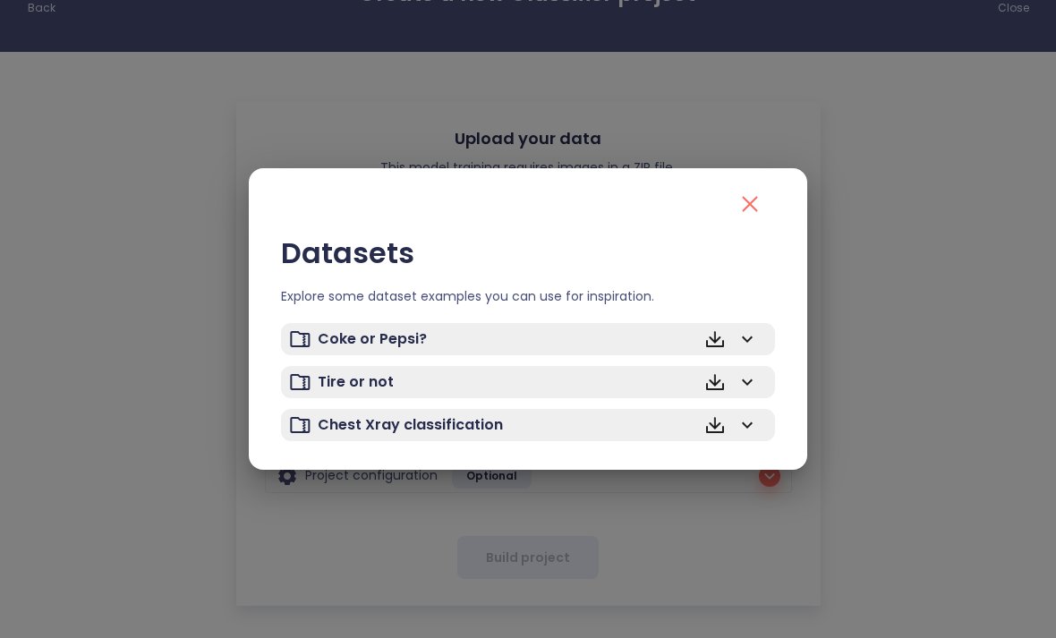
click at [751, 335] on icon at bounding box center [746, 338] width 21 height 21
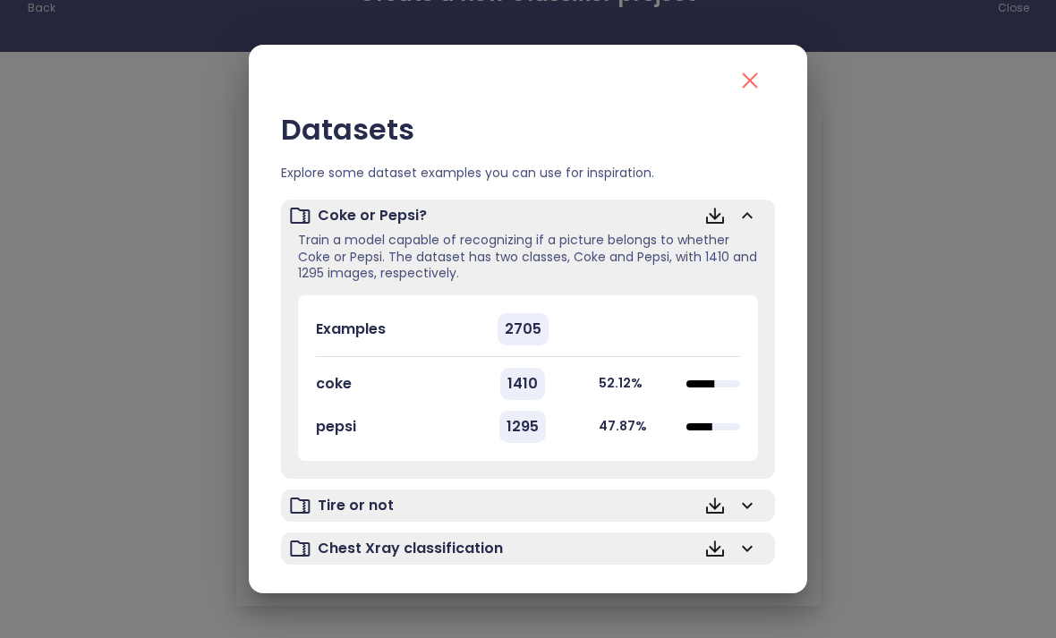
click at [713, 214] on icon at bounding box center [714, 215] width 21 height 21
click at [942, 269] on div "Datasets Explore some dataset examples you can use for inspiration. Coke or Pep…" at bounding box center [528, 319] width 1056 height 638
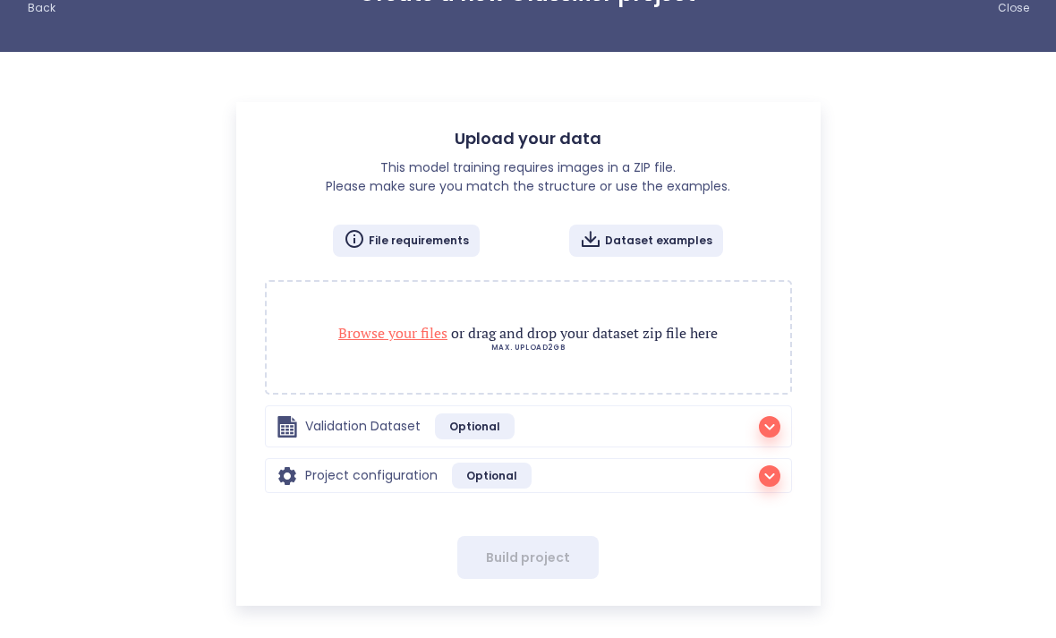
click at [344, 335] on span "Browse your files" at bounding box center [392, 333] width 109 height 20
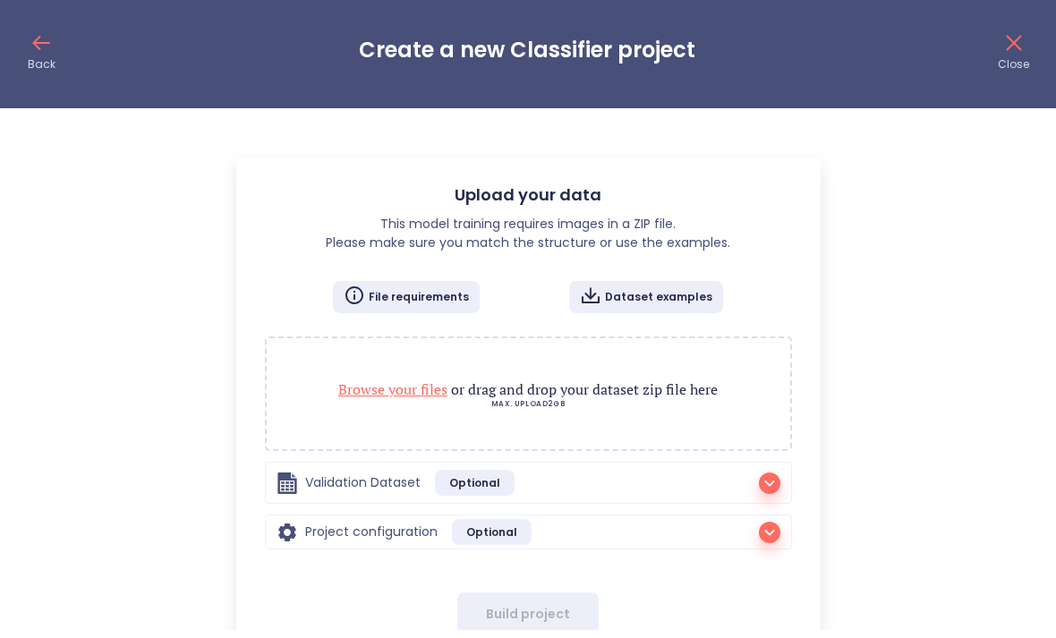
scroll to position [6, 0]
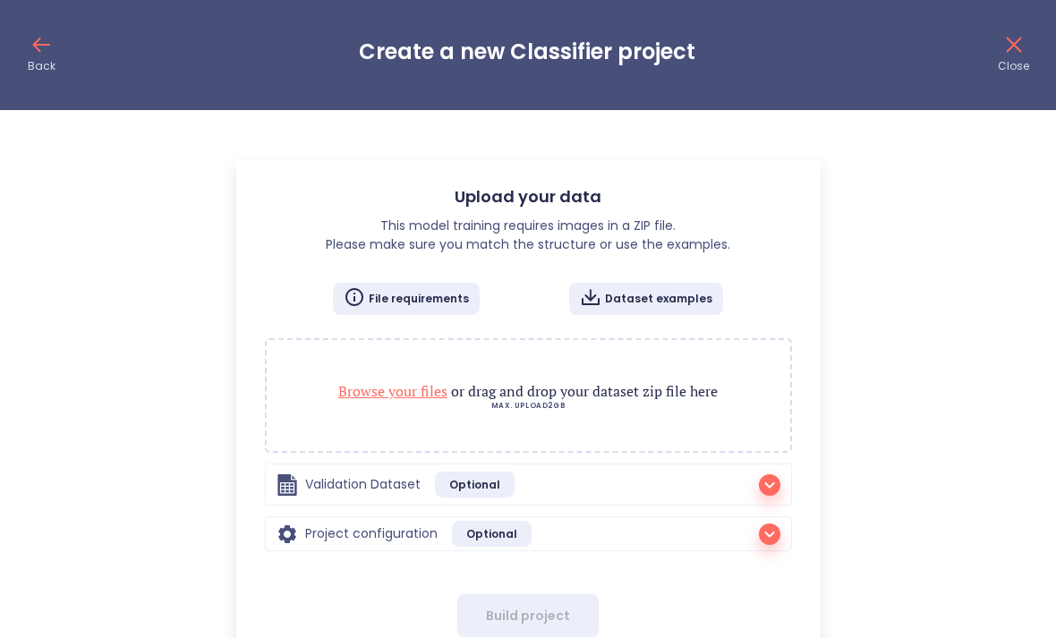
click at [363, 295] on icon at bounding box center [354, 297] width 18 height 18
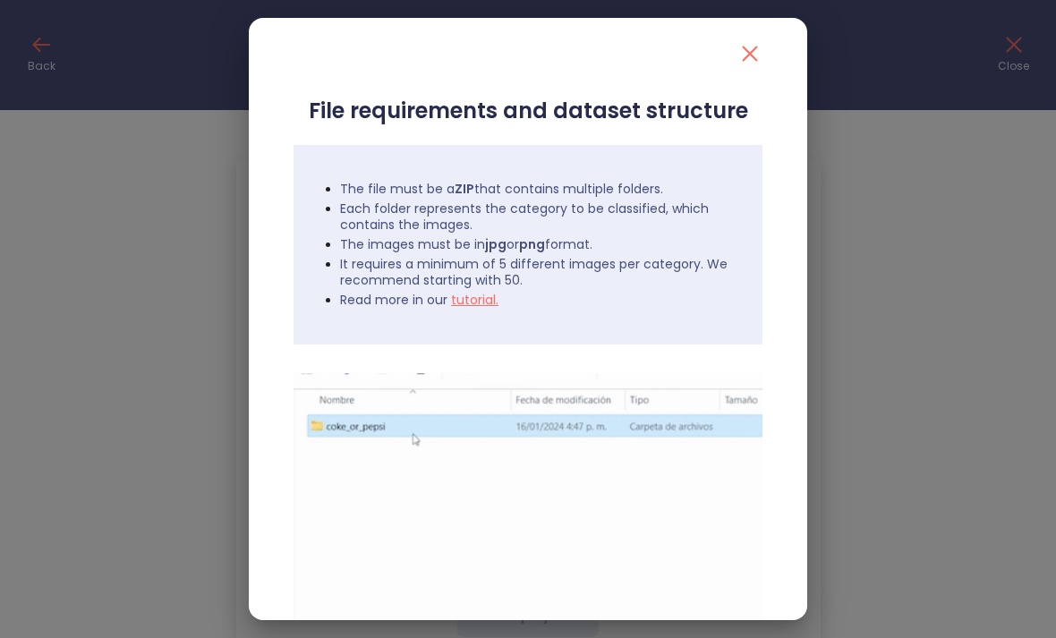
click at [480, 306] on link "tutorial." at bounding box center [474, 300] width 47 height 18
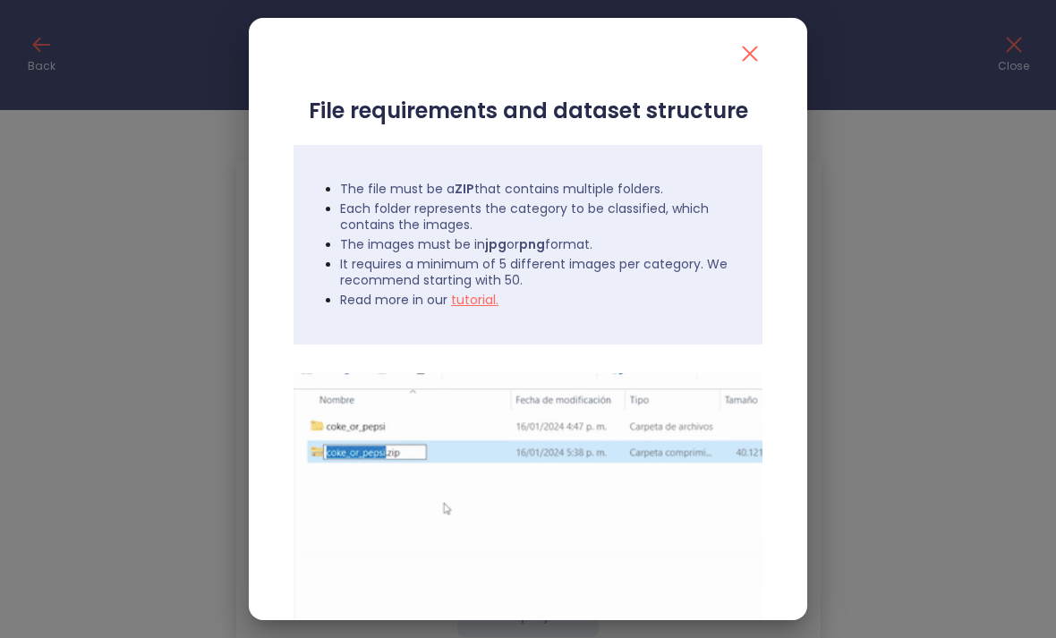
scroll to position [64, 0]
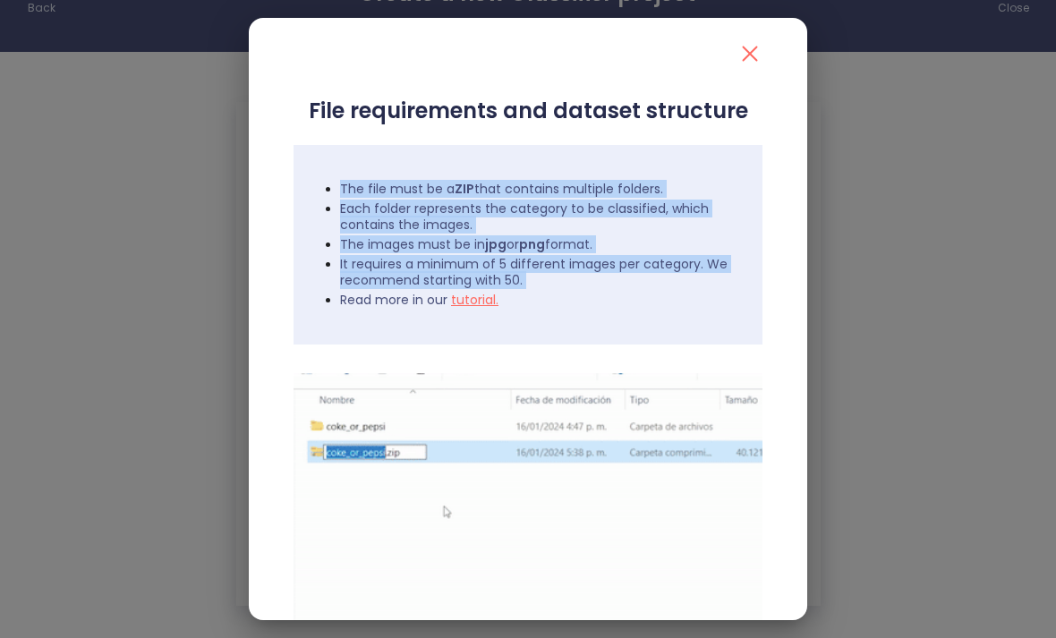
click at [115, 185] on div "File requirements and dataset structure The file must be a ZIP that contains mu…" at bounding box center [528, 319] width 1056 height 638
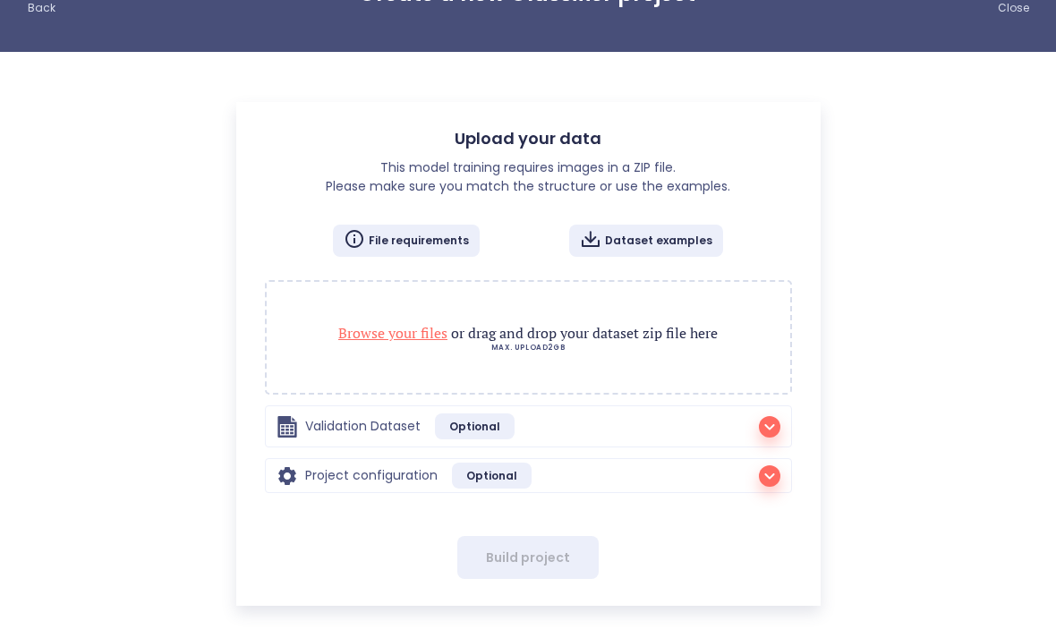
scroll to position [0, 0]
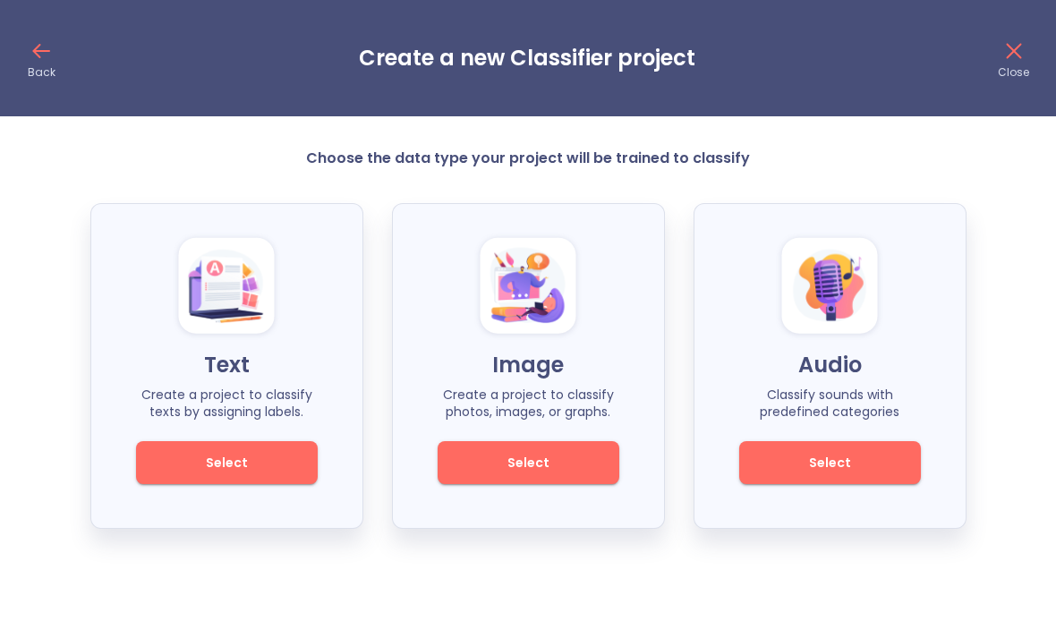
click at [863, 473] on button "Select" at bounding box center [830, 462] width 182 height 43
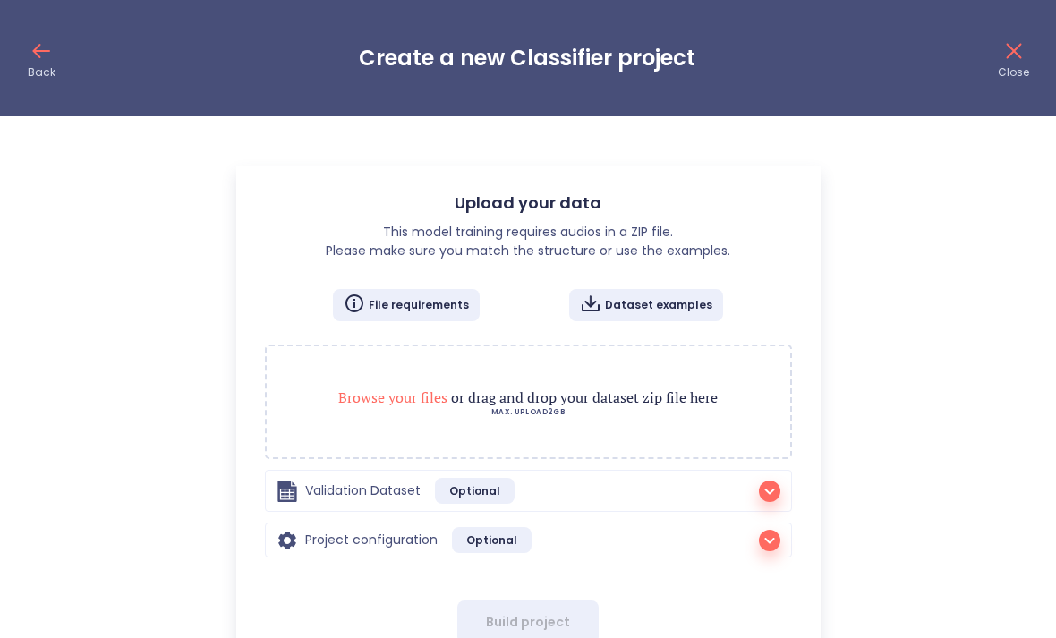
scroll to position [6, 0]
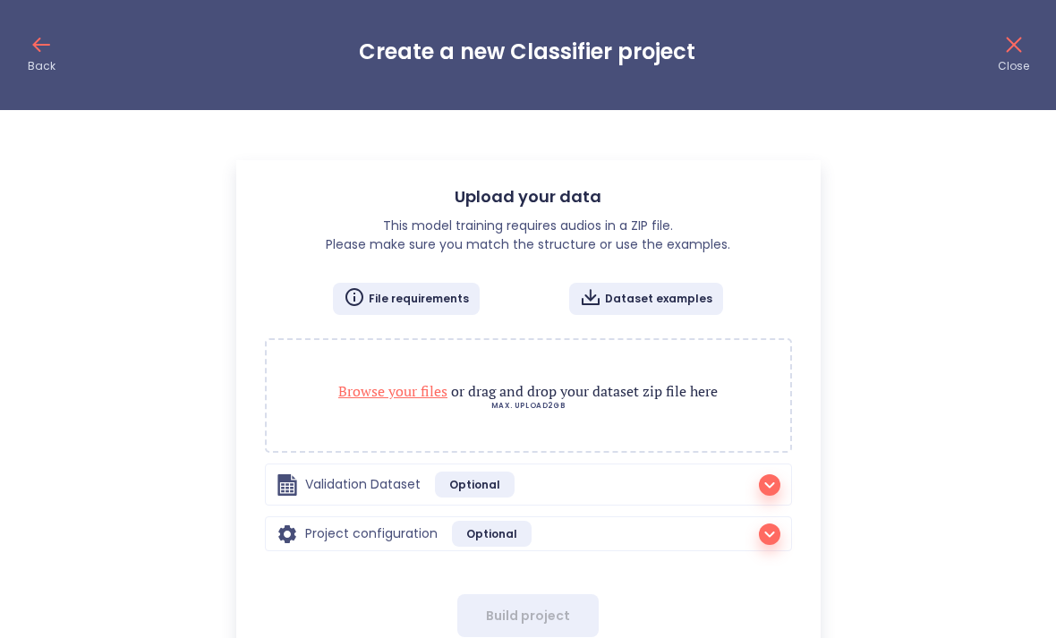
checkbox input "false"
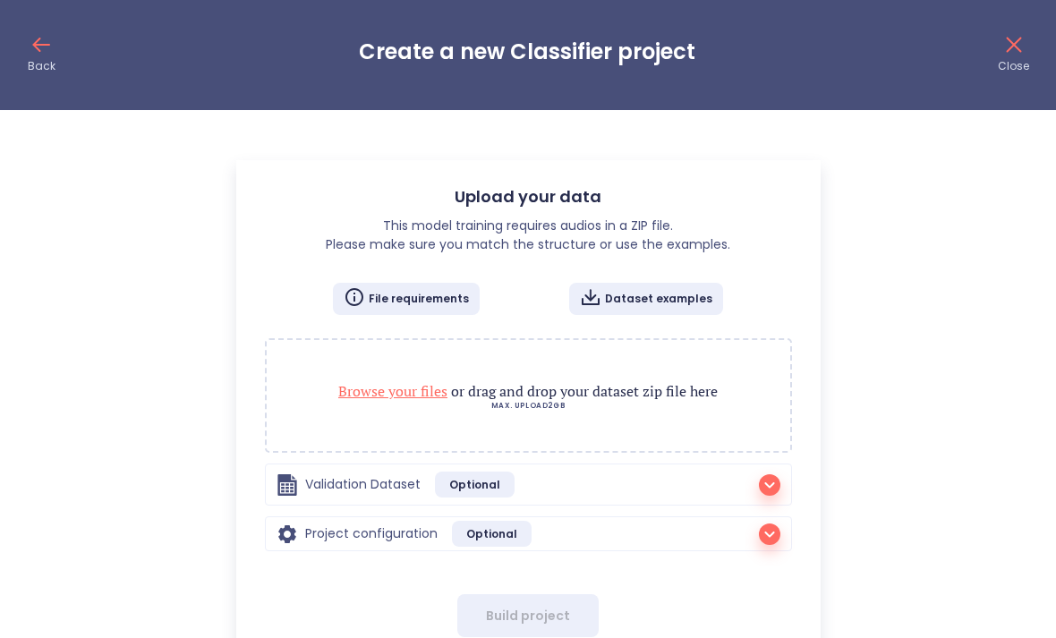
click at [437, 306] on p "File requirements" at bounding box center [419, 299] width 100 height 14
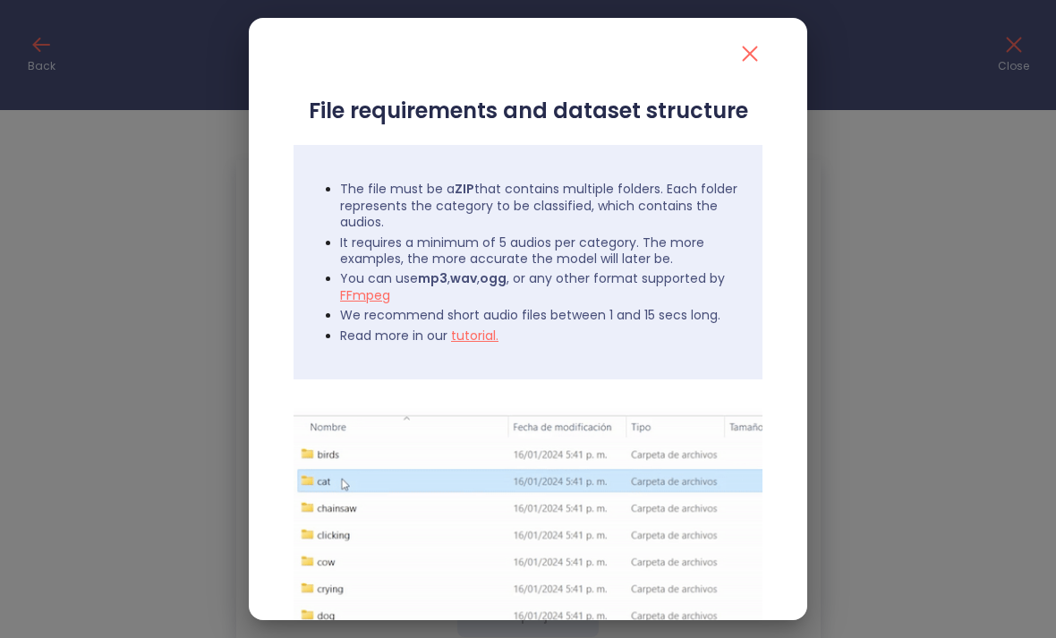
click at [948, 259] on div "File requirements and dataset structure The file must be a ZIP that contains mu…" at bounding box center [528, 319] width 1056 height 638
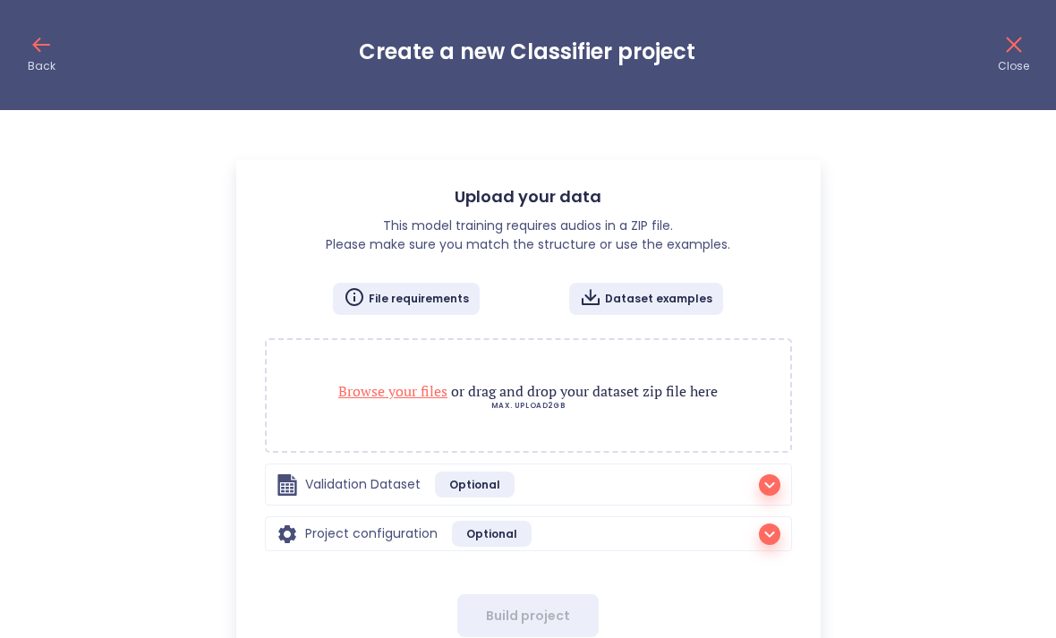
click at [988, 246] on div "Upload your data This model training requires audios in a ZIP file. Please make…" at bounding box center [528, 403] width 1056 height 522
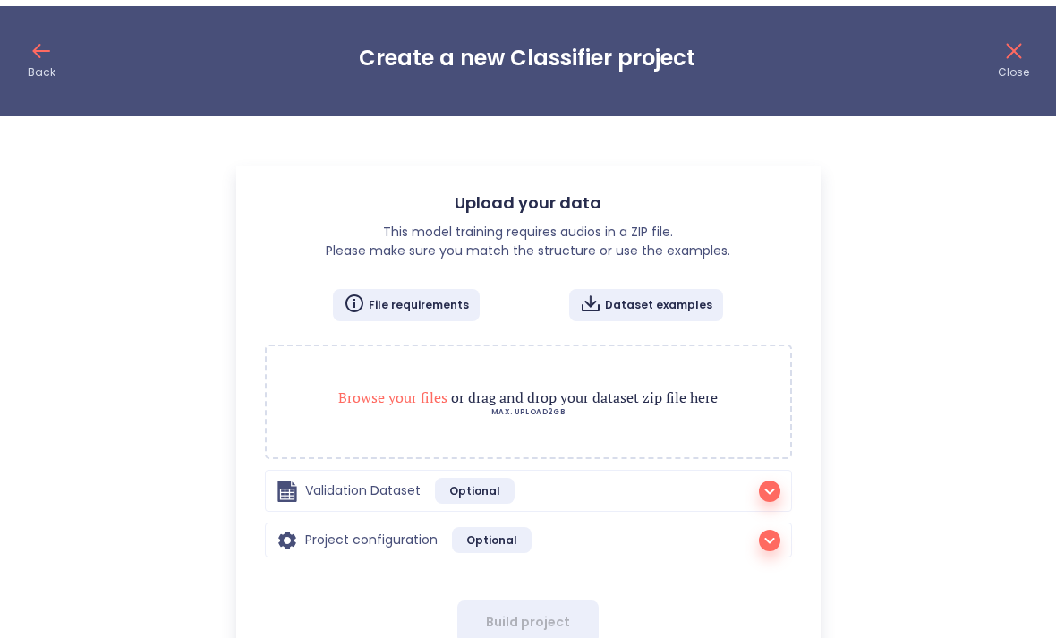
scroll to position [0, 0]
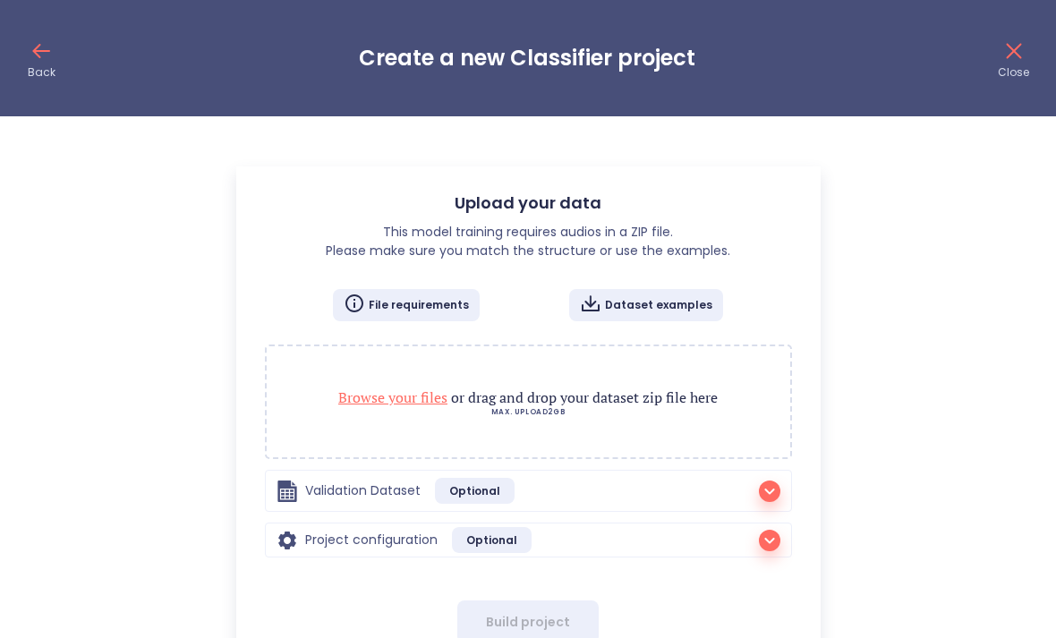
click at [34, 51] on icon at bounding box center [37, 51] width 6 height 13
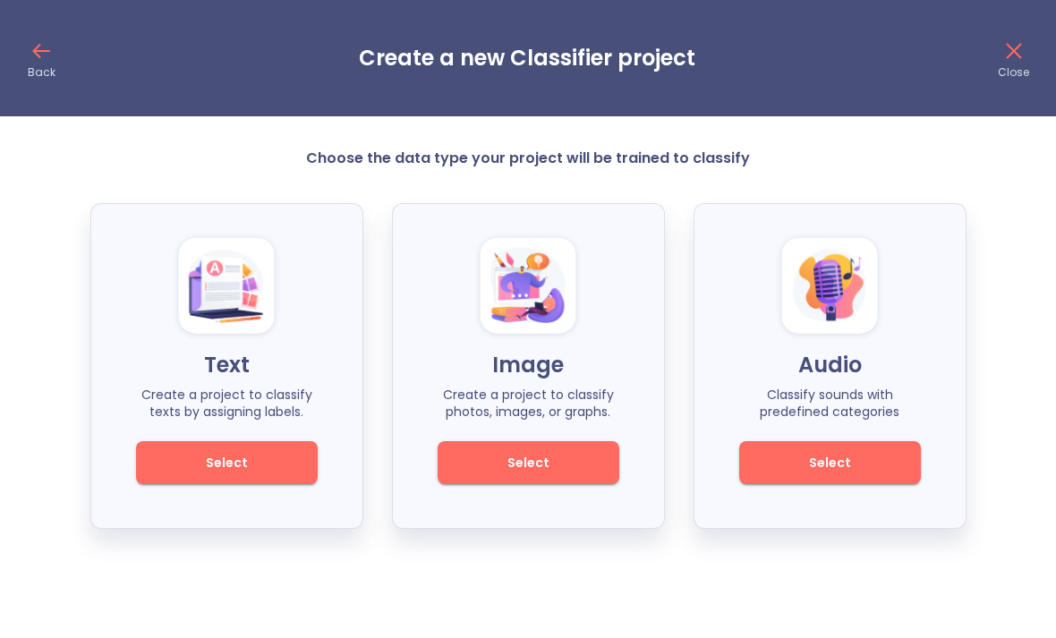
click at [571, 469] on span "Select" at bounding box center [528, 463] width 121 height 22
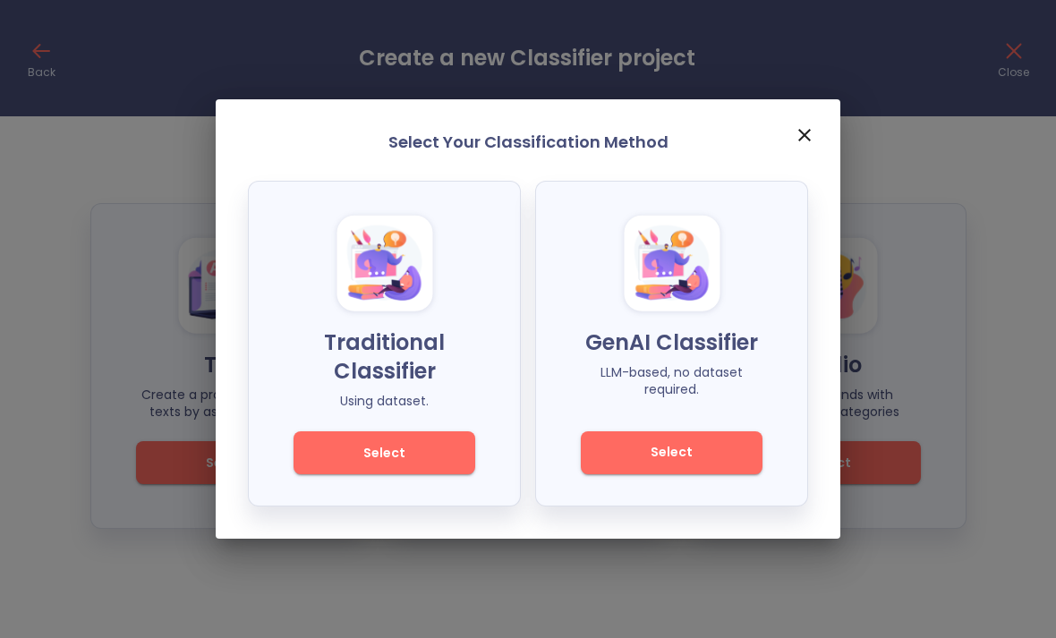
click at [730, 455] on span "Select" at bounding box center [671, 452] width 121 height 22
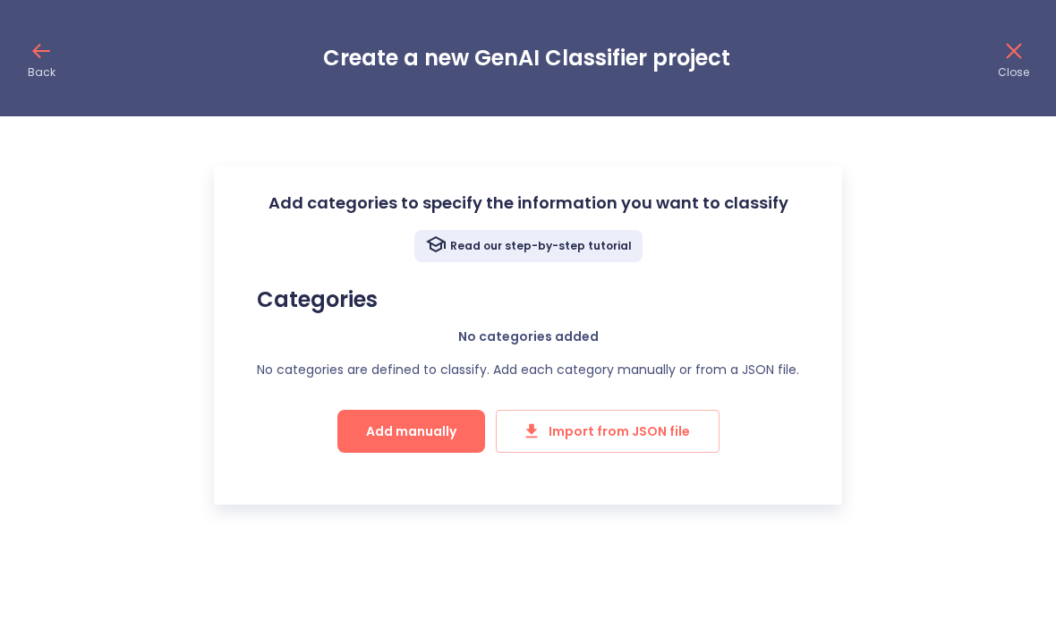
click at [590, 429] on span "Import from JSON file" at bounding box center [607, 431] width 165 height 22
click at [373, 423] on span "Add manually" at bounding box center [411, 431] width 90 height 22
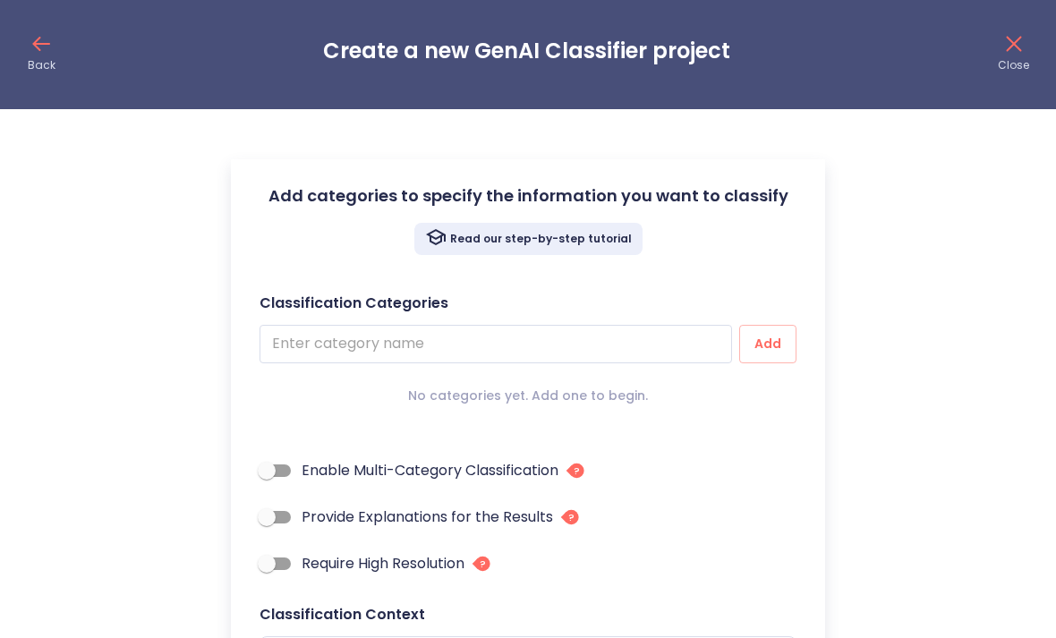
scroll to position [11, 0]
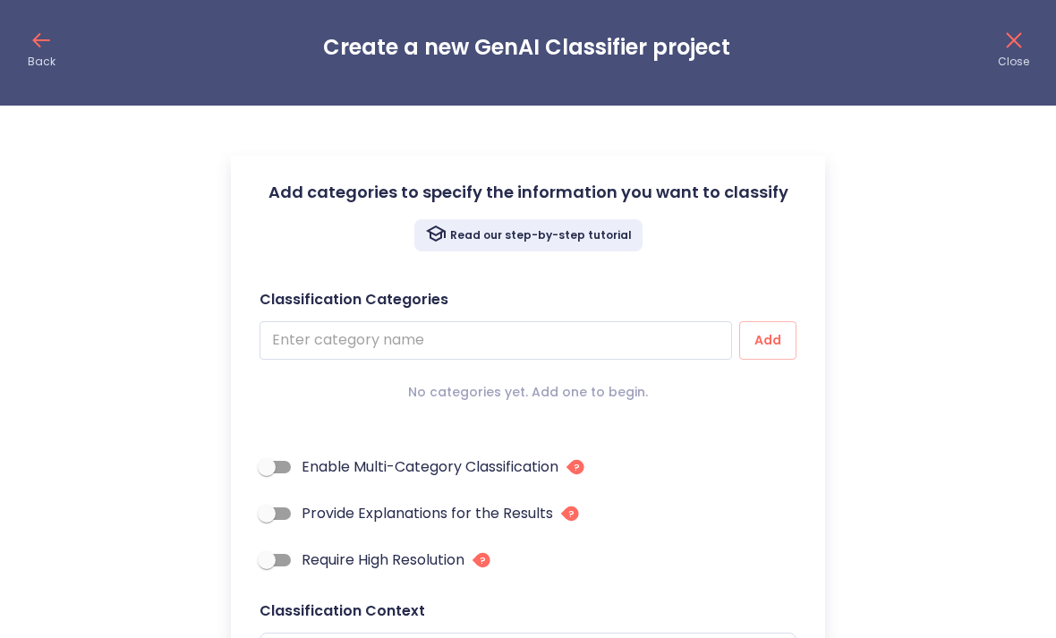
type textarea "x"
click at [290, 327] on input "text" at bounding box center [495, 340] width 472 height 38
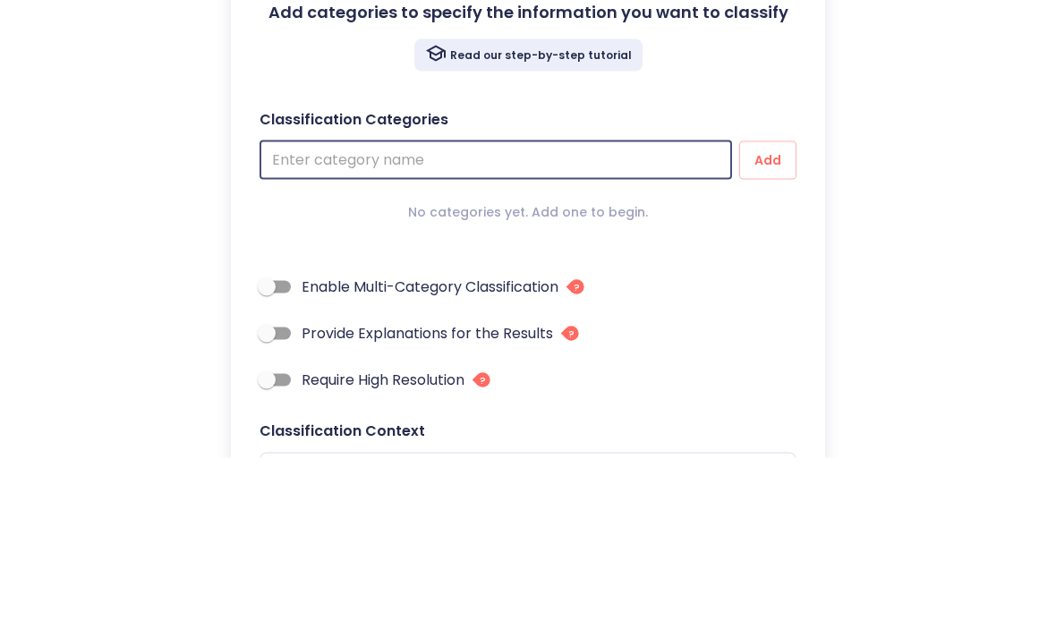
type input "H"
type textarea "x"
type input "Ha"
type textarea "x"
type input "Hap"
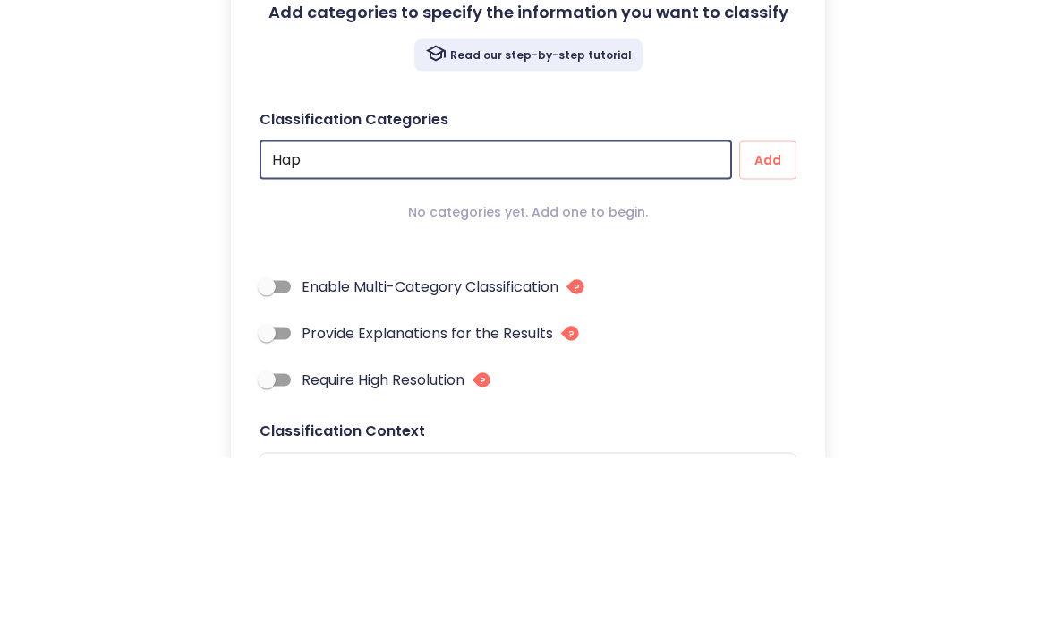
type textarea "x"
type input "Happ"
type textarea "x"
type input "Happy"
type textarea "x"
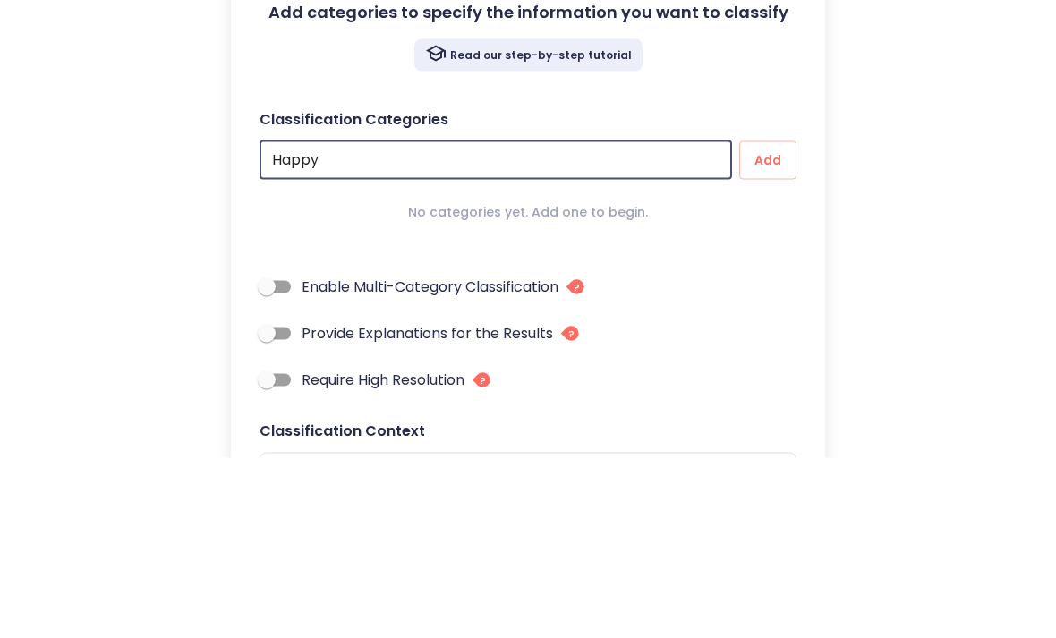
type input "Happy"
click at [769, 329] on span "Add" at bounding box center [767, 340] width 29 height 22
type textarea "x"
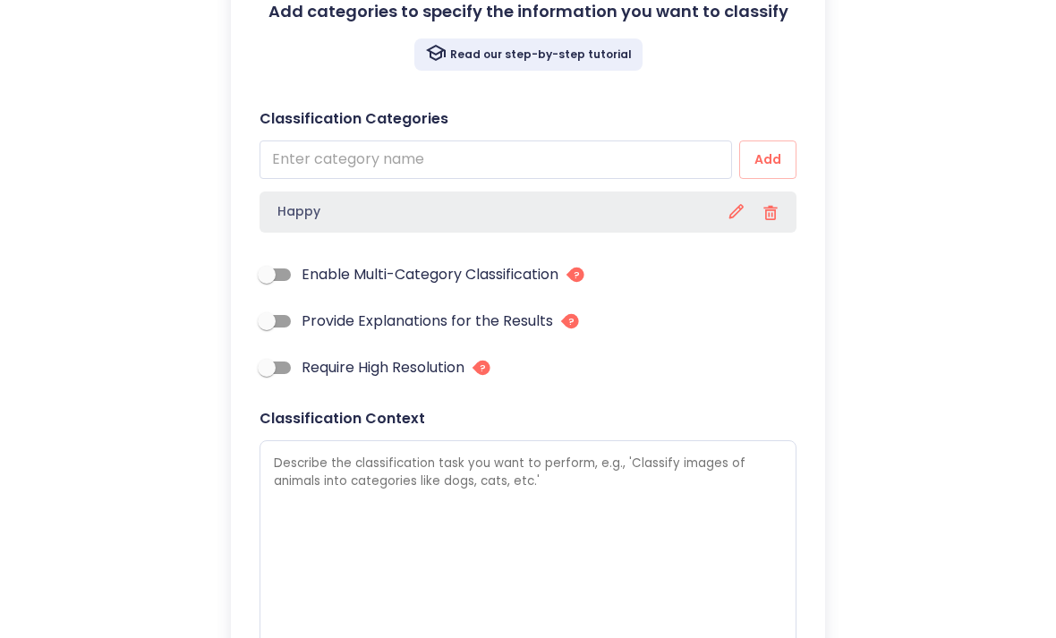
click at [625, 159] on input "text" at bounding box center [495, 159] width 472 height 38
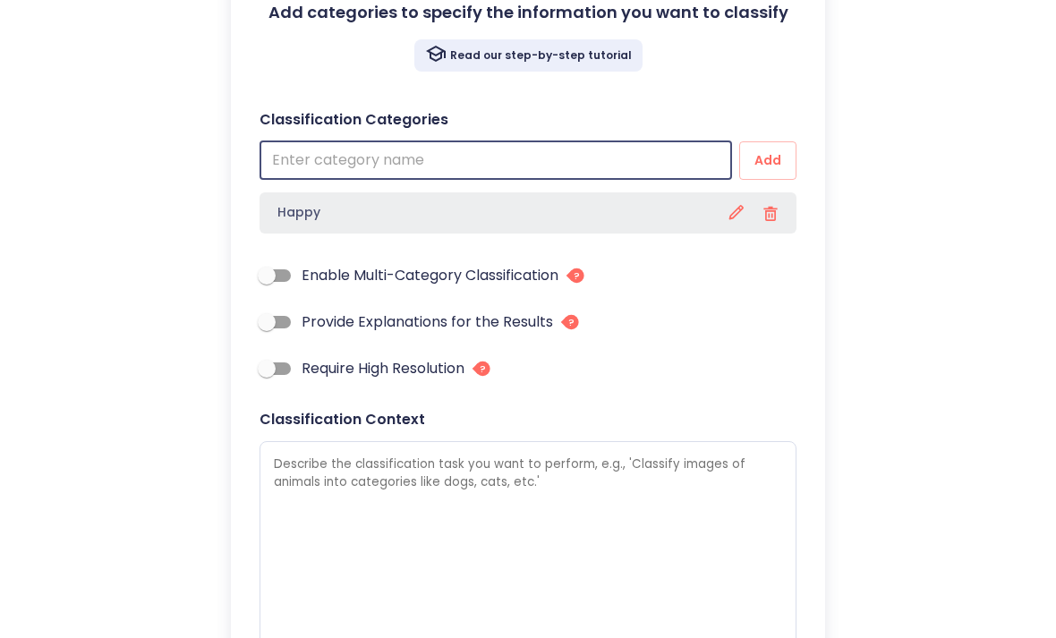
type input "S"
type textarea "x"
type input "Sa"
type textarea "x"
type input "Sad"
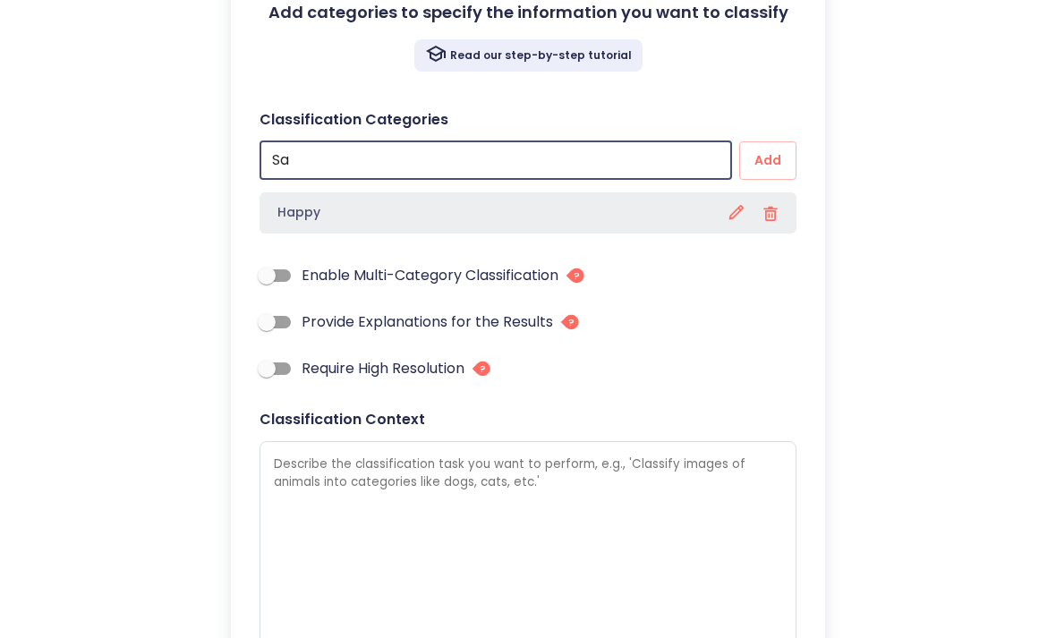
type textarea "x"
type input "Sad"
click at [766, 159] on span "Add" at bounding box center [767, 160] width 29 height 22
type textarea "x"
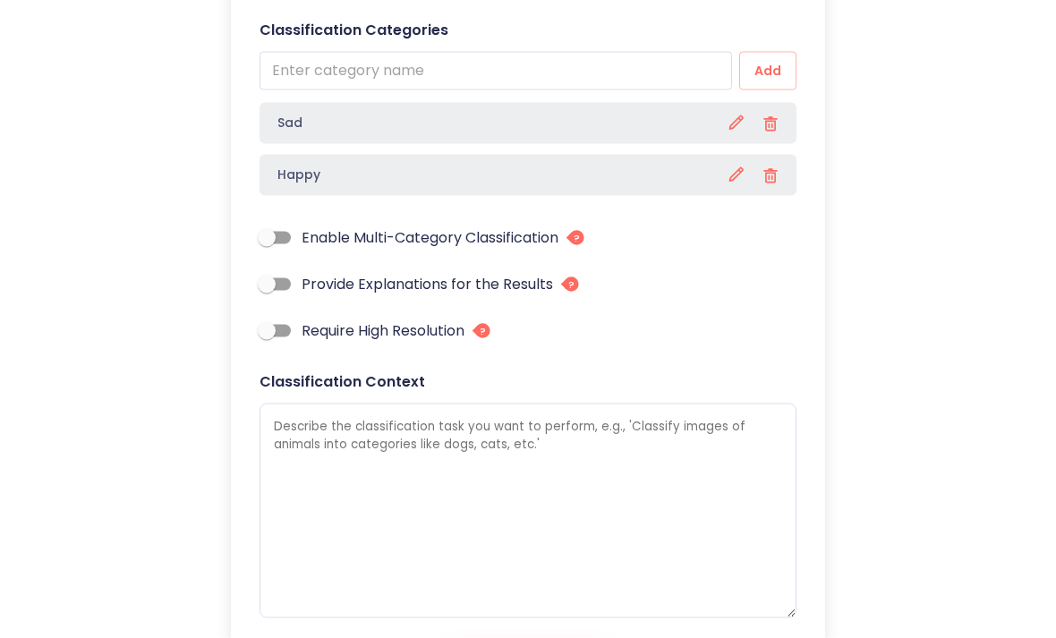
scroll to position [338, 0]
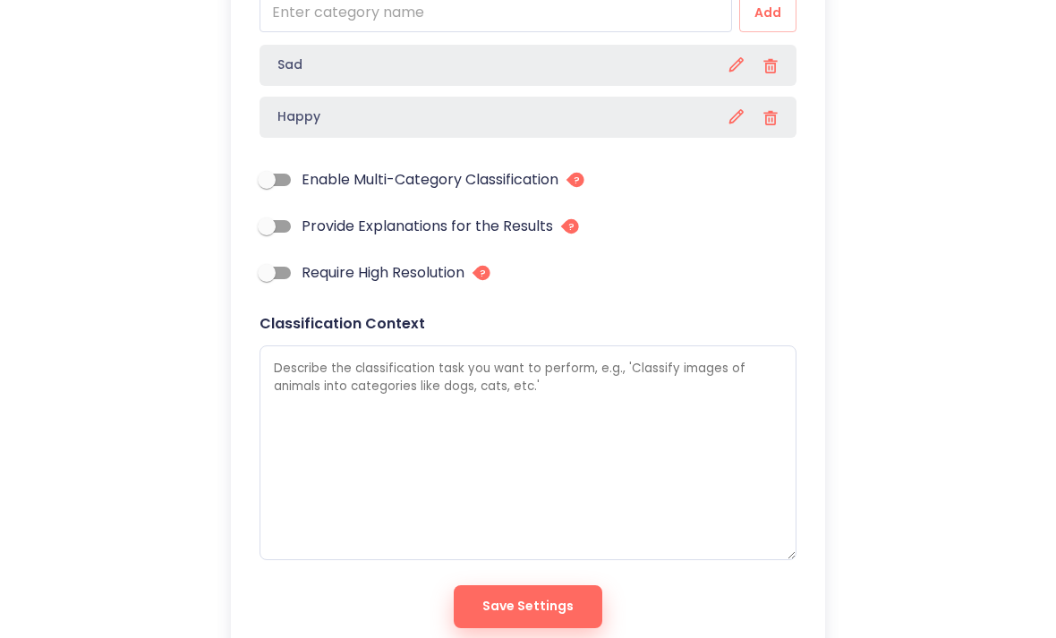
click at [265, 222] on input "Provide Explanations for the Results" at bounding box center [267, 226] width 102 height 34
checkbox input "true"
type textarea "x"
click at [260, 284] on input "Require High Resolution" at bounding box center [267, 273] width 102 height 34
checkbox input "true"
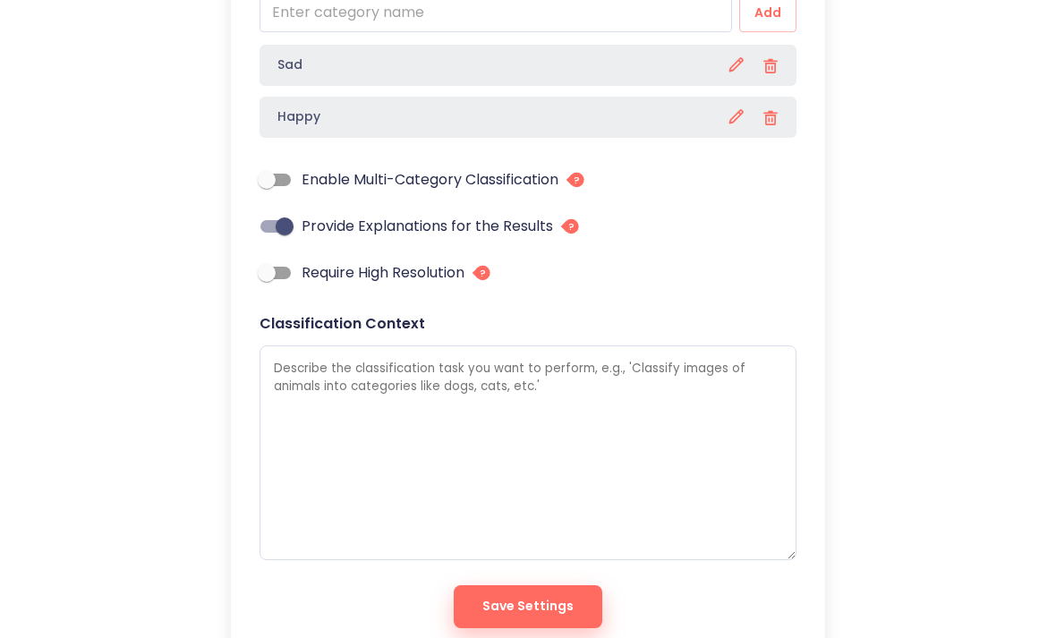
type textarea "x"
click at [255, 178] on input "Enable Multi-Category Classification" at bounding box center [267, 180] width 102 height 34
checkbox input "true"
click at [560, 595] on span "Save Settings" at bounding box center [527, 606] width 91 height 22
type textarea "x"
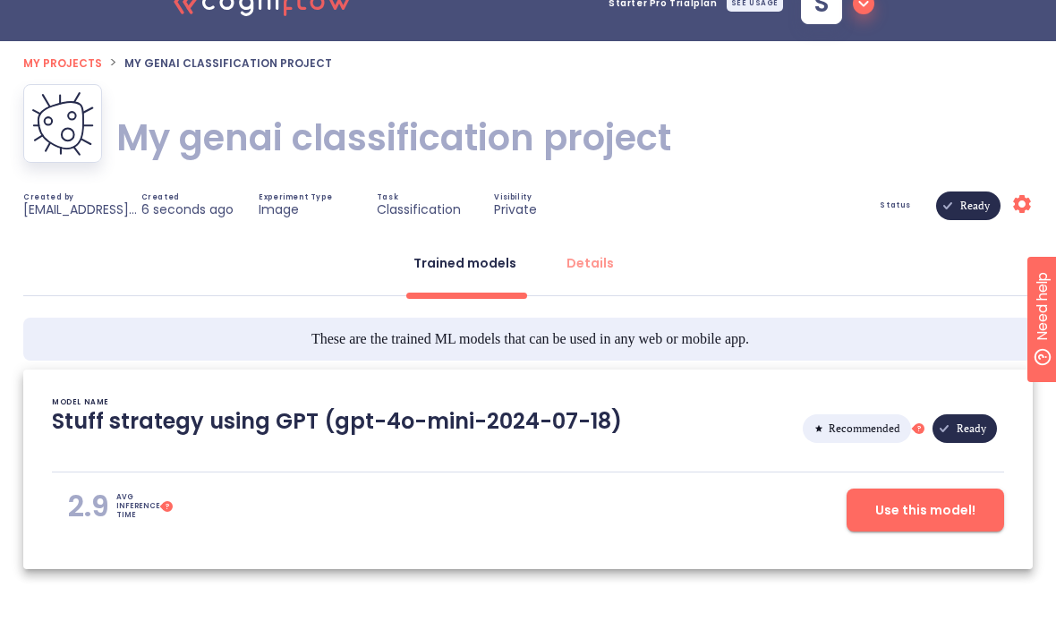
click at [947, 499] on span "Use this model!" at bounding box center [925, 510] width 100 height 22
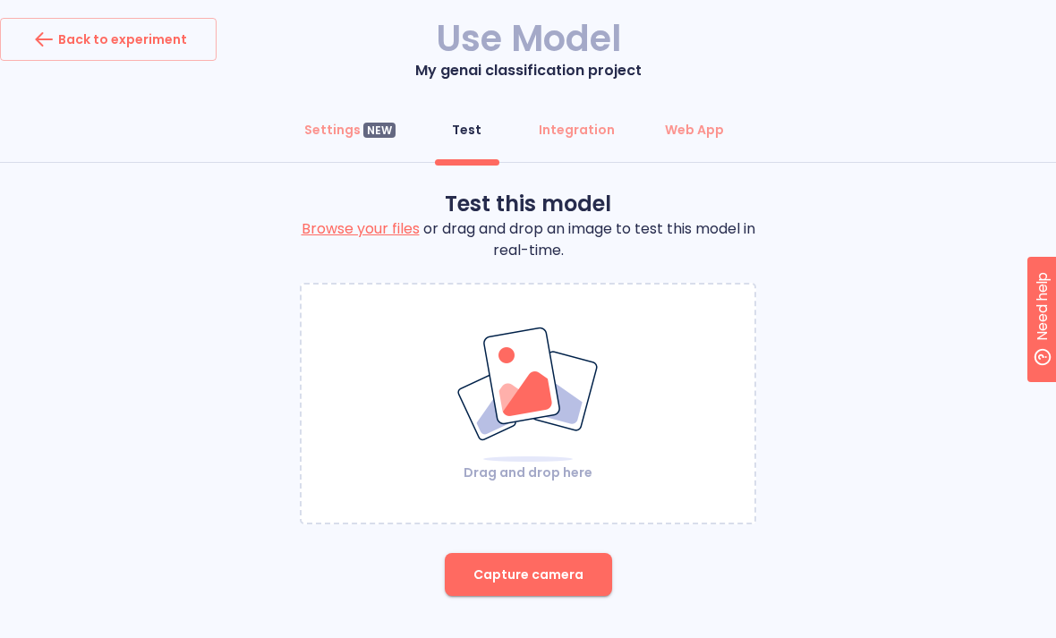
click at [385, 335] on div "Drag and drop here" at bounding box center [527, 404] width 453 height 156
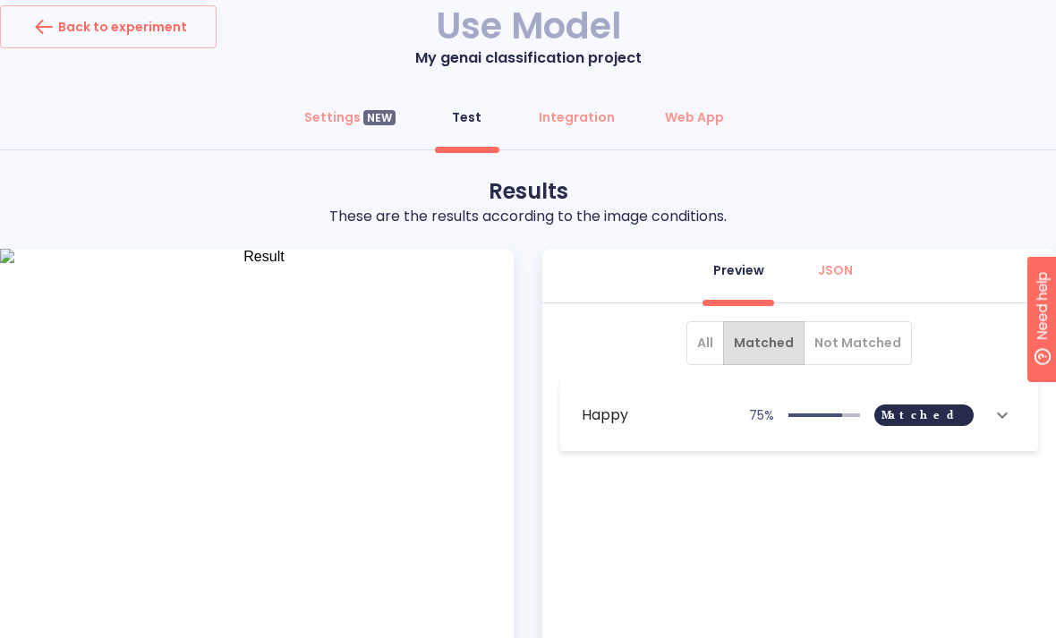
scroll to position [13, 0]
click at [1004, 414] on icon "show more" at bounding box center [1001, 413] width 21 height 21
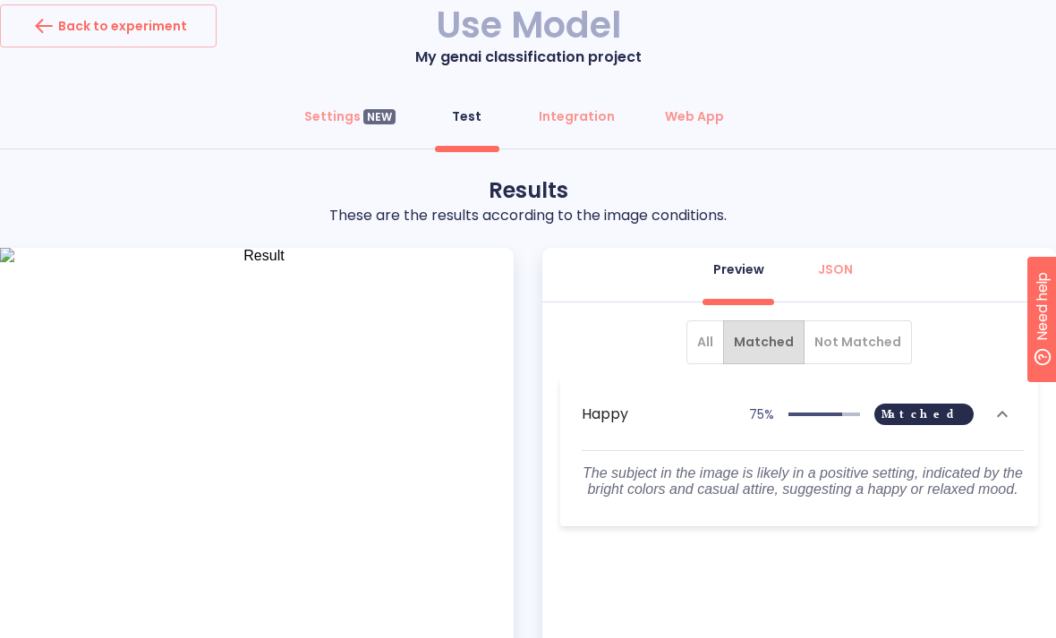
click at [938, 596] on div "All Matched Not Matched Happy 75 % Matched The subject in the image is likely i…" at bounding box center [798, 498] width 513 height 393
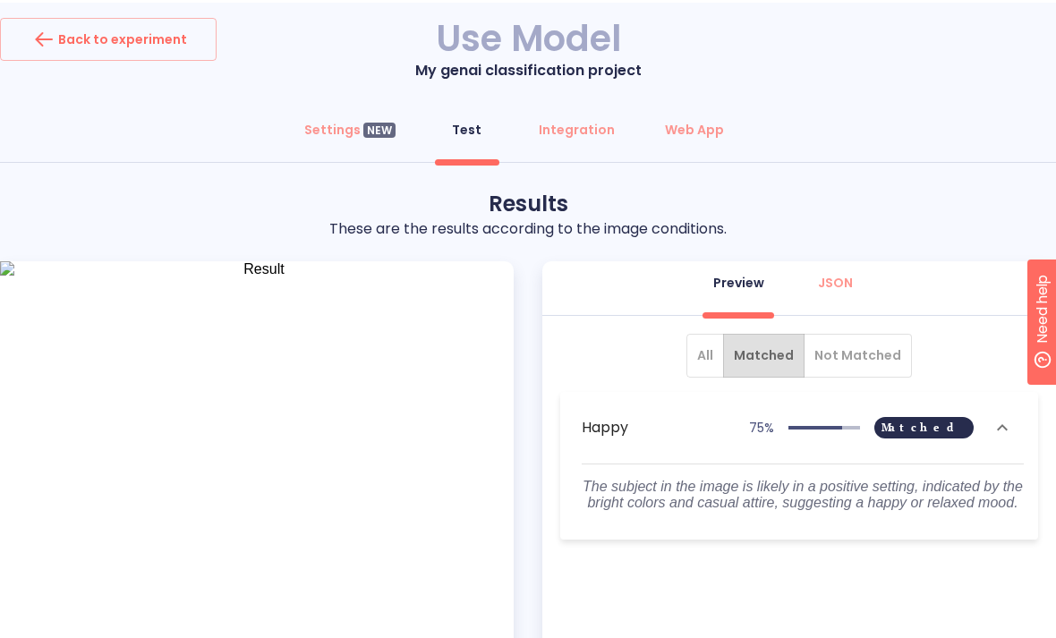
scroll to position [0, 0]
